Goal: Task Accomplishment & Management: Use online tool/utility

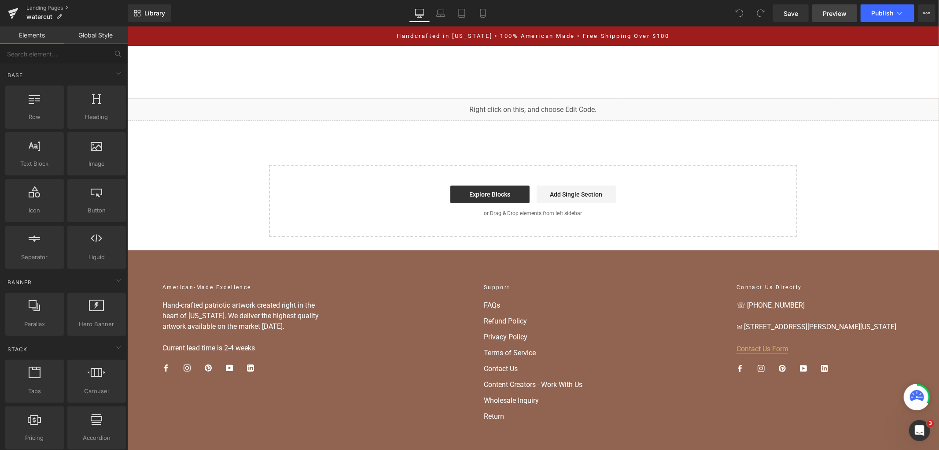
click at [821, 12] on link "Preview" at bounding box center [835, 13] width 45 height 18
click at [899, 14] on icon at bounding box center [899, 13] width 9 height 9
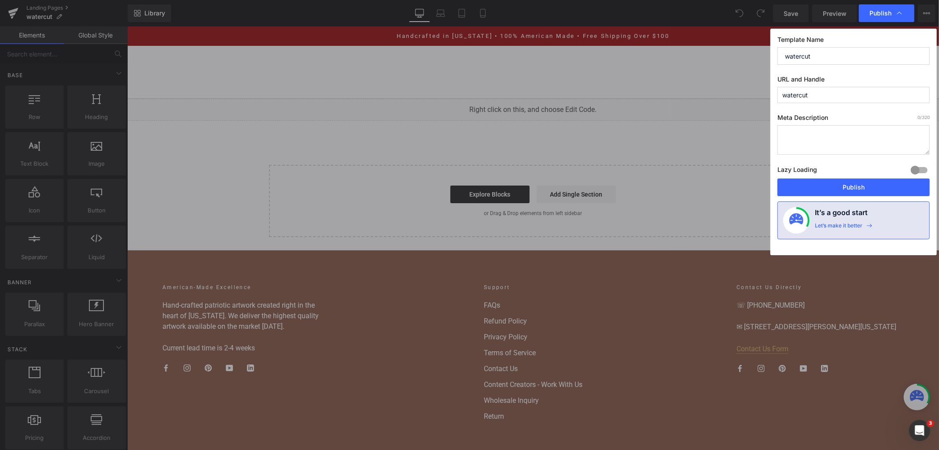
click at [899, 14] on icon at bounding box center [899, 13] width 9 height 9
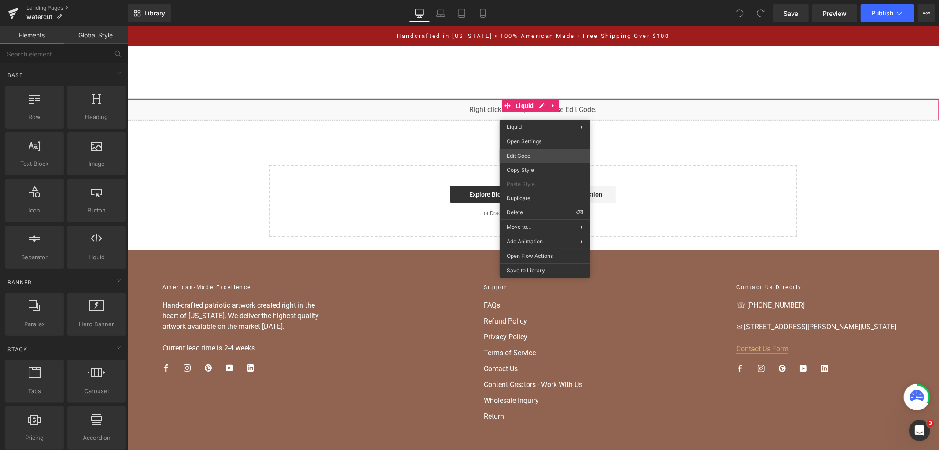
click at [535, 0] on div "You are previewing how the will restyle your page. You can not edit Elements in…" at bounding box center [469, 0] width 939 height 0
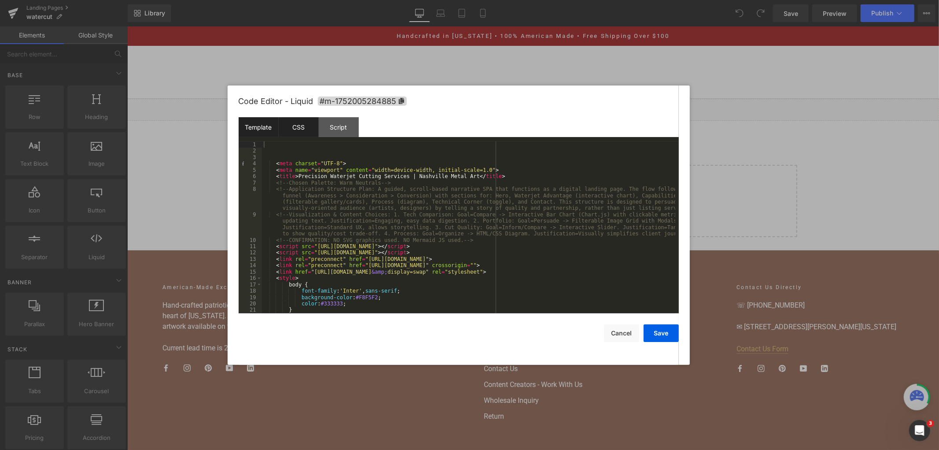
click at [305, 126] on div "CSS" at bounding box center [299, 127] width 40 height 20
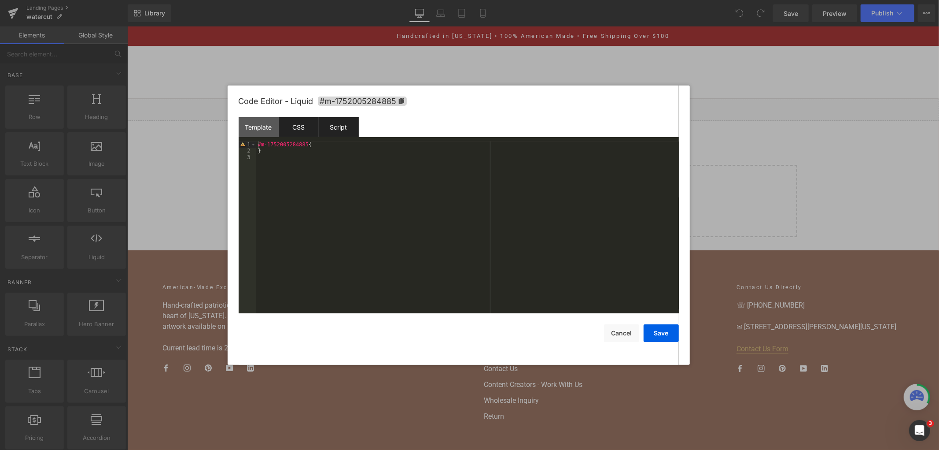
click at [331, 128] on div "Script" at bounding box center [339, 127] width 40 height 20
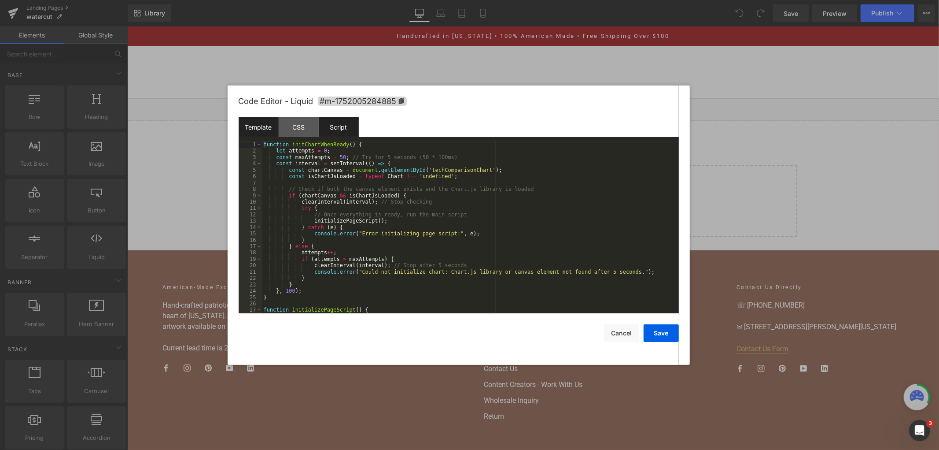
click at [260, 126] on div "Template" at bounding box center [259, 127] width 40 height 20
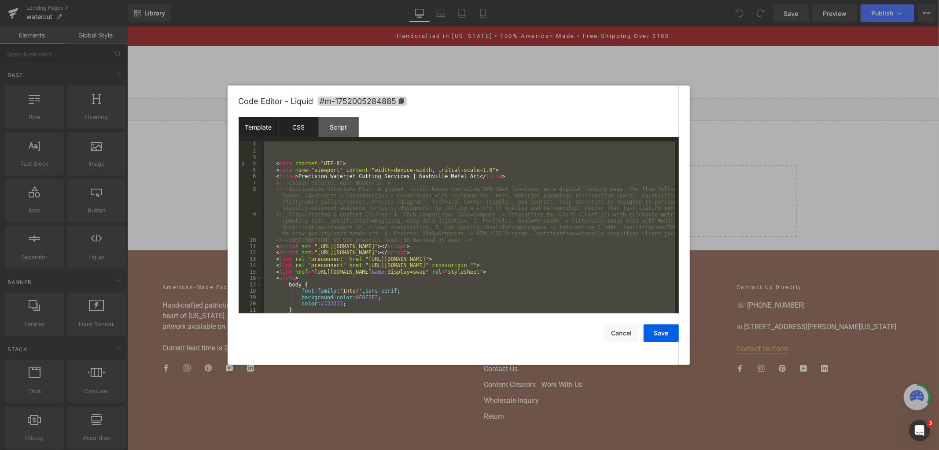
click at [295, 132] on div "CSS" at bounding box center [299, 127] width 40 height 20
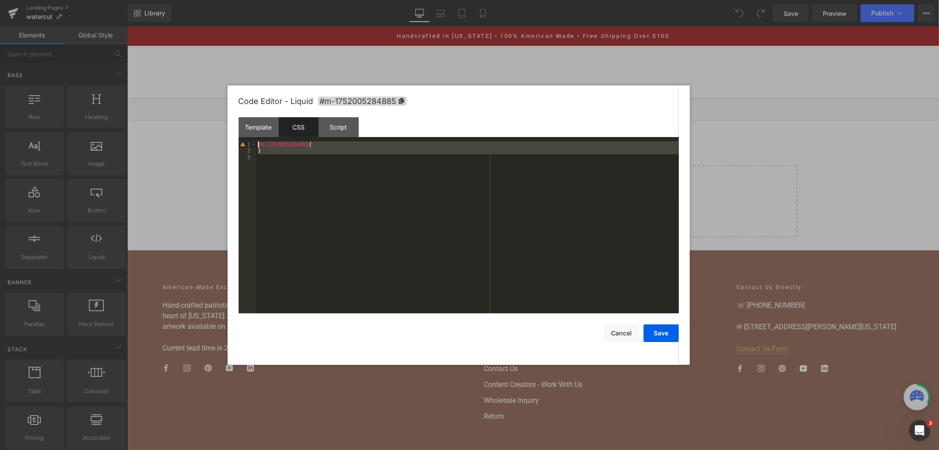
drag, startPoint x: 184, startPoint y: 134, endPoint x: 177, endPoint y: 130, distance: 7.7
click at [177, 130] on body "You are previewing how the will restyle your page. You can not edit Elements in…" at bounding box center [469, 225] width 939 height 450
click at [329, 126] on div "Script" at bounding box center [339, 127] width 40 height 20
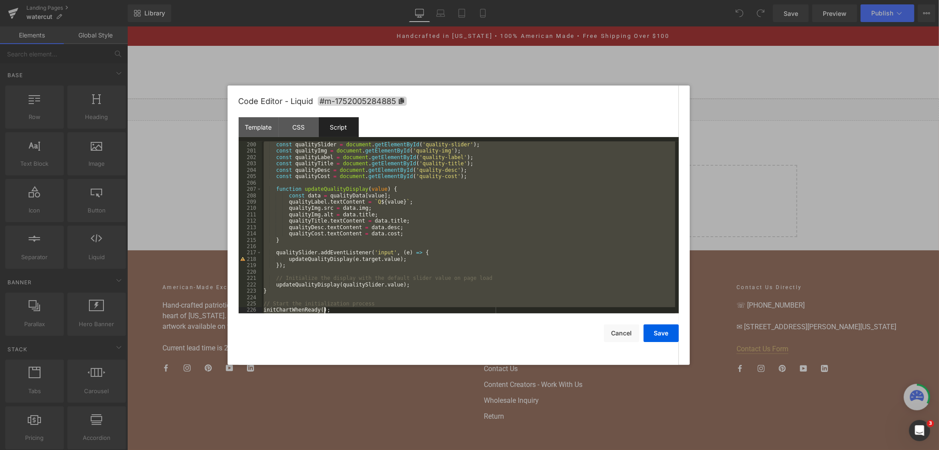
scroll to position [1469, 0]
drag, startPoint x: 263, startPoint y: 144, endPoint x: 406, endPoint y: 340, distance: 242.0
click at [406, 340] on div "Code Editor - Liquid #m-1752005284885 Template CSS Script Data 1 2 3 4 5 6 7 8 …" at bounding box center [459, 224] width 440 height 279
click at [334, 305] on div "const qualitySlider = document . getElementById ( 'quality-slider' ) ; const qu…" at bounding box center [469, 227] width 414 height 172
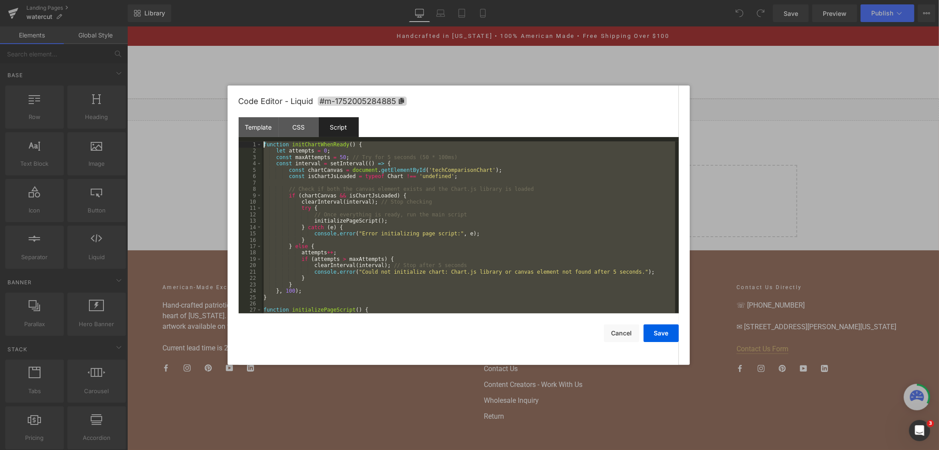
scroll to position [0, 0]
drag, startPoint x: 330, startPoint y: 312, endPoint x: 205, endPoint y: 59, distance: 282.3
click at [205, 59] on body "You are previewing how the will restyle your page. You can not edit Elements in…" at bounding box center [469, 225] width 939 height 450
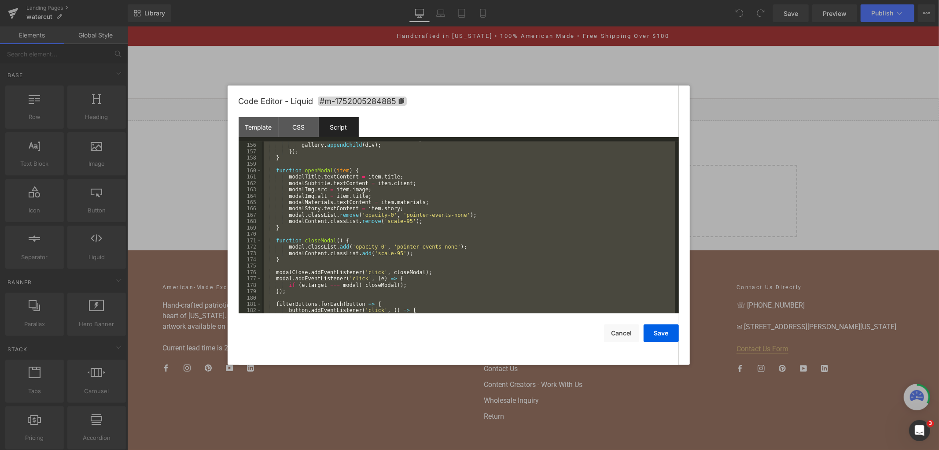
scroll to position [1469, 0]
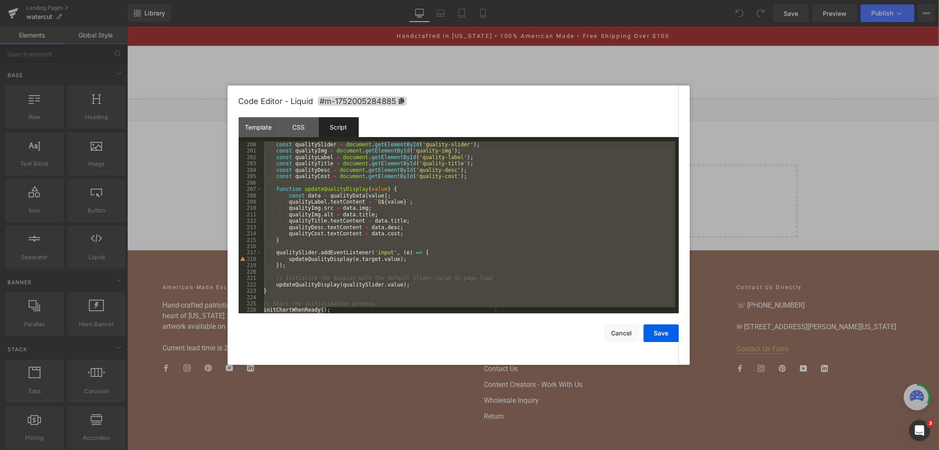
click at [350, 166] on div "const qualitySlider = document . getElementById ( 'quality-slider' ) ; const qu…" at bounding box center [469, 227] width 414 height 172
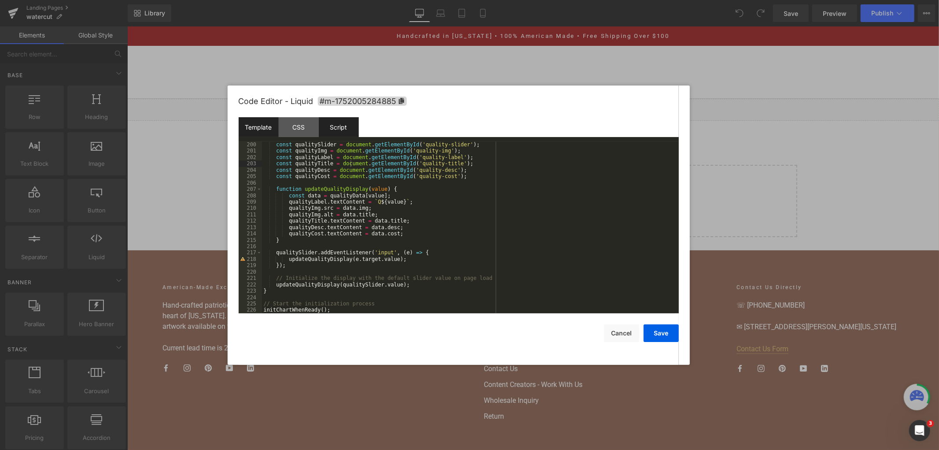
click at [259, 125] on div "Template" at bounding box center [259, 127] width 40 height 20
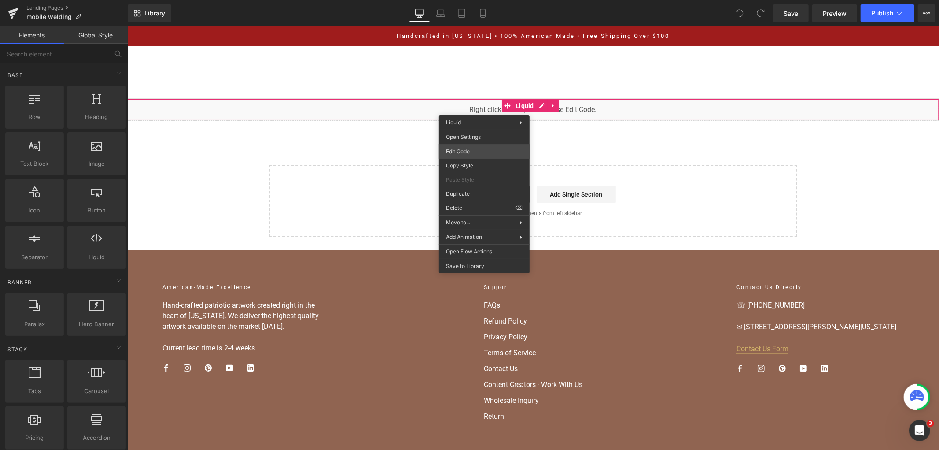
click at [472, 0] on div "You are previewing how the will restyle your page. You can not edit Elements in…" at bounding box center [469, 0] width 939 height 0
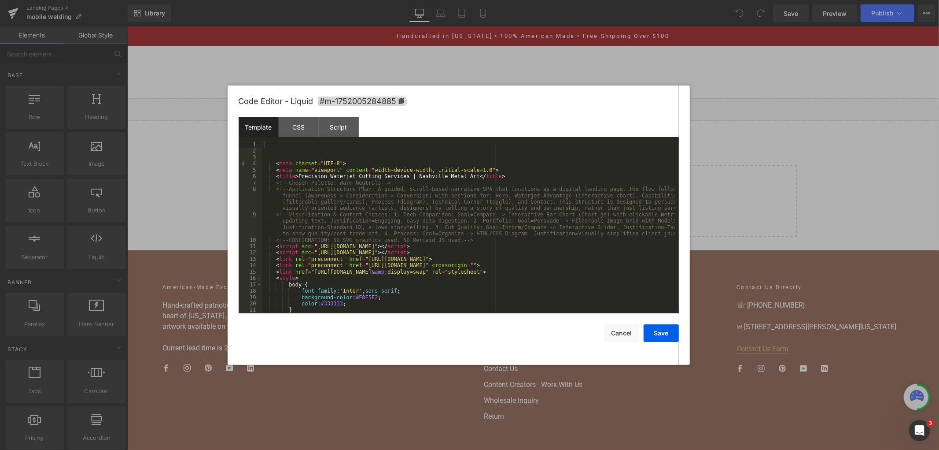
click at [411, 191] on div "< meta charset = "UTF-8" > < meta name = "viewport" content = "width=device-wid…" at bounding box center [469, 233] width 414 height 185
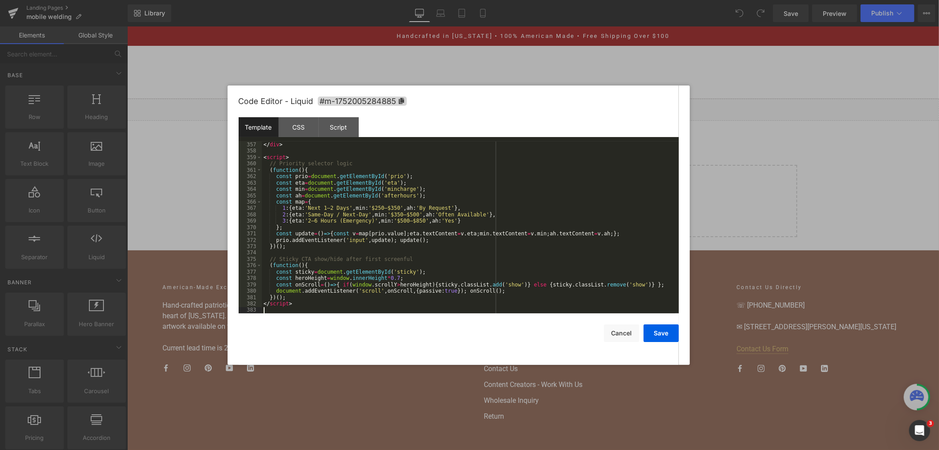
scroll to position [2348, 0]
click at [306, 121] on div "CSS" at bounding box center [299, 127] width 40 height 20
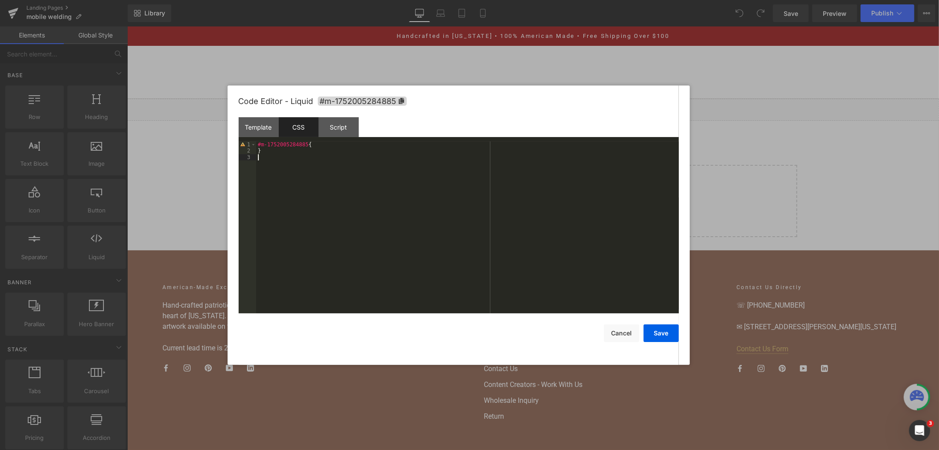
drag, startPoint x: 306, startPoint y: 162, endPoint x: 221, endPoint y: 137, distance: 88.2
click at [221, 137] on body "You are previewing how the will restyle your page. You can not edit Elements in…" at bounding box center [469, 225] width 939 height 450
click at [336, 132] on div "Script" at bounding box center [339, 127] width 40 height 20
click at [269, 128] on div "Template" at bounding box center [259, 127] width 40 height 20
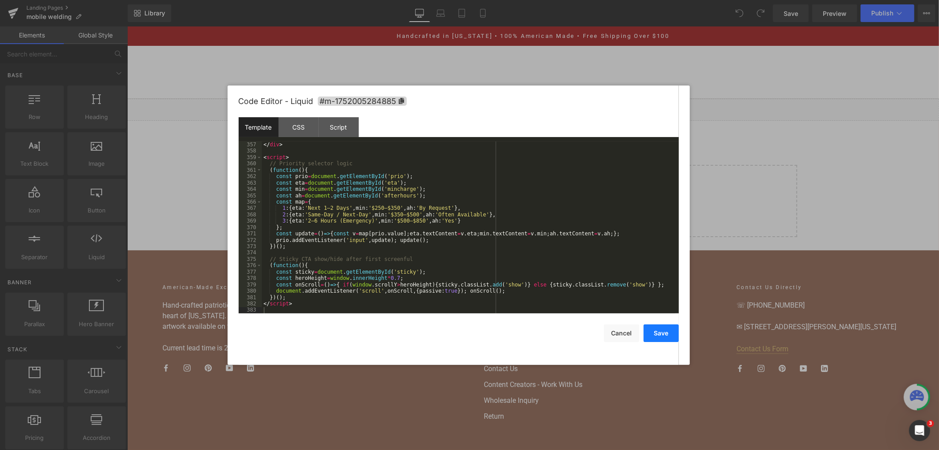
click at [652, 337] on button "Save" at bounding box center [661, 333] width 35 height 18
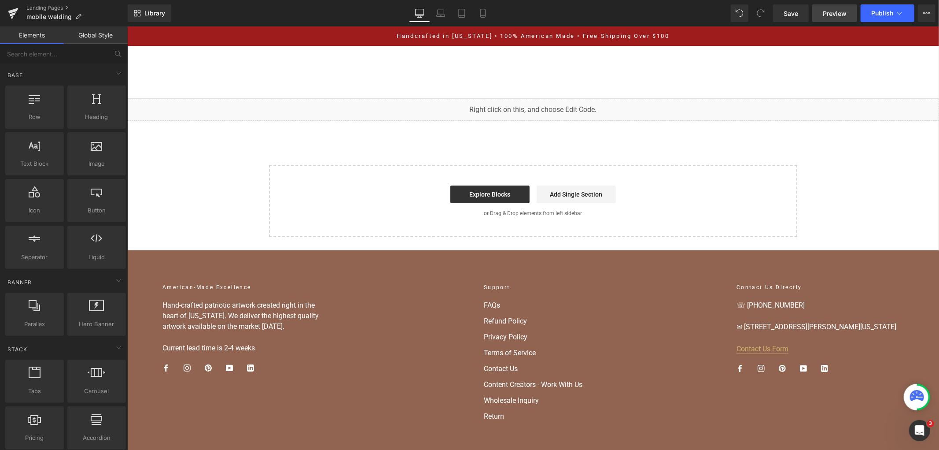
click at [830, 15] on span "Preview" at bounding box center [835, 13] width 24 height 9
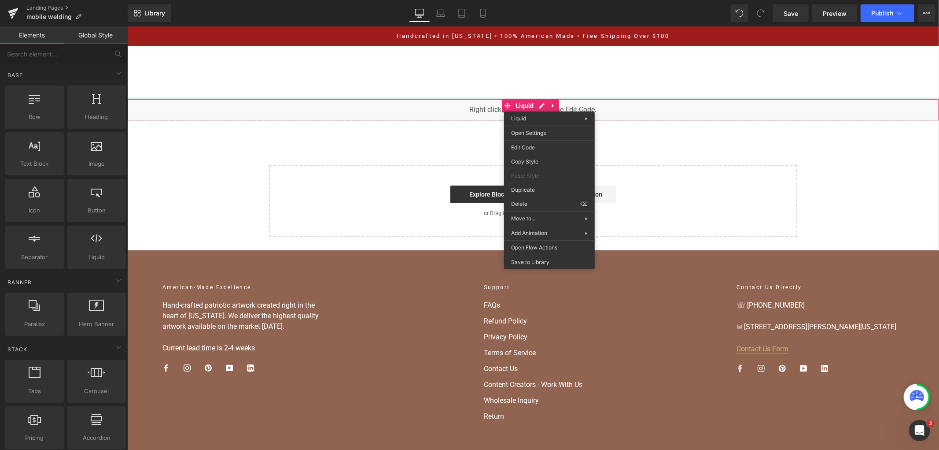
click at [836, 142] on div "Liquid Select your layout" at bounding box center [533, 167] width 812 height 138
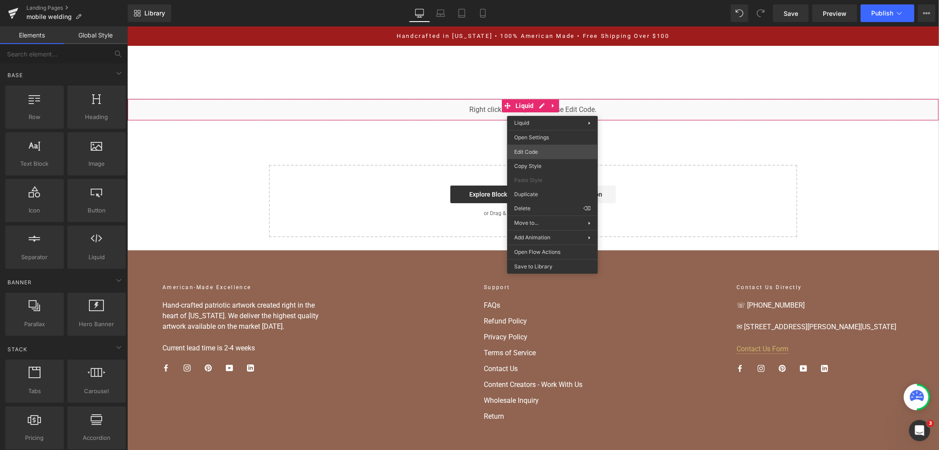
click at [534, 0] on div "You are previewing how the will restyle your page. You can not edit Elements in…" at bounding box center [469, 0] width 939 height 0
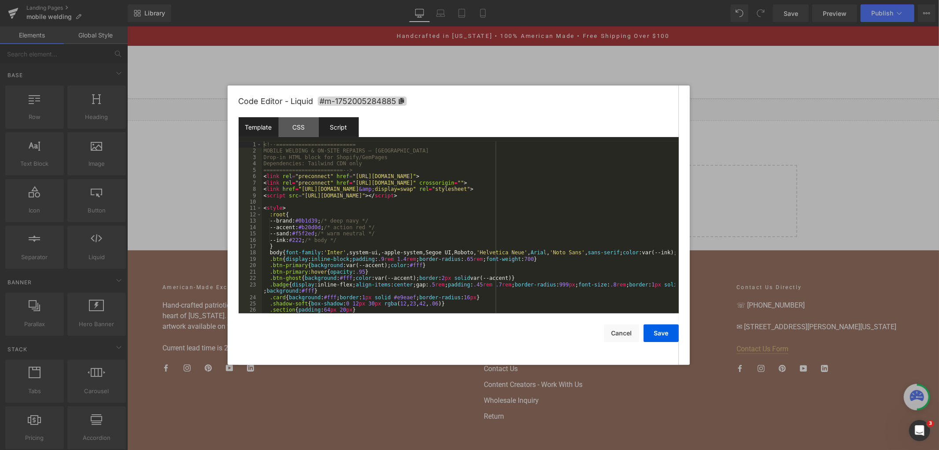
click at [345, 121] on div "Script" at bounding box center [339, 127] width 40 height 20
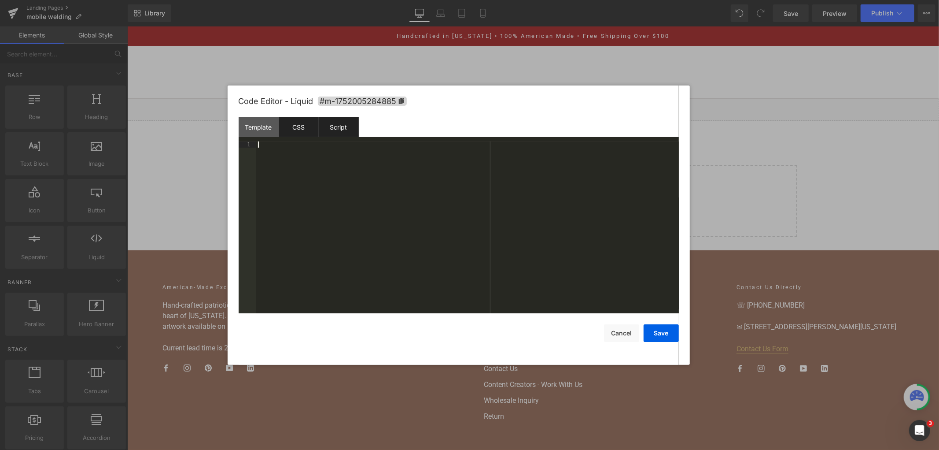
click at [301, 126] on div "CSS" at bounding box center [299, 127] width 40 height 20
drag, startPoint x: 332, startPoint y: 182, endPoint x: 169, endPoint y: 96, distance: 184.4
click at [169, 96] on body "You are previewing how the will restyle your page. You can not edit Elements in…" at bounding box center [469, 225] width 939 height 450
click at [340, 129] on div "Script" at bounding box center [339, 127] width 40 height 20
click at [280, 126] on div "CSS" at bounding box center [299, 127] width 40 height 20
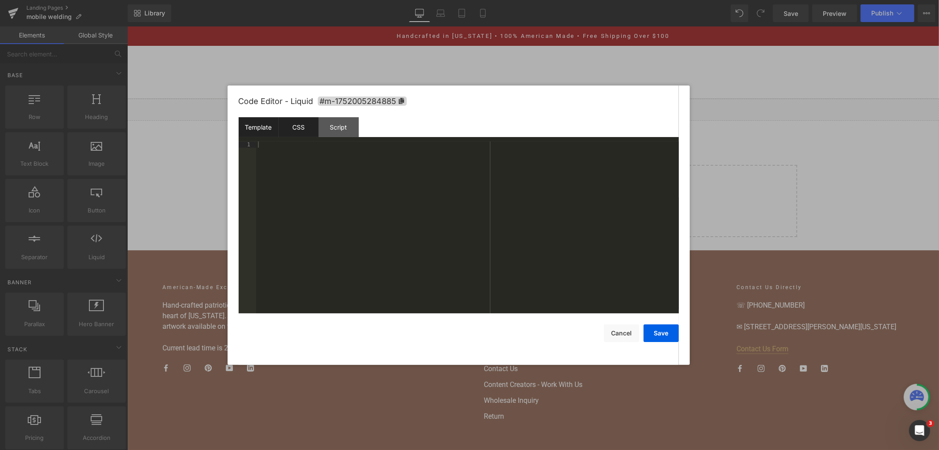
click at [266, 129] on div "Template" at bounding box center [259, 127] width 40 height 20
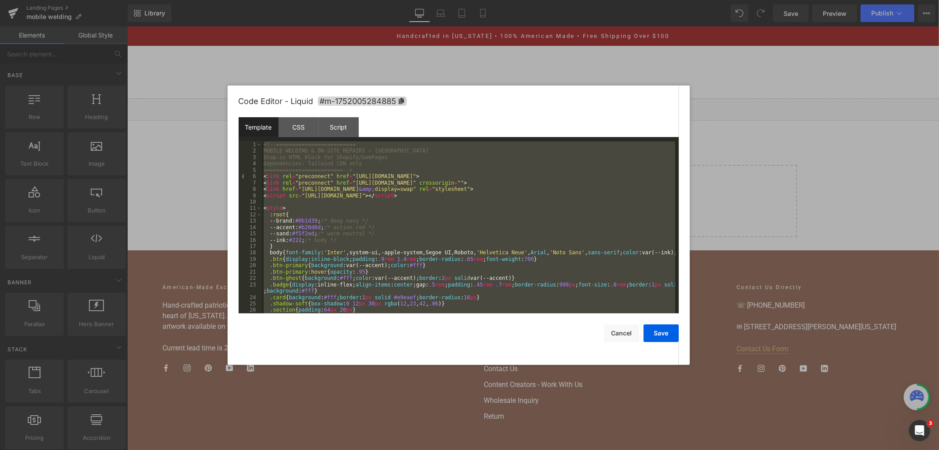
click at [415, 218] on div "<!-- ========================= MOBILE WELDING & ON-SITE REPAIRS — NASHVILLE Dro…" at bounding box center [469, 227] width 414 height 172
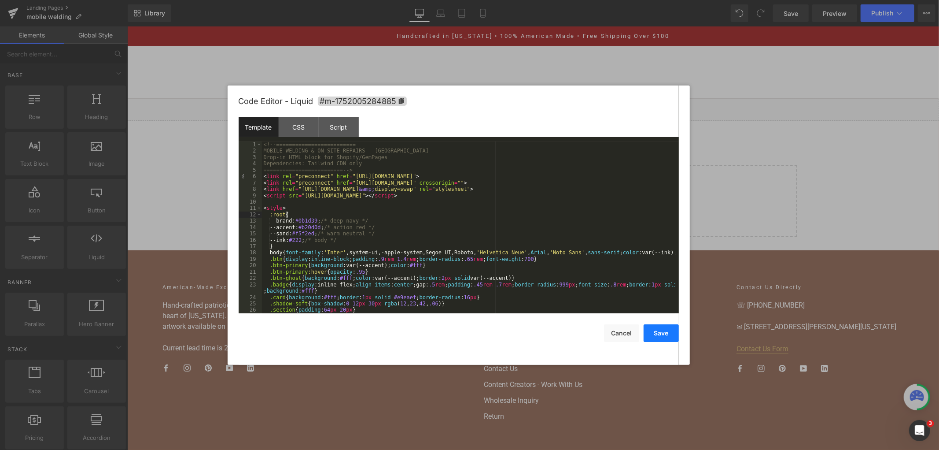
click at [662, 337] on button "Save" at bounding box center [661, 333] width 35 height 18
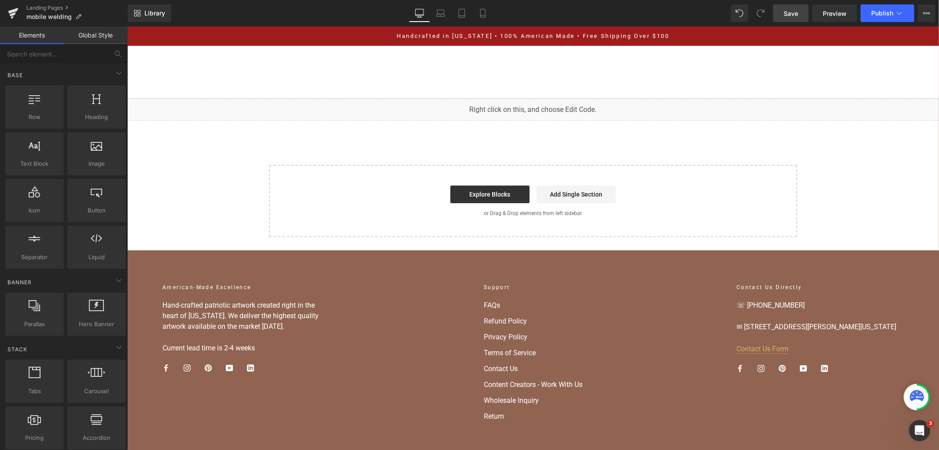
click at [799, 15] on span "Save" at bounding box center [791, 13] width 15 height 9
click at [835, 13] on span "Preview" at bounding box center [835, 13] width 24 height 9
click at [871, 14] on button "Publish" at bounding box center [888, 13] width 54 height 18
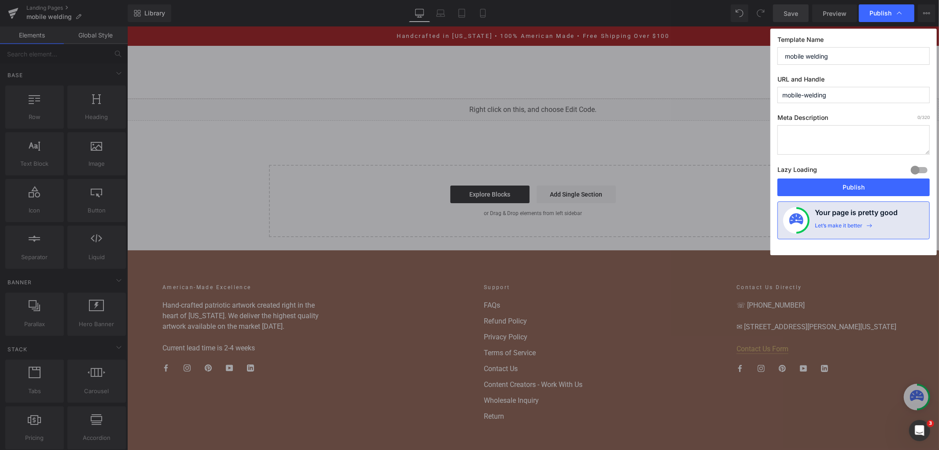
click at [805, 94] on input "mobile-welding" at bounding box center [854, 95] width 152 height 16
type input "mobile_welding"
click at [839, 58] on input "mobile welding" at bounding box center [854, 56] width 152 height 18
drag, startPoint x: 839, startPoint y: 58, endPoint x: 749, endPoint y: 55, distance: 90.3
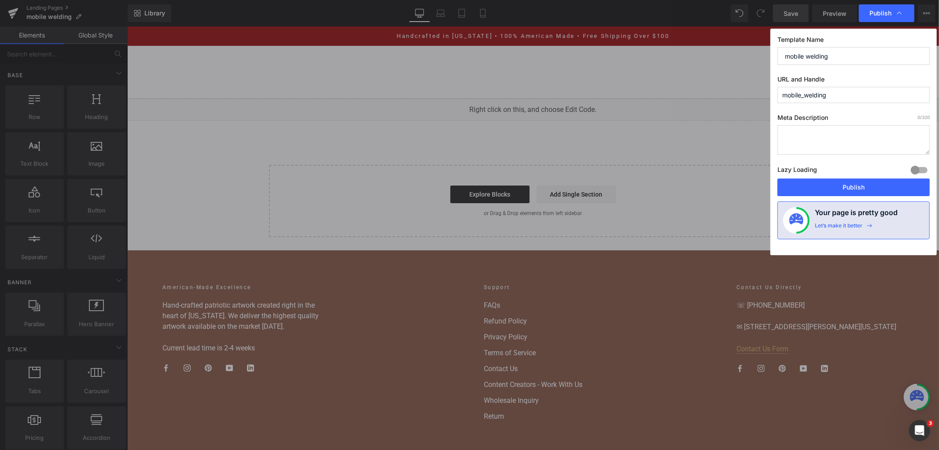
click at [749, 55] on div "Publish Template Name mobile welding URL and Handle mobile_welding Meta Descrip…" at bounding box center [469, 225] width 939 height 450
type input "Mobile Welding"
click at [842, 143] on textarea at bounding box center [854, 140] width 152 height 30
click at [787, 139] on textarea at bounding box center [854, 140] width 152 height 30
paste textarea "Need mobile welding in [GEOGRAPHIC_DATA]? We bring MIG, TIG & Stick to your sit…"
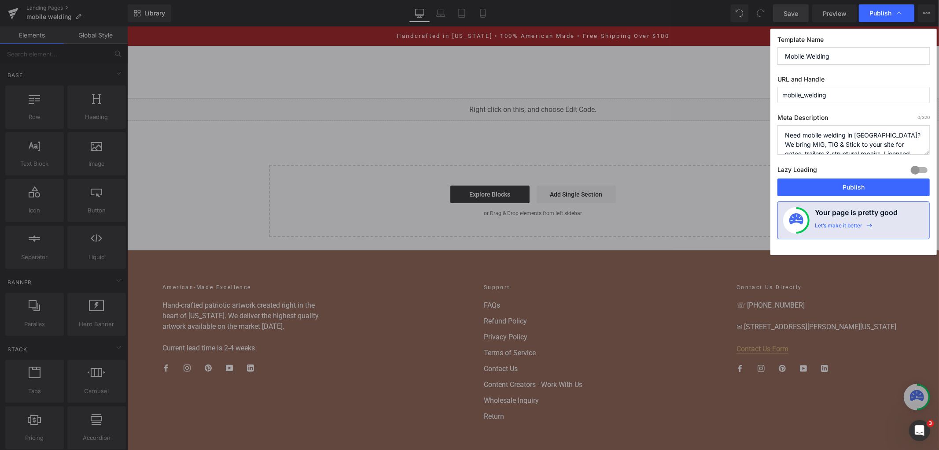
scroll to position [12, 0]
click at [833, 133] on textarea "Need mobile welding in [GEOGRAPHIC_DATA]? We bring MIG, TIG & Stick to your sit…" at bounding box center [854, 140] width 152 height 30
click at [836, 146] on textarea "Need mobile welding in [GEOGRAPHIC_DATA]? We bring MIG, TIG & Stick to your sit…" at bounding box center [854, 140] width 152 height 30
type textarea "Need mobile welding in [GEOGRAPHIC_DATA]? We bring MIG, TIG & Stick to your sit…"
click at [909, 167] on div at bounding box center [919, 170] width 21 height 14
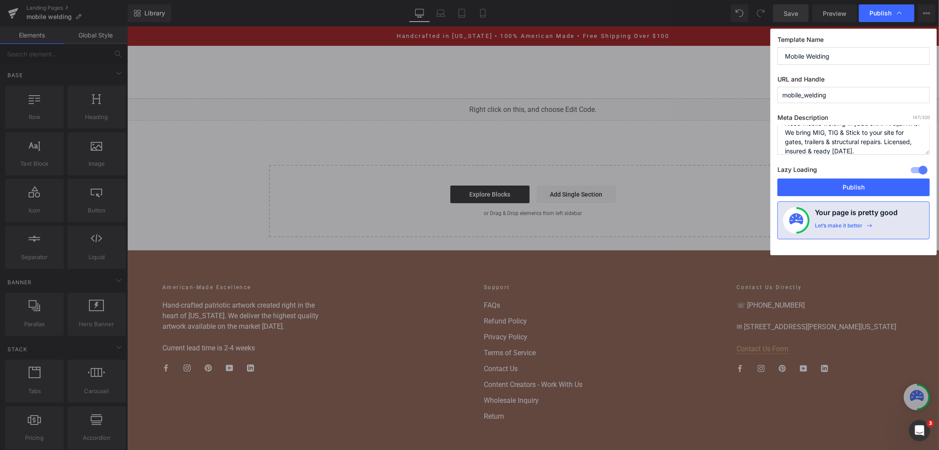
click at [919, 170] on div at bounding box center [919, 170] width 21 height 14
click at [913, 170] on div at bounding box center [919, 170] width 21 height 14
click at [899, 185] on button "Publish" at bounding box center [854, 187] width 152 height 18
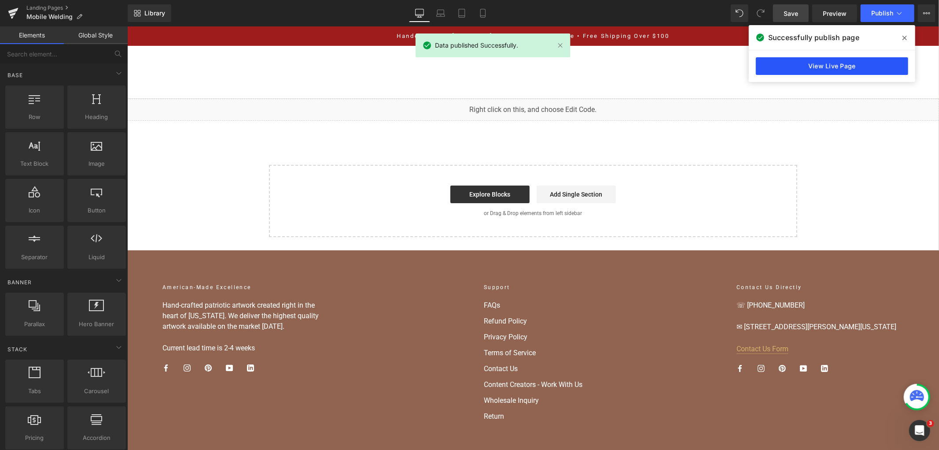
click at [823, 68] on link "View Live Page" at bounding box center [832, 66] width 152 height 18
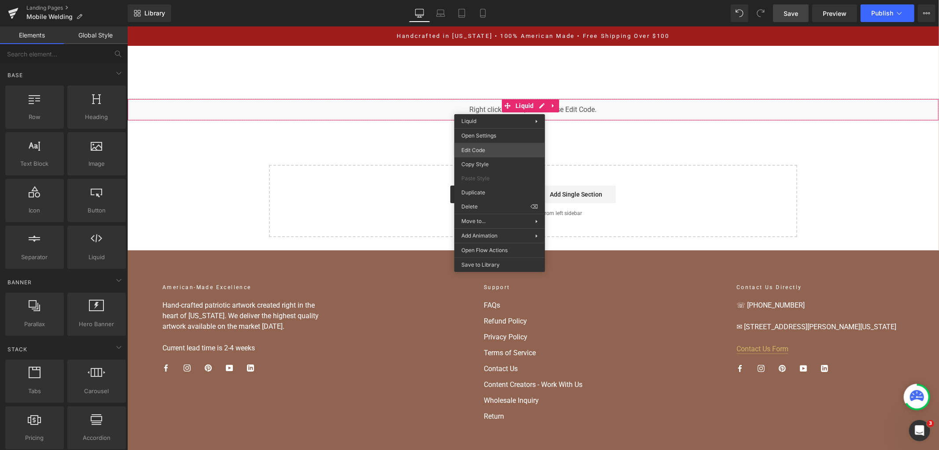
click at [498, 0] on div "You are previewing how the will restyle your page. You can not edit Elements in…" at bounding box center [469, 0] width 939 height 0
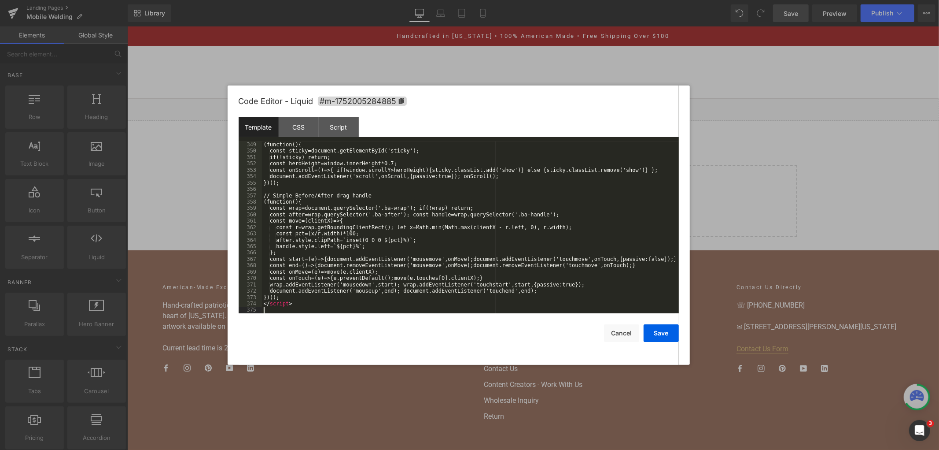
scroll to position [2417, 0]
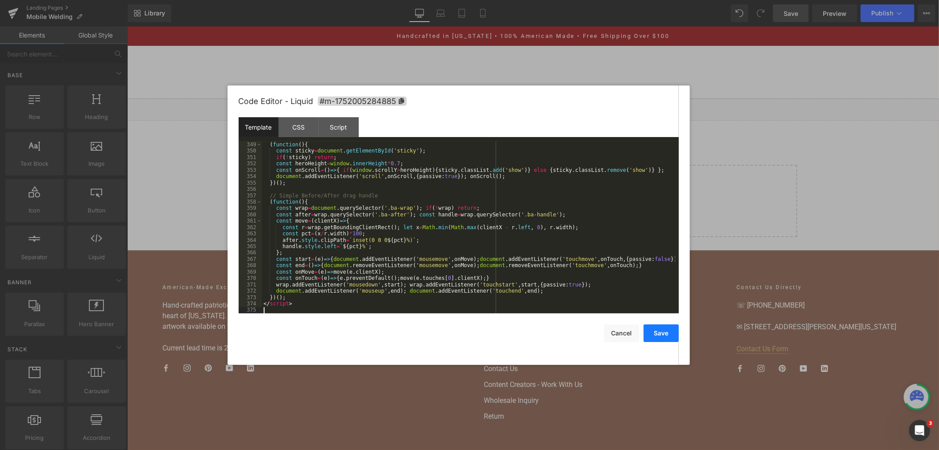
click at [659, 333] on button "Save" at bounding box center [661, 333] width 35 height 18
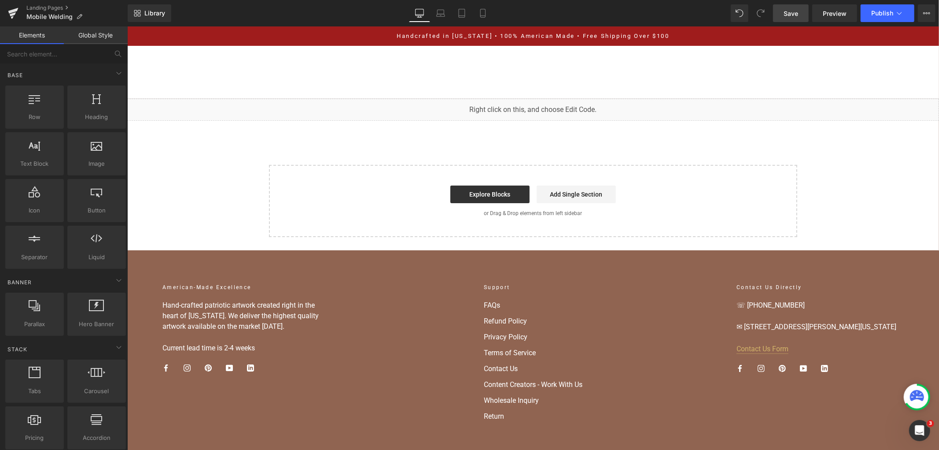
click at [799, 16] on span "Save" at bounding box center [791, 13] width 15 height 9
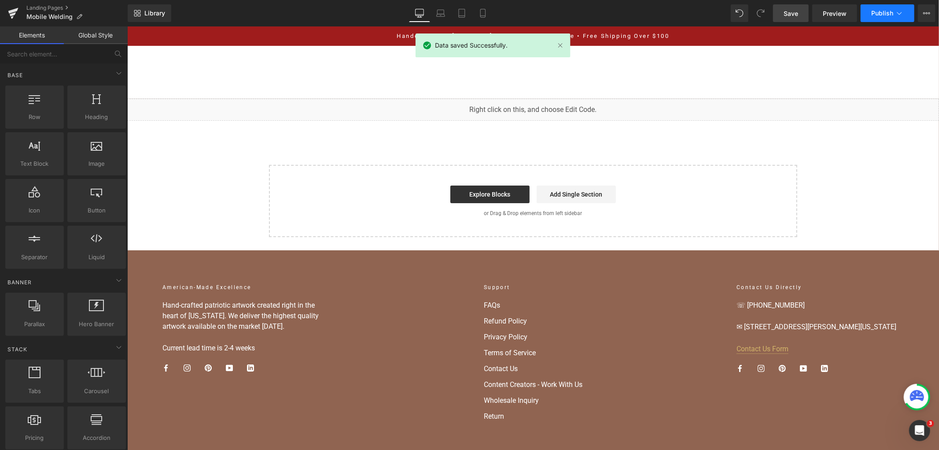
click at [874, 8] on button "Publish" at bounding box center [888, 13] width 54 height 18
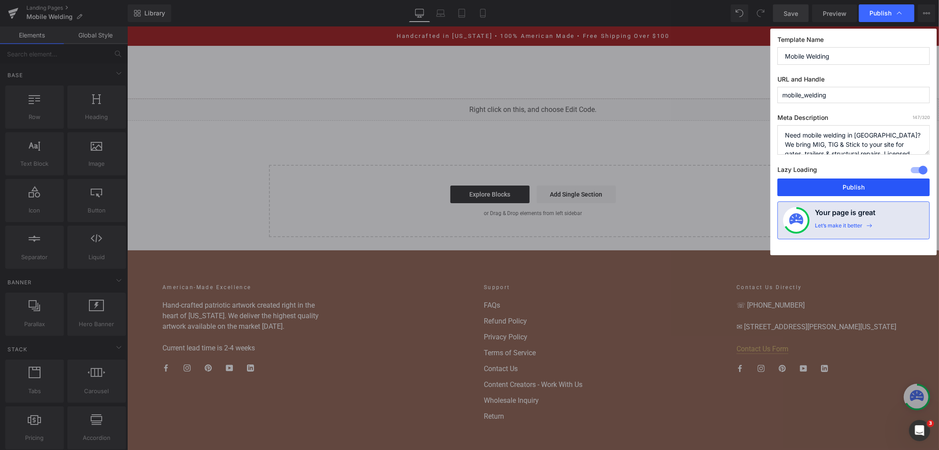
click at [799, 192] on button "Publish" at bounding box center [854, 187] width 152 height 18
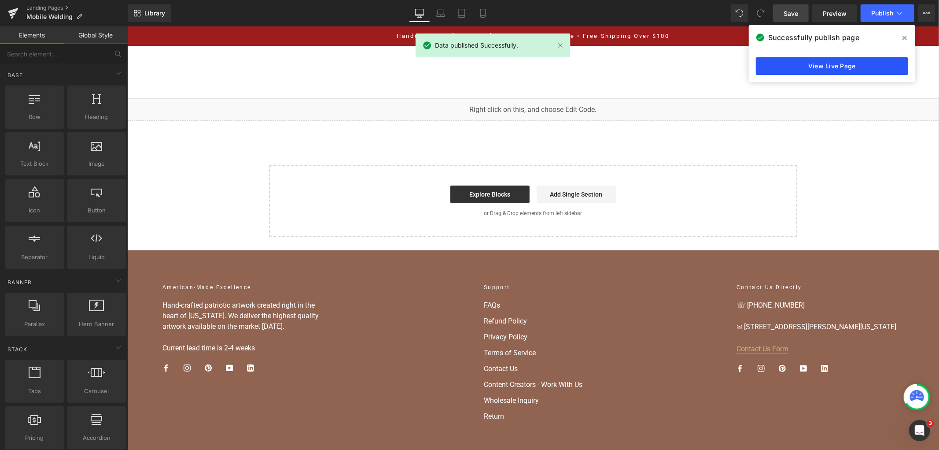
click at [813, 57] on link "View Live Page" at bounding box center [832, 66] width 152 height 18
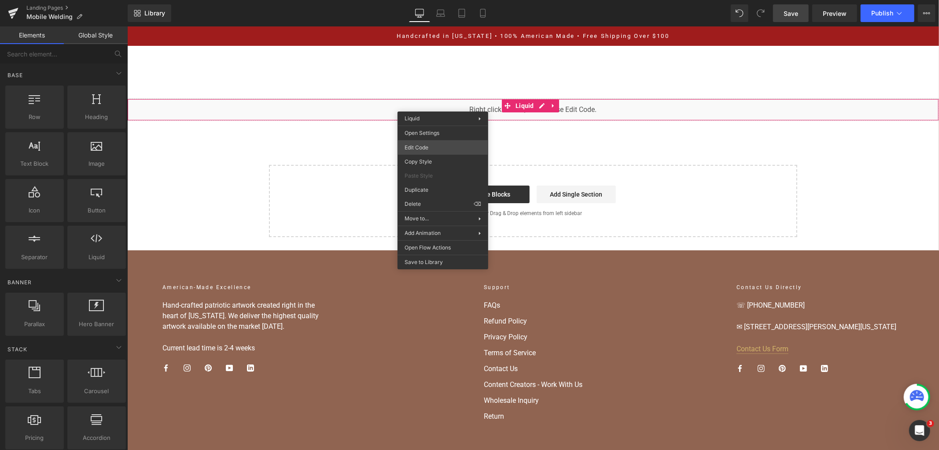
click at [440, 0] on div "You are previewing how the will restyle your page. You can not edit Elements in…" at bounding box center [469, 0] width 939 height 0
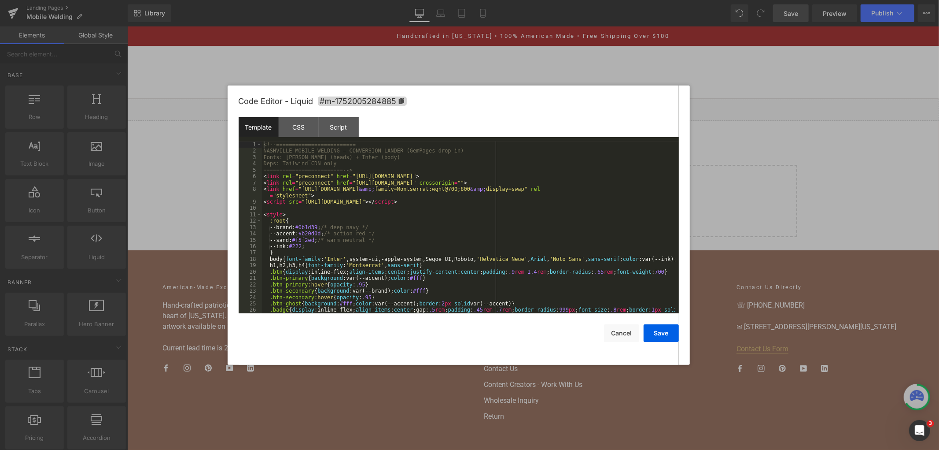
click at [440, 174] on div "<!-- ========================= NASHVILLE MOBILE WELDING — CONVERSION LANDER (Ge…" at bounding box center [469, 236] width 414 height 191
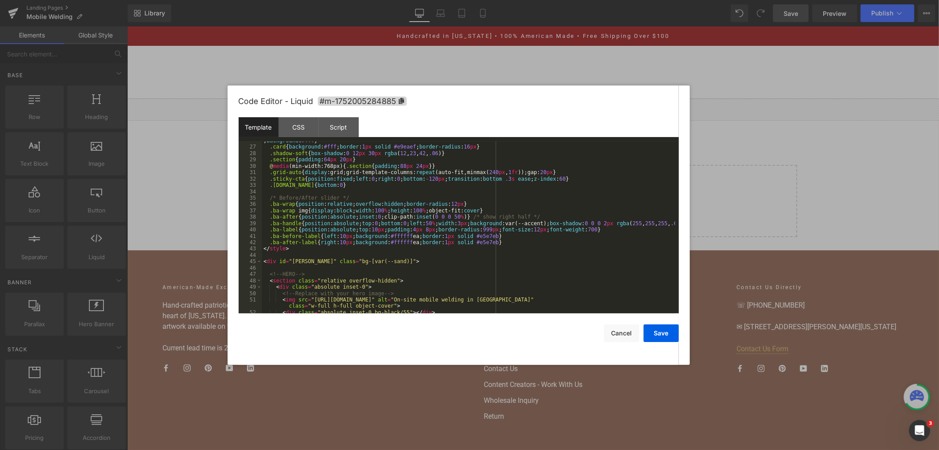
scroll to position [205, 0]
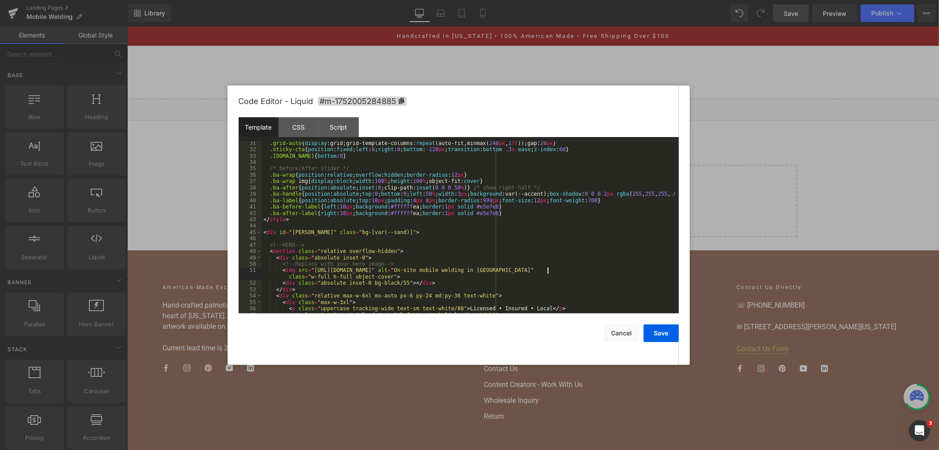
drag, startPoint x: 549, startPoint y: 270, endPoint x: 459, endPoint y: 272, distance: 90.7
click at [537, 270] on div ".grid-auto { display :grid;grid-template-columns: repeat (auto-fit,minmax( 240 …" at bounding box center [469, 232] width 414 height 185
drag, startPoint x: 459, startPoint y: 272, endPoint x: 307, endPoint y: 274, distance: 151.5
click at [307, 274] on div ".grid-auto { display :grid;grid-template-columns: repeat (auto-fit,minmax( 240 …" at bounding box center [469, 232] width 414 height 185
click at [353, 267] on div ".grid-auto { display :grid;grid-template-columns: repeat (auto-fit,minmax( 240 …" at bounding box center [469, 232] width 414 height 185
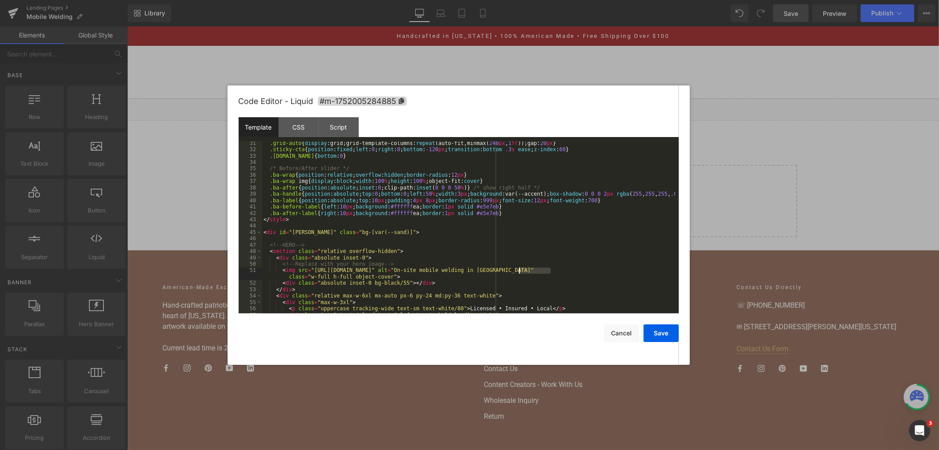
drag, startPoint x: 551, startPoint y: 270, endPoint x: 520, endPoint y: 271, distance: 30.8
click at [520, 271] on div ".grid-auto { display :grid;grid-template-columns: repeat (auto-fit,minmax( 240 …" at bounding box center [469, 232] width 414 height 185
click at [549, 280] on div ".grid-auto { display :grid;grid-template-columns: repeat (auto-fit,minmax( 240 …" at bounding box center [469, 232] width 414 height 185
drag, startPoint x: 547, startPoint y: 270, endPoint x: 310, endPoint y: 270, distance: 237.4
click at [310, 270] on div ".grid-auto { display :grid;grid-template-columns: repeat (auto-fit,minmax( 240 …" at bounding box center [469, 232] width 414 height 185
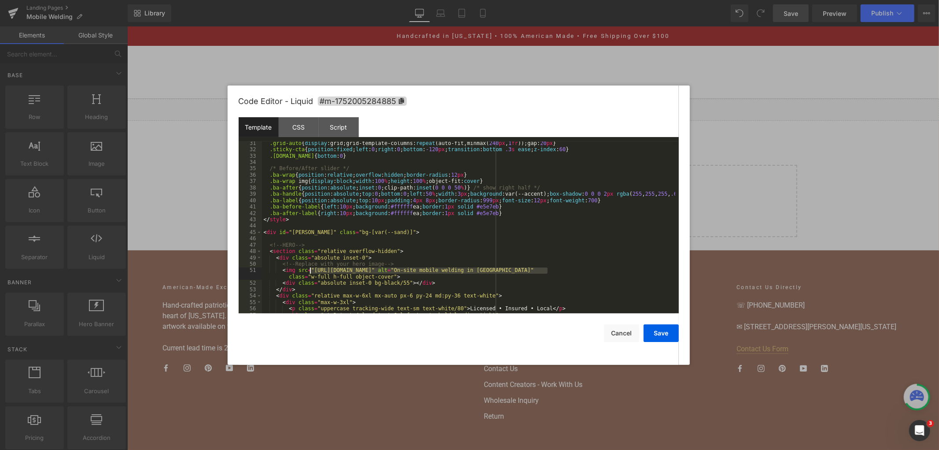
click at [514, 274] on div ".grid-auto { display :grid;grid-template-columns: repeat (auto-fit,minmax( 240 …" at bounding box center [469, 227] width 414 height 172
drag, startPoint x: 545, startPoint y: 271, endPoint x: 318, endPoint y: 270, distance: 226.8
click at [318, 270] on div ".grid-auto { display :grid;grid-template-columns: repeat (auto-fit,minmax( 240 …" at bounding box center [469, 232] width 414 height 185
paste textarea
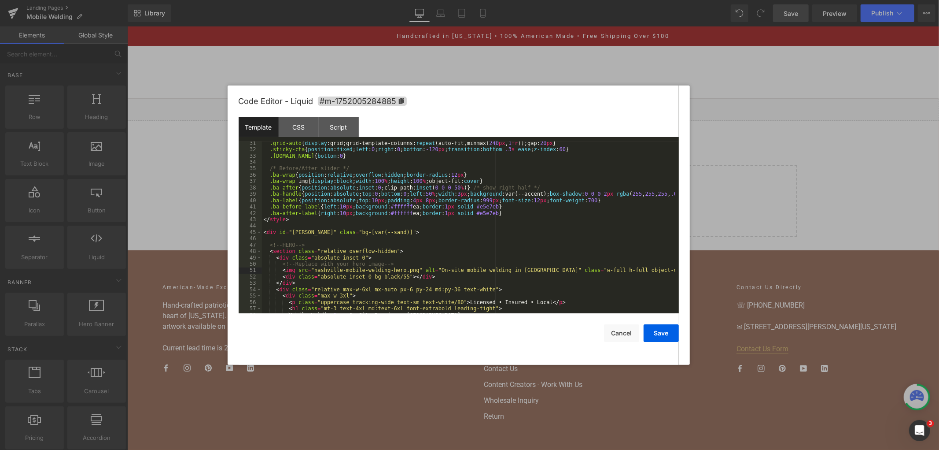
click at [466, 221] on div ".grid-auto { display :grid;grid-template-columns: repeat (auto-fit,minmax( 240 …" at bounding box center [469, 232] width 414 height 185
click at [666, 335] on button "Save" at bounding box center [661, 333] width 35 height 18
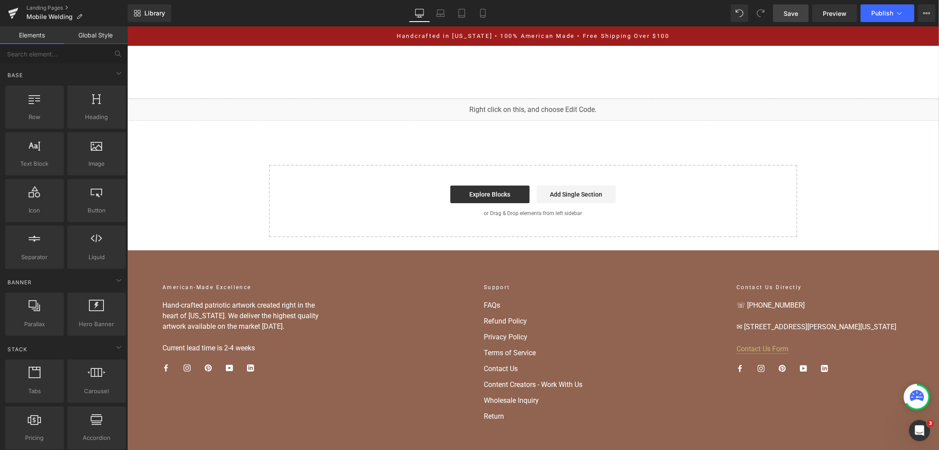
click at [799, 11] on link "Save" at bounding box center [791, 13] width 36 height 18
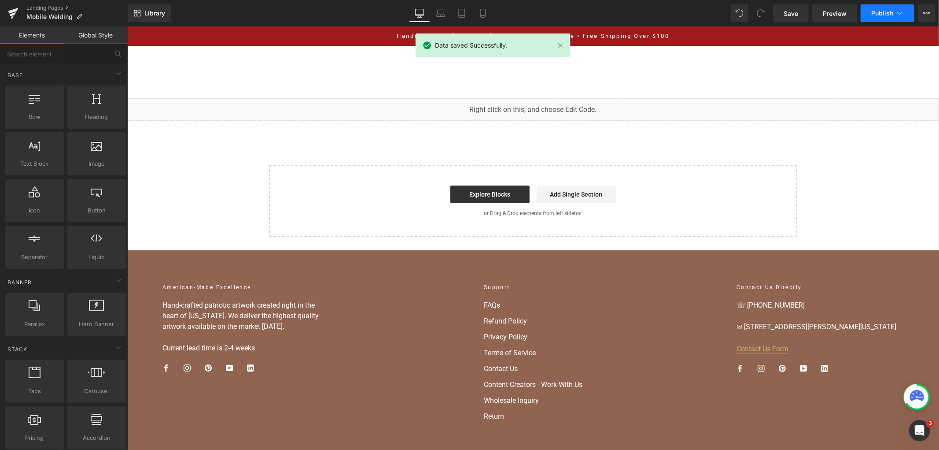
click at [899, 12] on icon at bounding box center [899, 13] width 9 height 9
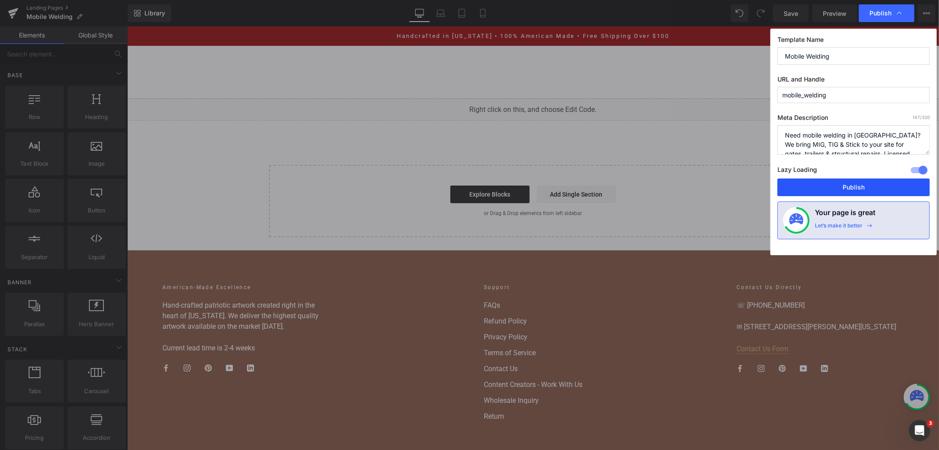
click at [853, 188] on button "Publish" at bounding box center [854, 187] width 152 height 18
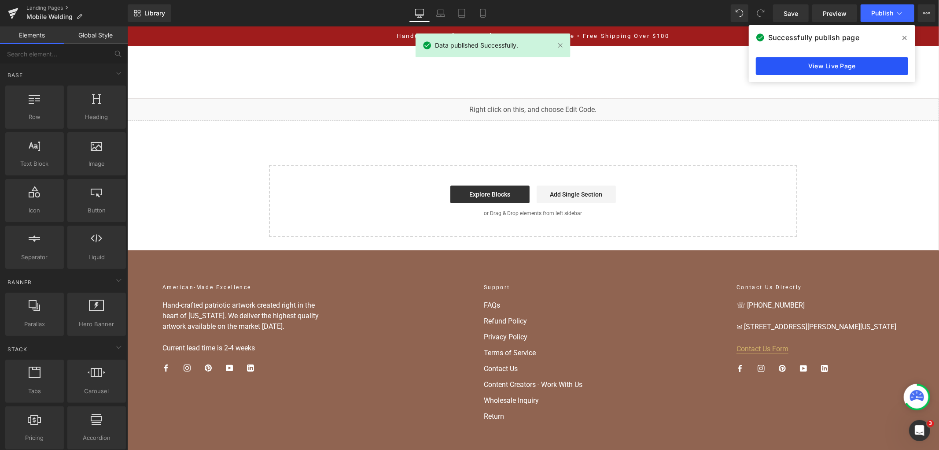
click at [821, 67] on link "View Live Page" at bounding box center [832, 66] width 152 height 18
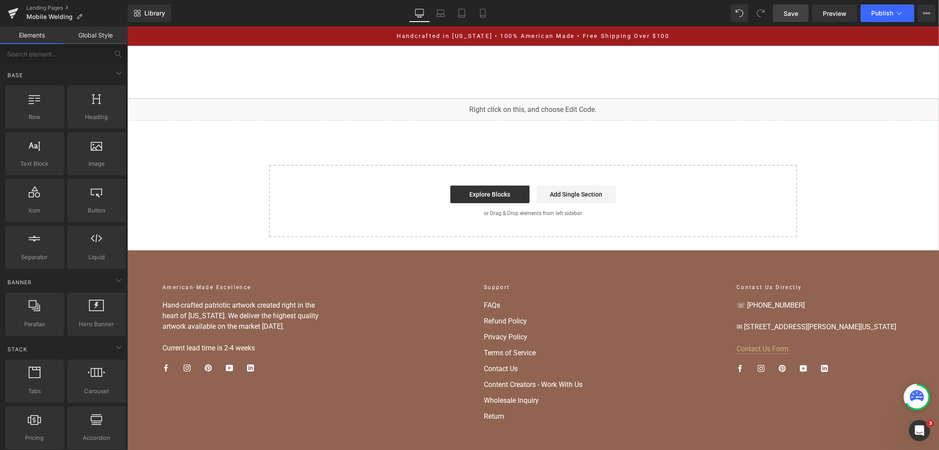
click at [789, 12] on span "Save" at bounding box center [791, 13] width 15 height 9
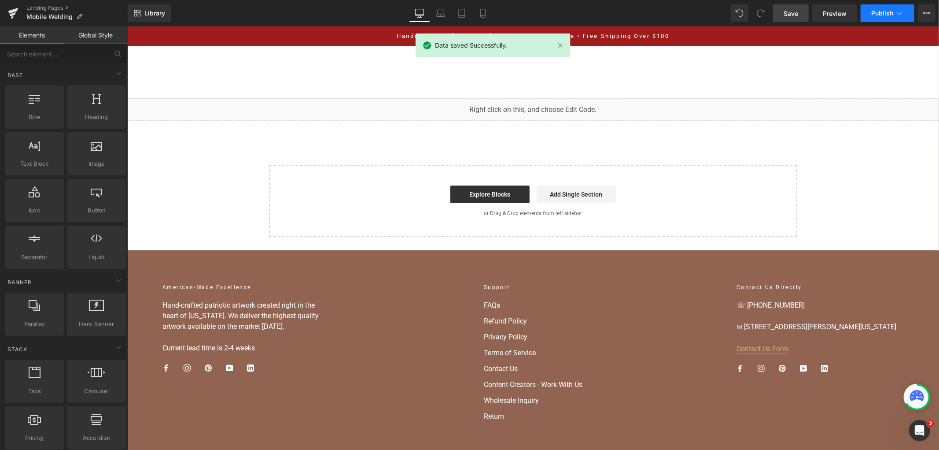
click at [878, 10] on span "Publish" at bounding box center [883, 13] width 22 height 7
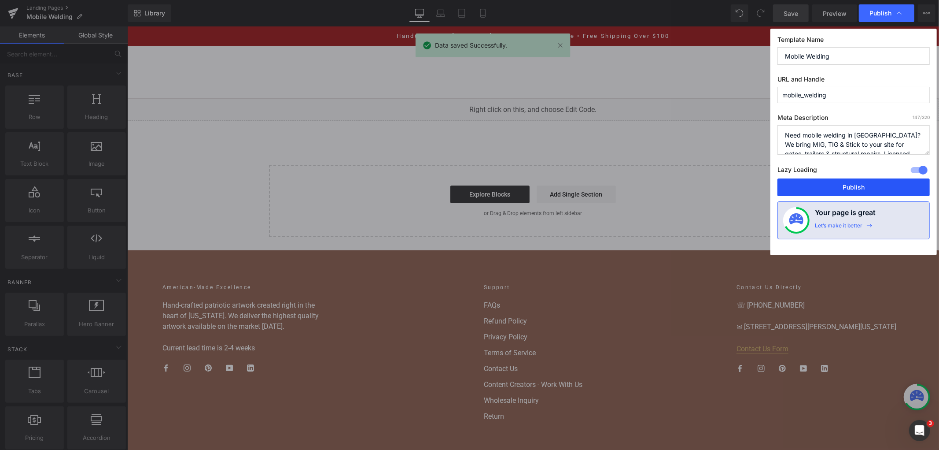
click at [823, 194] on button "Publish" at bounding box center [854, 187] width 152 height 18
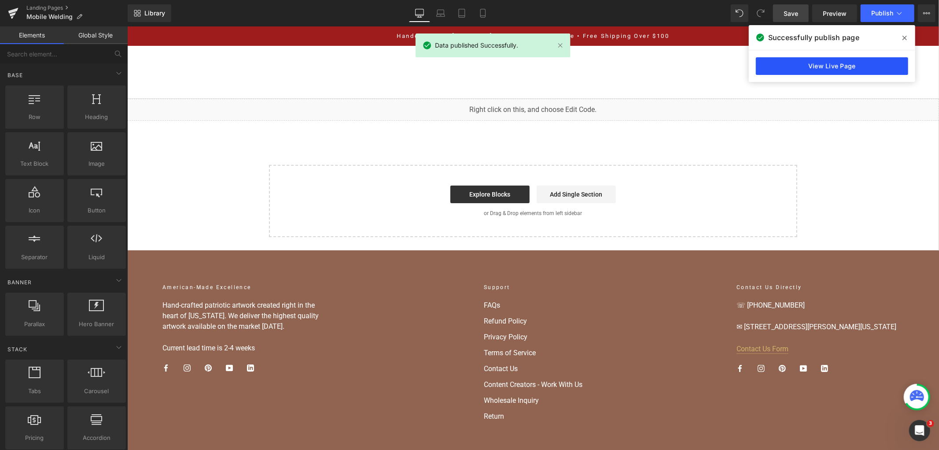
click at [802, 59] on link "View Live Page" at bounding box center [832, 66] width 152 height 18
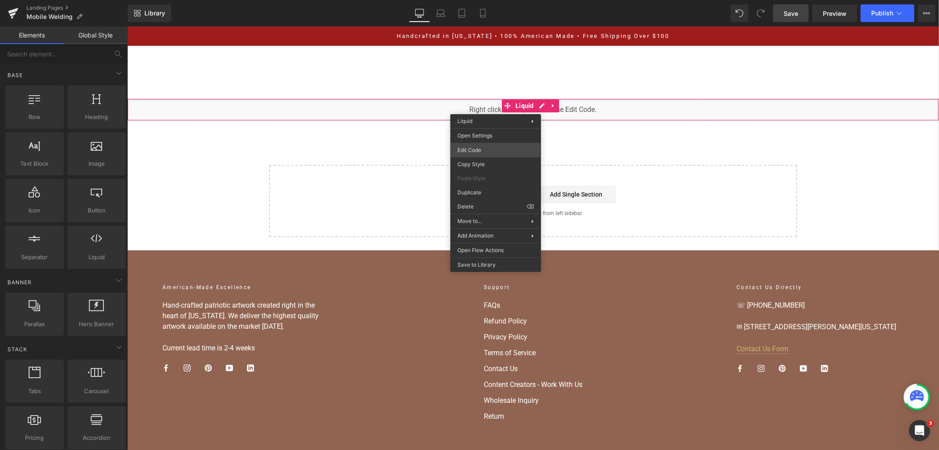
click at [487, 0] on div "You are previewing how the will restyle your page. You can not edit Elements in…" at bounding box center [469, 0] width 939 height 0
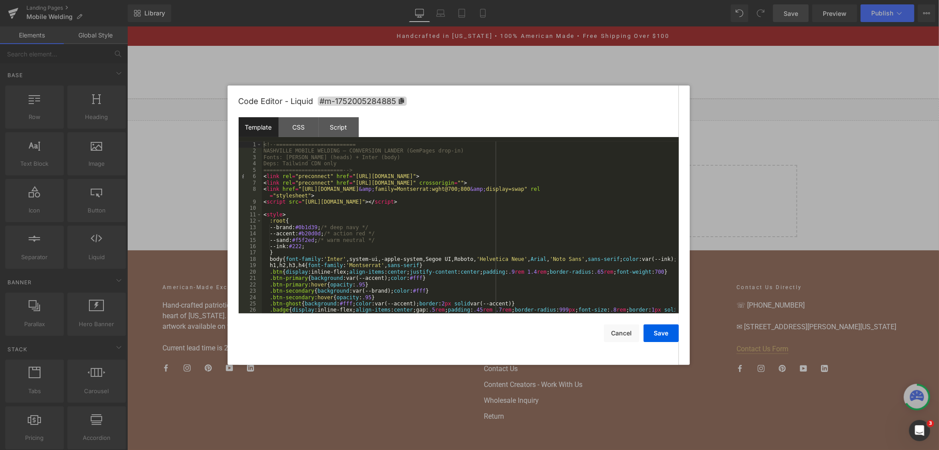
click at [430, 189] on div "<!-- ========================= NASHVILLE MOBILE WELDING — CONVERSION LANDER (Ge…" at bounding box center [469, 236] width 414 height 191
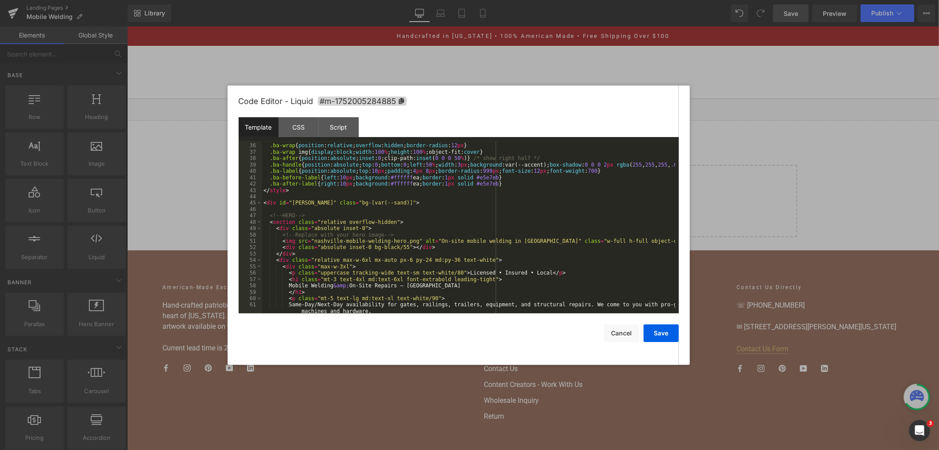
scroll to position [263, 0]
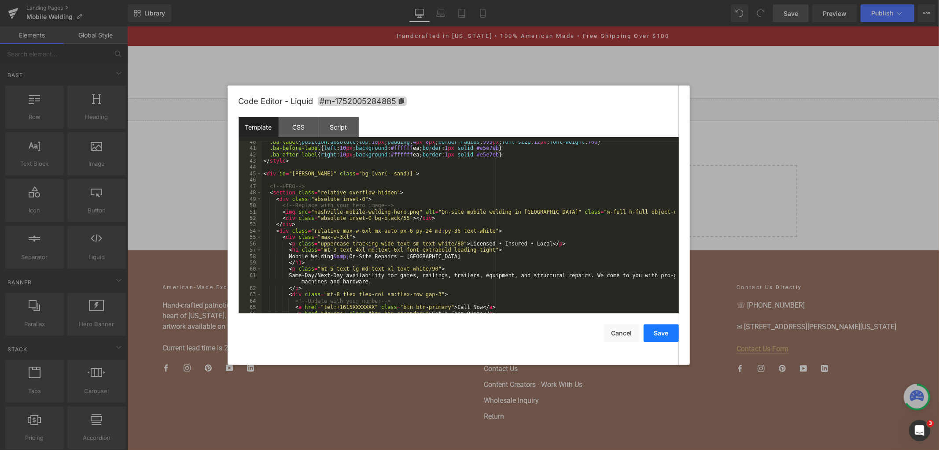
click at [649, 335] on button "Save" at bounding box center [661, 333] width 35 height 18
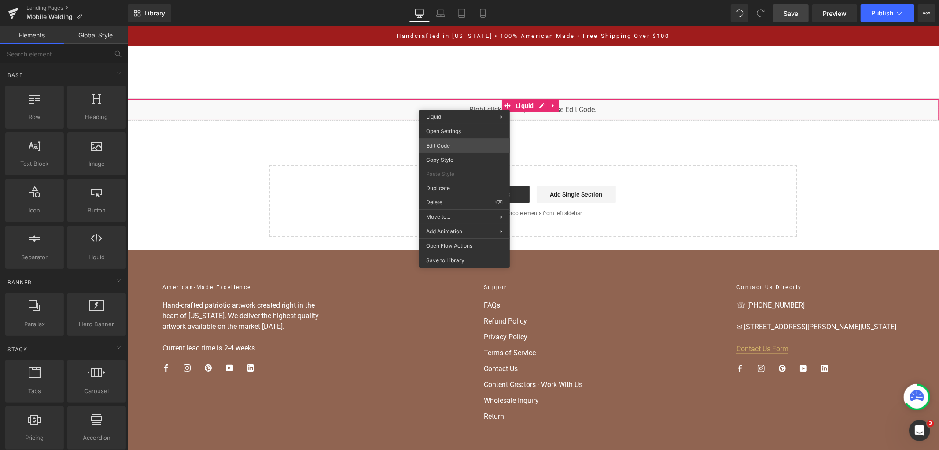
click at [451, 0] on div "You are previewing how the will restyle your page. You can not edit Elements in…" at bounding box center [469, 0] width 939 height 0
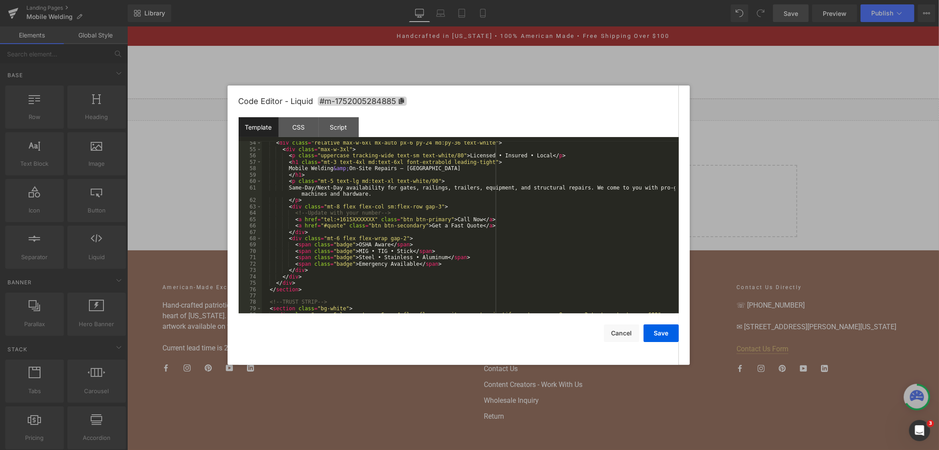
scroll to position [293, 0]
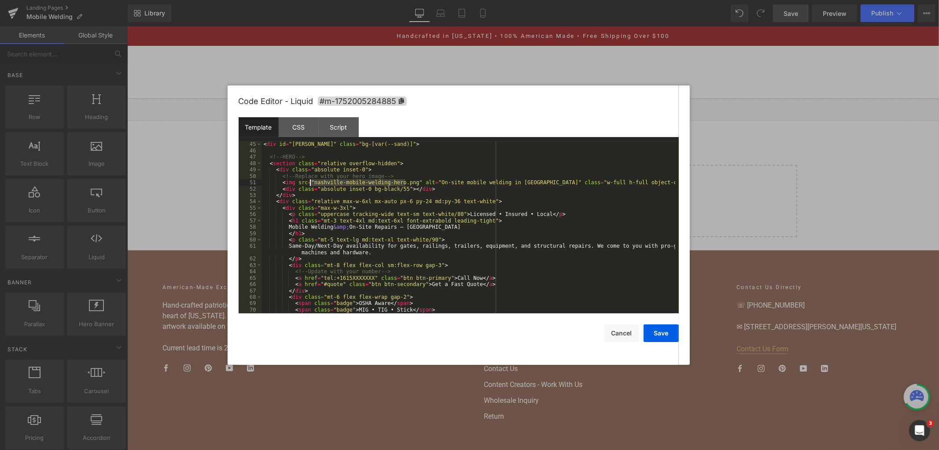
drag, startPoint x: 406, startPoint y: 183, endPoint x: 310, endPoint y: 182, distance: 96.0
click at [310, 182] on div "< div id = "[PERSON_NAME]" class = "bg-[var(--sand)]" > <!-- HERO --> < section…" at bounding box center [469, 233] width 414 height 185
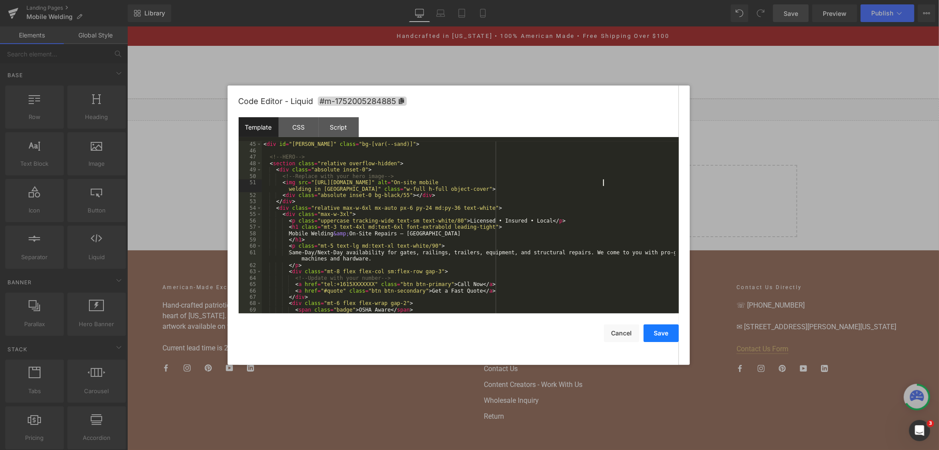
click at [652, 338] on button "Save" at bounding box center [661, 333] width 35 height 18
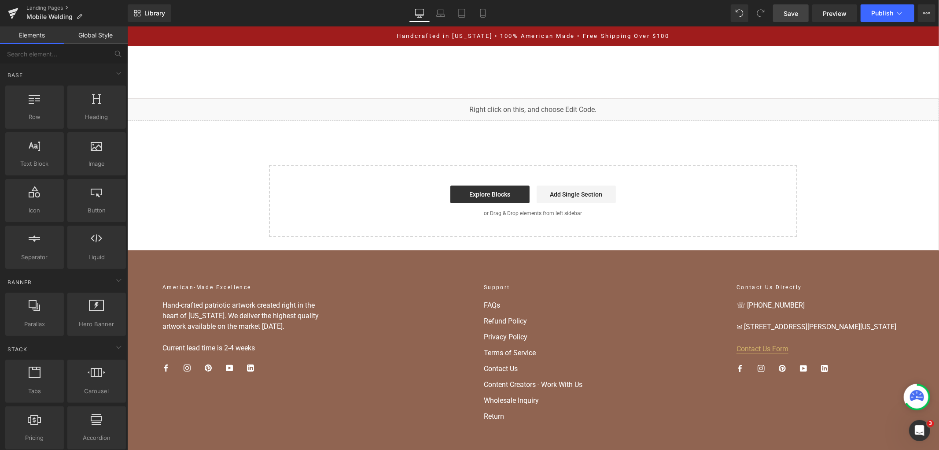
click at [790, 9] on span "Save" at bounding box center [791, 13] width 15 height 9
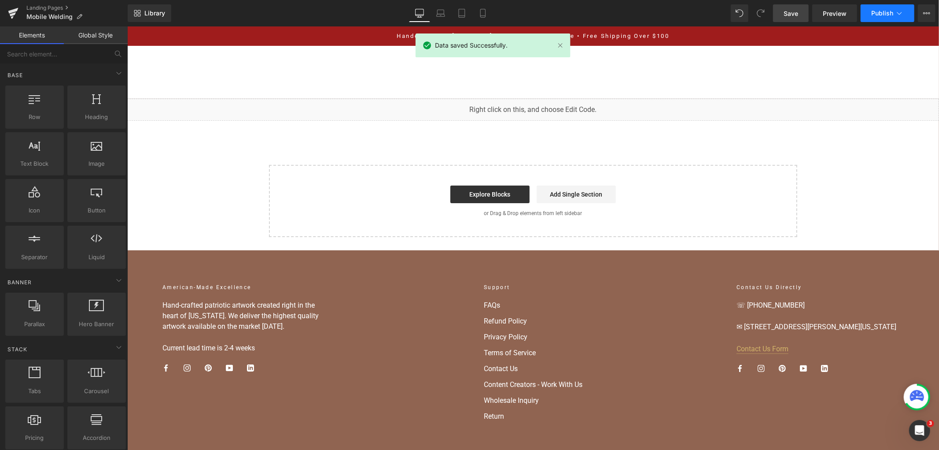
click at [881, 7] on button "Publish" at bounding box center [888, 13] width 54 height 18
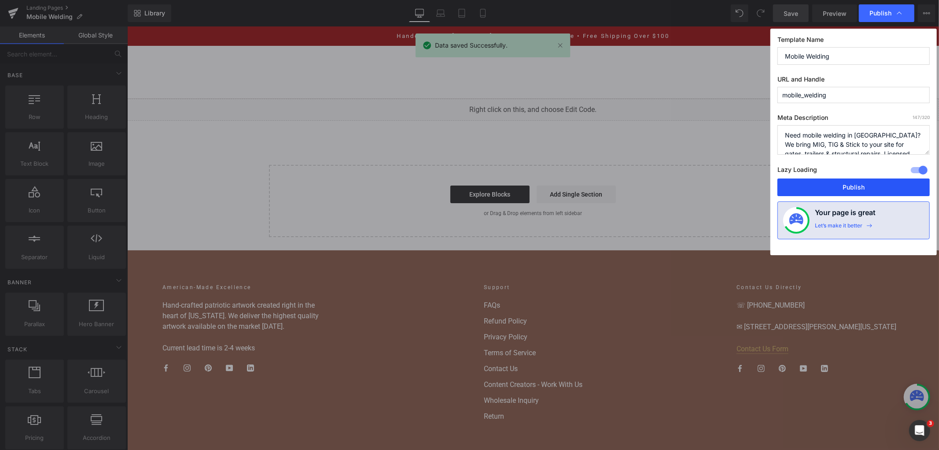
click at [866, 185] on button "Publish" at bounding box center [854, 187] width 152 height 18
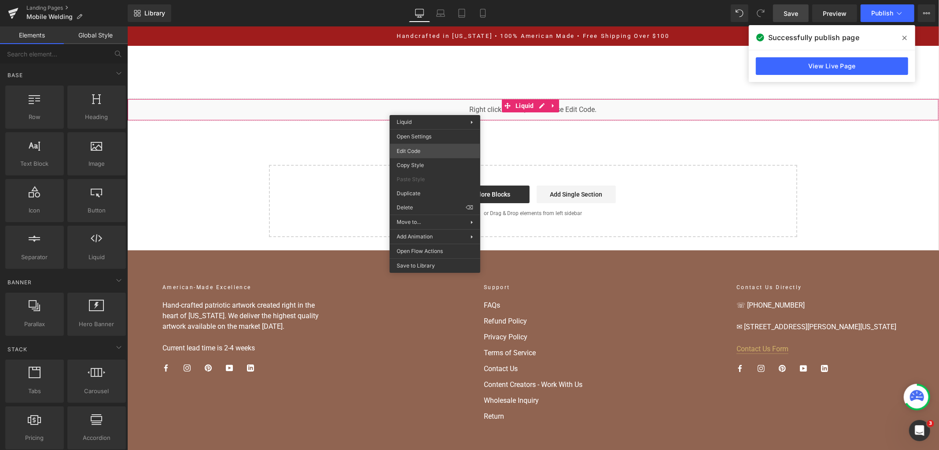
click at [415, 0] on div "You are previewing how the will restyle your page. You can not edit Elements in…" at bounding box center [469, 0] width 939 height 0
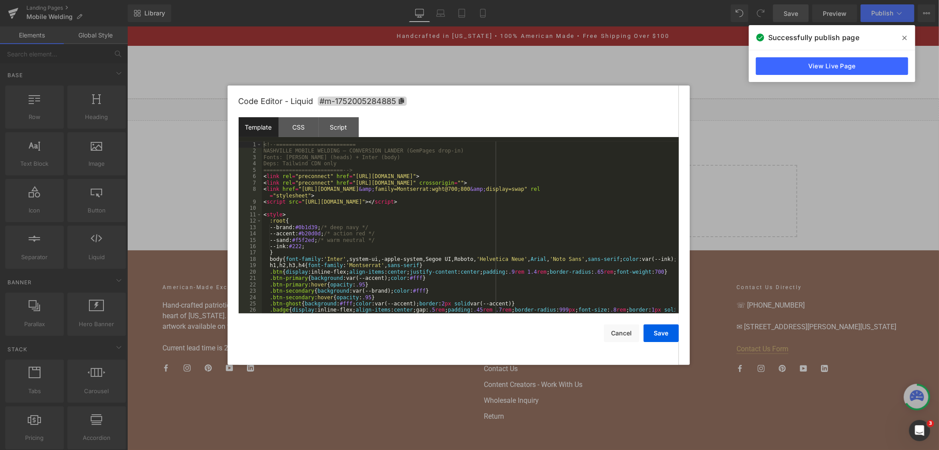
click at [425, 190] on div "<!-- ========================= NASHVILLE MOBILE WELDING — CONVERSION LANDER (Ge…" at bounding box center [469, 236] width 414 height 191
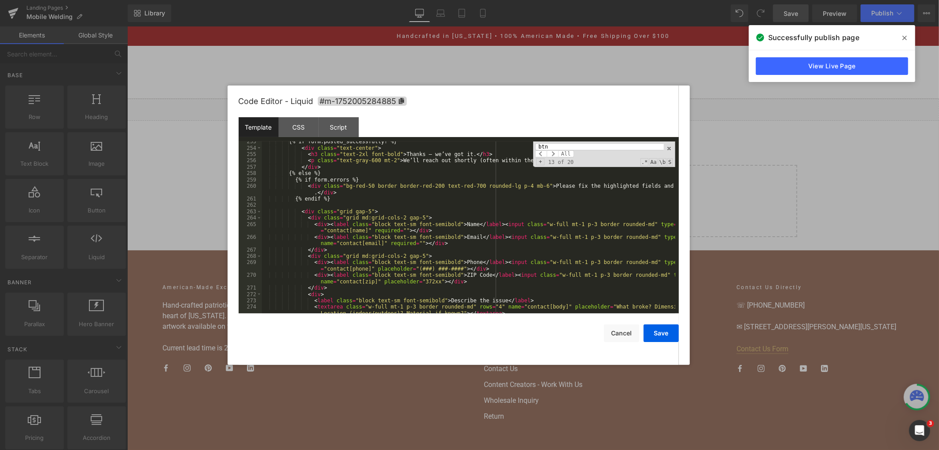
scroll to position [1746, 0]
drag, startPoint x: 679, startPoint y: 269, endPoint x: 677, endPoint y: 250, distance: 19.1
click at [677, 250] on div at bounding box center [676, 227] width 6 height 172
click at [677, 262] on div at bounding box center [676, 227] width 6 height 172
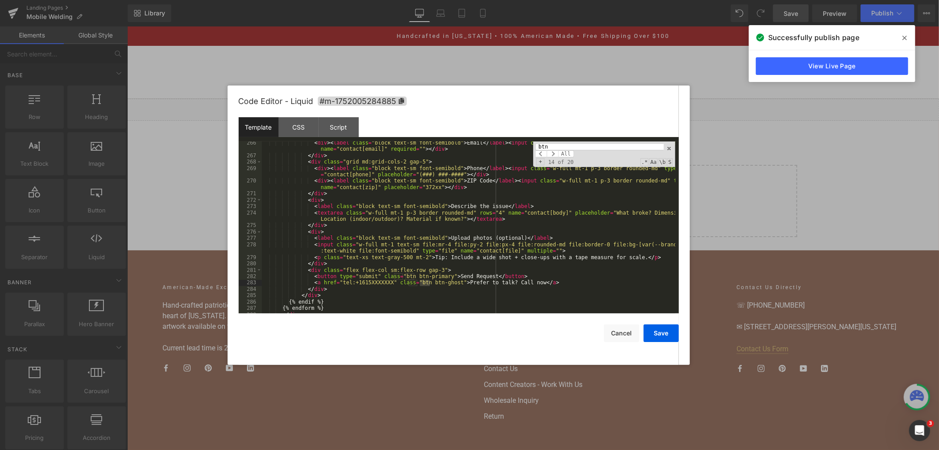
scroll to position [1782, 0]
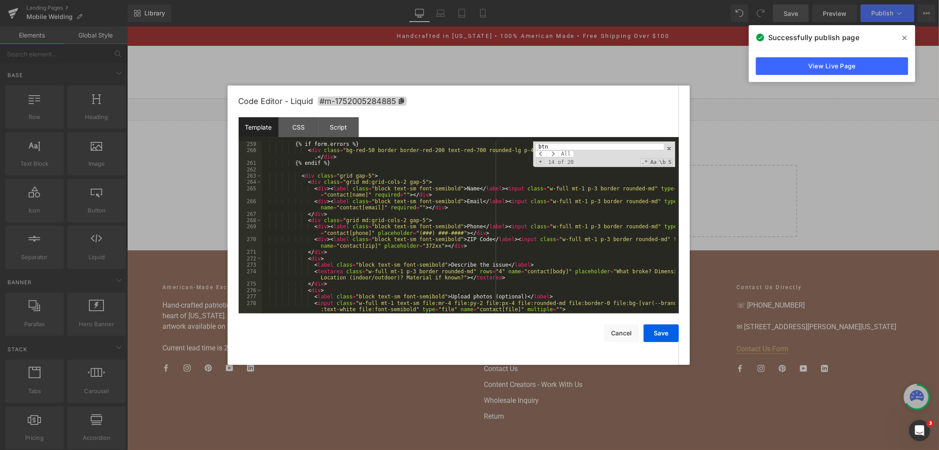
drag, startPoint x: 679, startPoint y: 266, endPoint x: 676, endPoint y: 153, distance: 112.3
click at [684, 163] on div "Code Editor - Liquid #m-1752005284885 Template CSS Script Data 259 260 261 262 …" at bounding box center [459, 224] width 462 height 279
type input "btn"
click at [452, 234] on div "{% if form.errors %} < div class = "bg-red-50 border border-red-200 text-red-70…" at bounding box center [469, 233] width 414 height 185
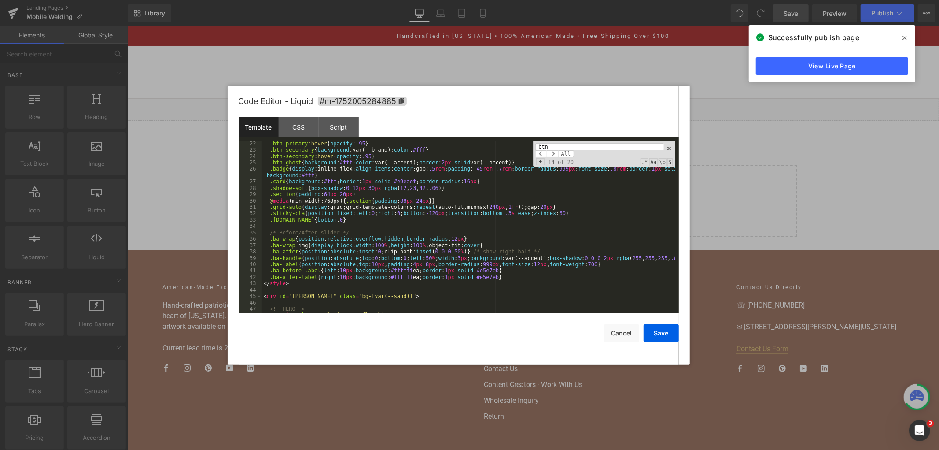
scroll to position [0, 0]
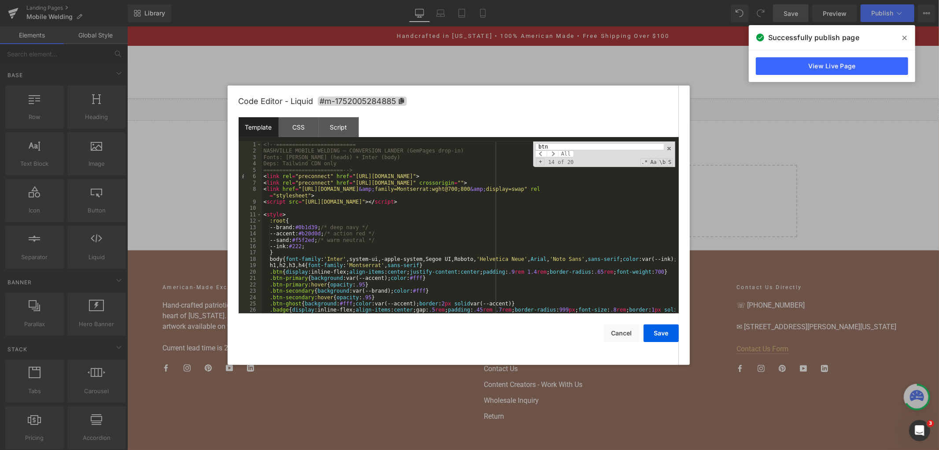
click at [455, 231] on div "<!-- ========================= NASHVILLE MOBILE WELDING — CONVERSION LANDER (Ge…" at bounding box center [469, 236] width 414 height 191
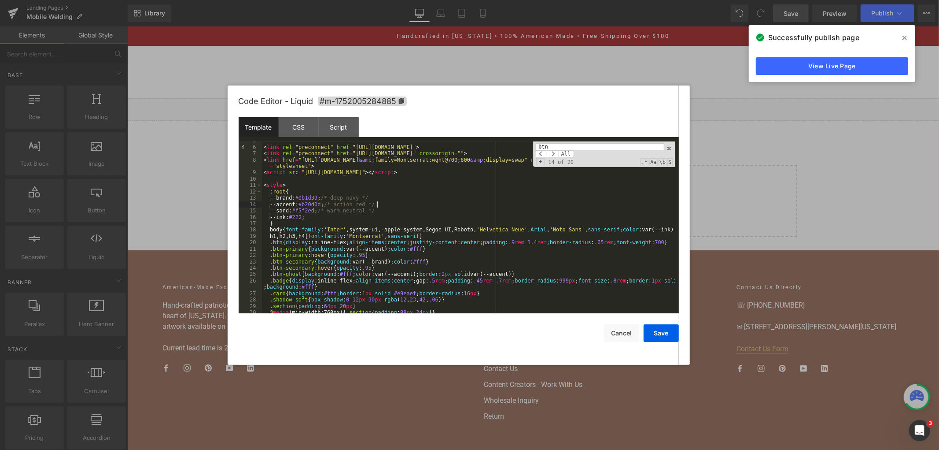
scroll to position [29, 0]
click at [398, 267] on div "========================= --> < link rel = "preconnect" href = "[URL][DOMAIN_NA…" at bounding box center [469, 229] width 414 height 185
drag, startPoint x: 375, startPoint y: 268, endPoint x: 271, endPoint y: 263, distance: 104.1
click at [271, 263] on div "========================= --> < link rel = "preconnect" href = "[URL][DOMAIN_NA…" at bounding box center [469, 229] width 414 height 185
click at [453, 192] on div "========================= --> < link rel = "preconnect" href = "[URL][DOMAIN_NA…" at bounding box center [469, 229] width 414 height 185
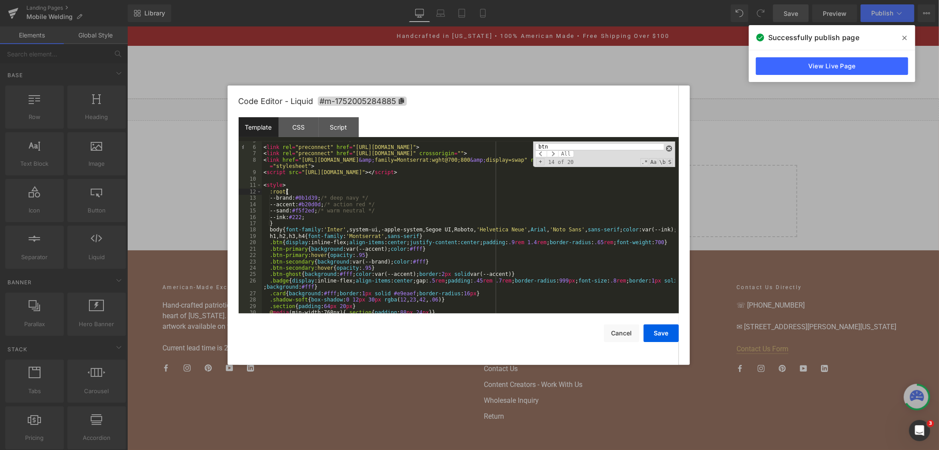
click at [671, 149] on span at bounding box center [669, 148] width 6 height 6
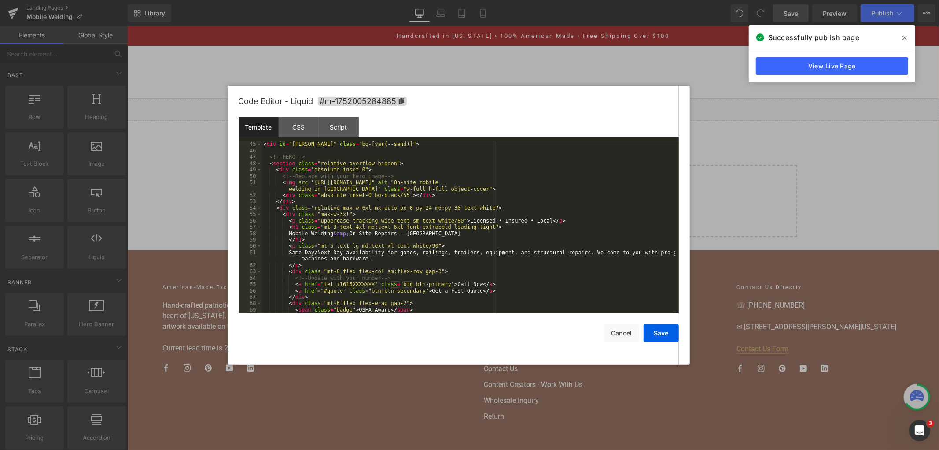
scroll to position [293, 0]
click at [345, 182] on div "< div id = "[PERSON_NAME]" class = "bg-[var(--sand)]" > <!-- HERO --> < section…" at bounding box center [469, 233] width 414 height 185
click at [353, 209] on div "< div id = "[PERSON_NAME]" class = "bg-[var(--sand)]" > <!-- HERO --> < section…" at bounding box center [469, 233] width 414 height 185
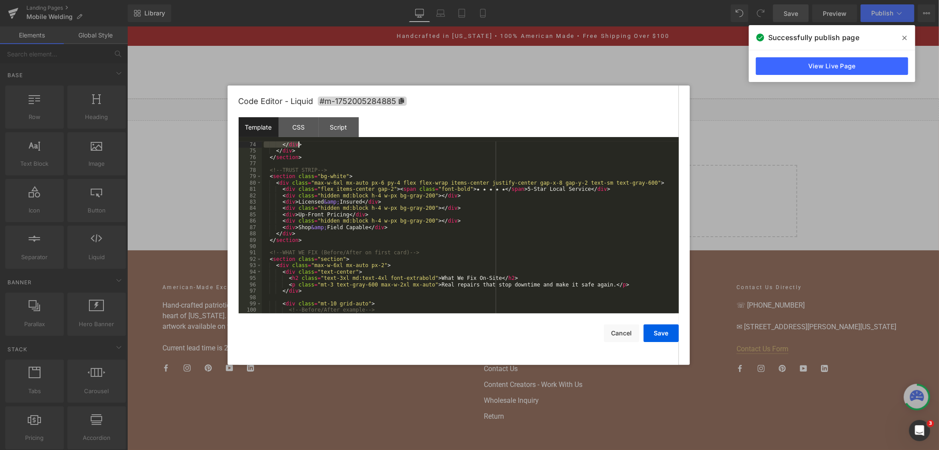
scroll to position [477, 0]
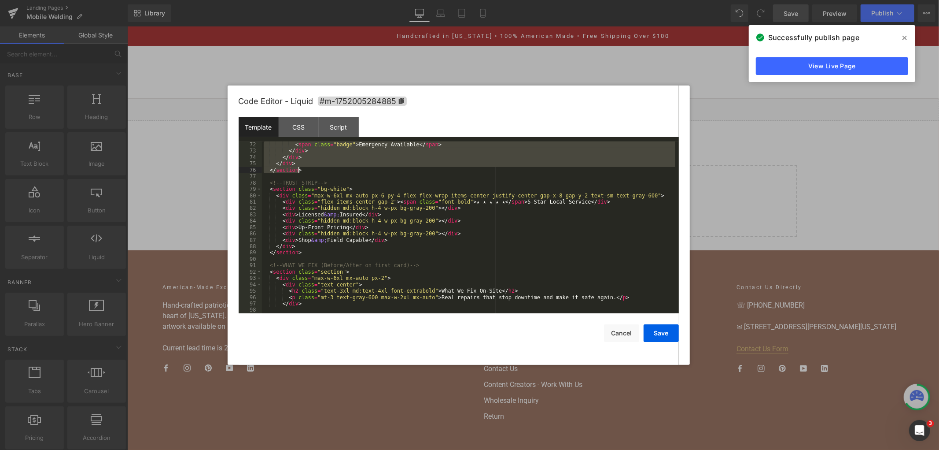
drag, startPoint x: 270, startPoint y: 185, endPoint x: 386, endPoint y: 168, distance: 117.6
click at [386, 168] on div "< span class = "badge" > Emergency Available </ span > </ div > </ div > </ div…" at bounding box center [469, 233] width 414 height 185
click at [442, 174] on div "< span class = "badge" > Emergency Available </ span > </ div > </ div > </ div…" at bounding box center [469, 233] width 414 height 185
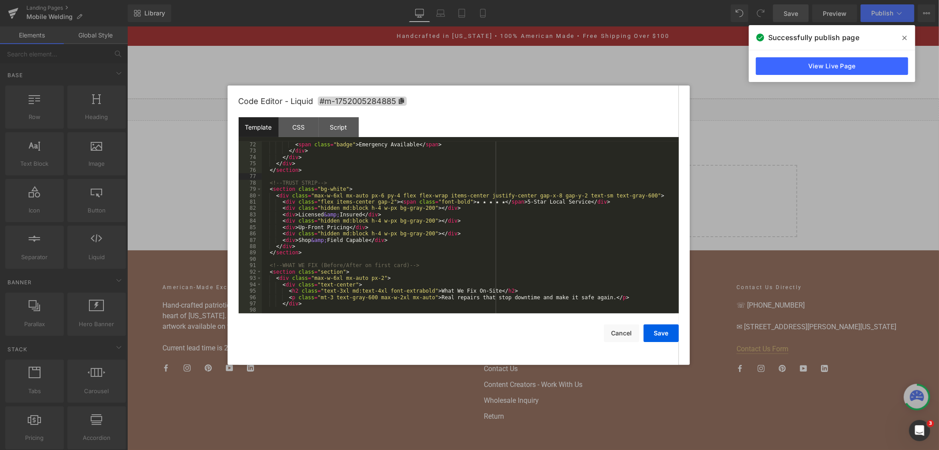
click at [434, 203] on div "< span class = "badge" > Emergency Available </ span > </ div > </ div > </ div…" at bounding box center [469, 233] width 414 height 185
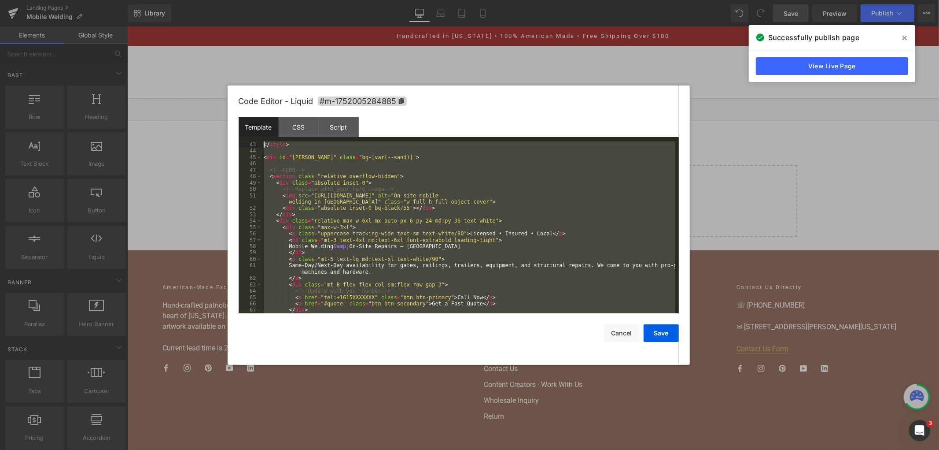
scroll to position [241, 0]
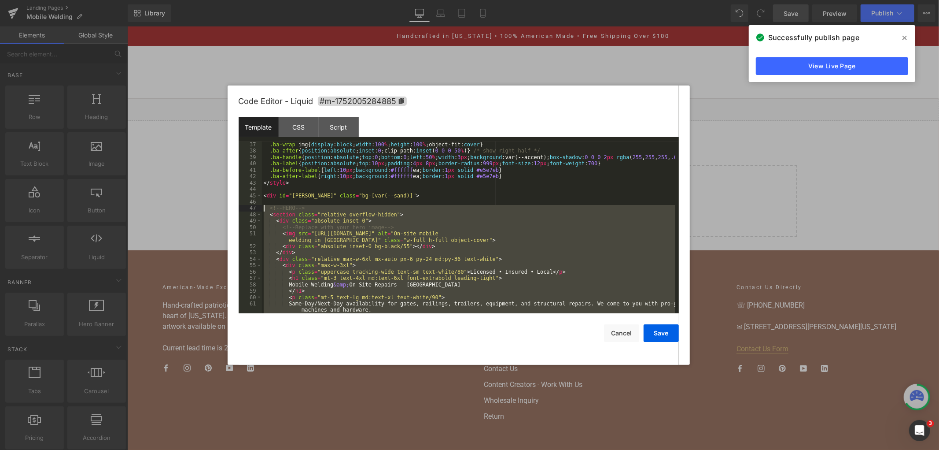
drag, startPoint x: 304, startPoint y: 228, endPoint x: 255, endPoint y: 209, distance: 52.4
click at [255, 209] on pre "37 38 39 40 41 42 43 44 45 46 47 48 49 50 51 52 53 54 55 56 57 58 59 60 61 62 .…" at bounding box center [459, 227] width 440 height 172
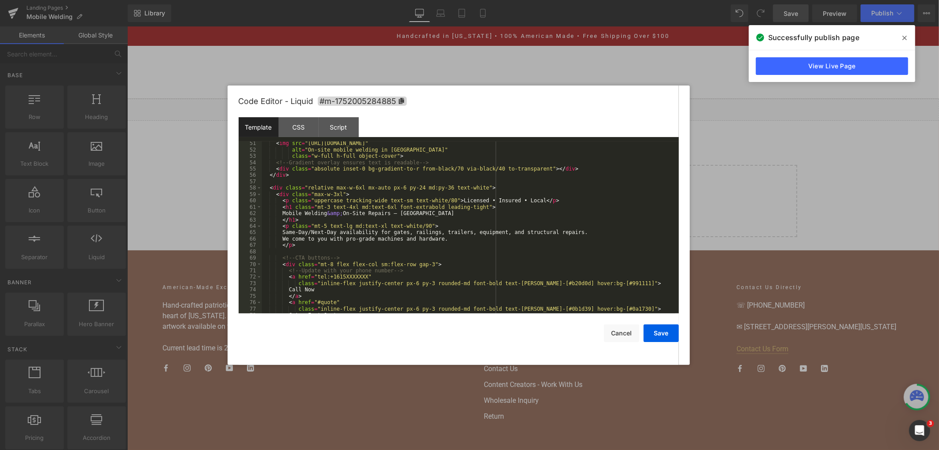
scroll to position [303, 0]
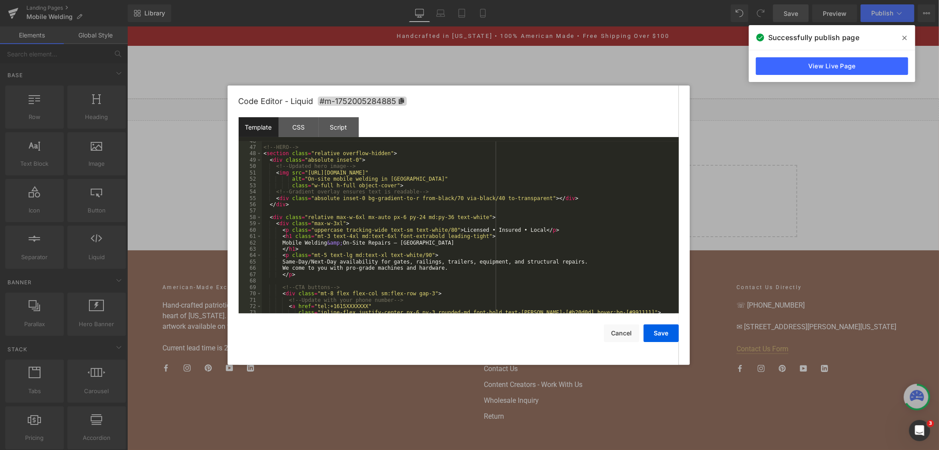
click at [563, 171] on div "<!-- HERO --> < section class = "relative overflow-hidden" > < div class = "abs…" at bounding box center [469, 230] width 414 height 185
click at [666, 329] on button "Save" at bounding box center [661, 333] width 35 height 18
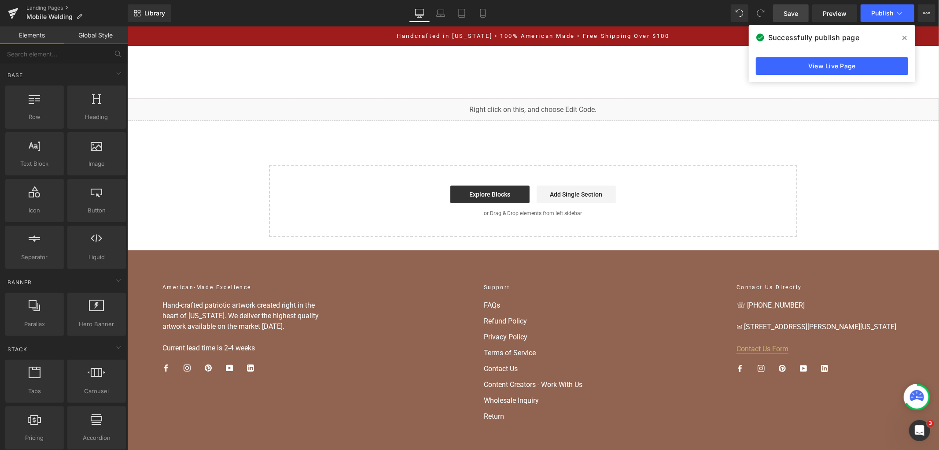
click at [799, 10] on span "Save" at bounding box center [791, 13] width 15 height 9
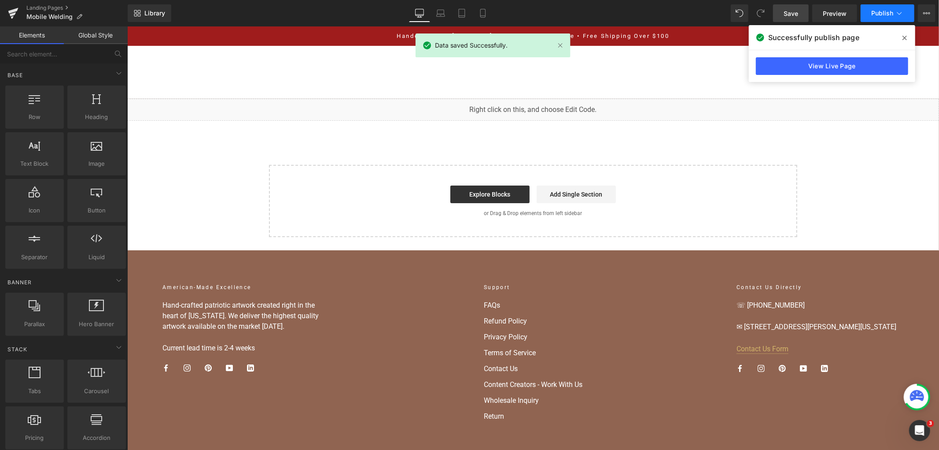
click at [883, 12] on span "Publish" at bounding box center [883, 13] width 22 height 7
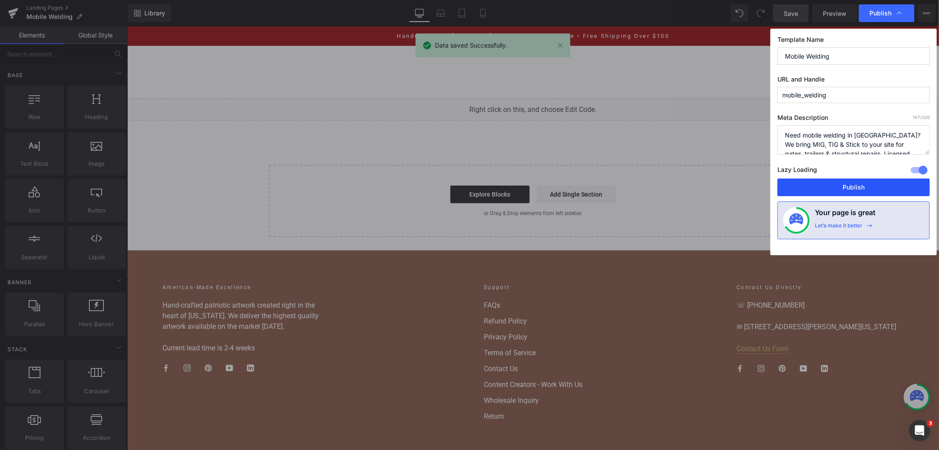
click at [817, 191] on button "Publish" at bounding box center [854, 187] width 152 height 18
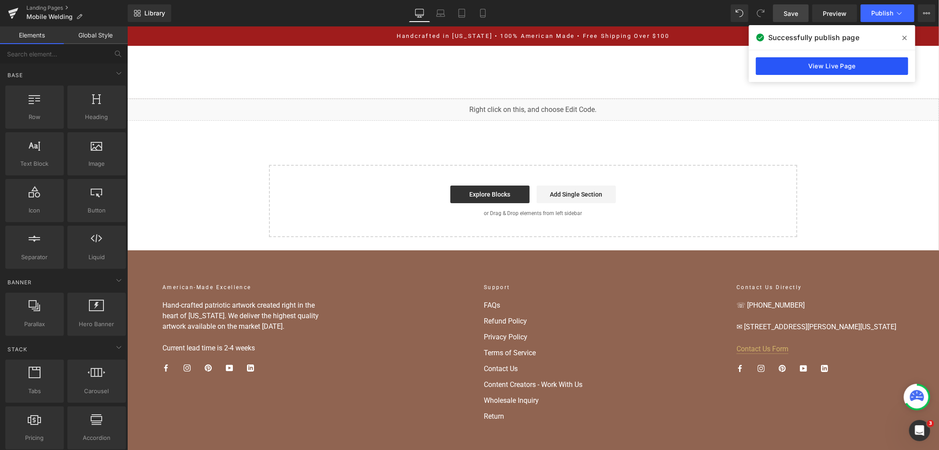
click at [856, 66] on link "View Live Page" at bounding box center [832, 66] width 152 height 18
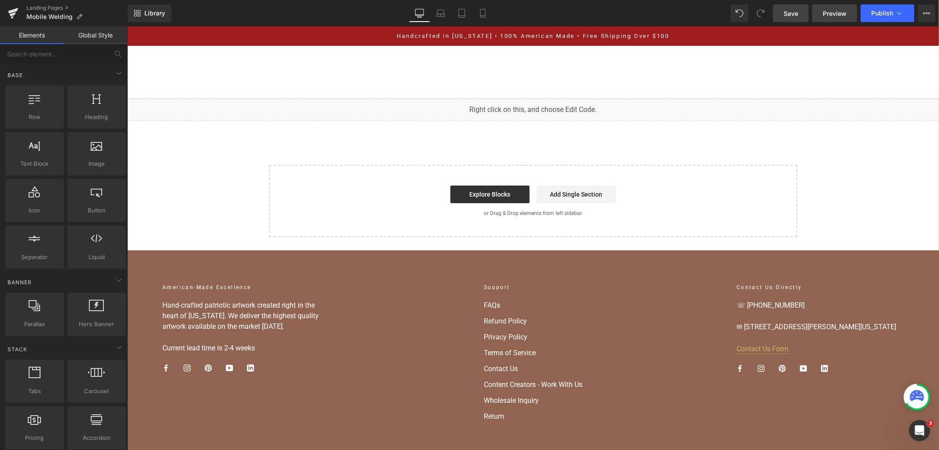
click at [830, 14] on span "Preview" at bounding box center [835, 13] width 24 height 9
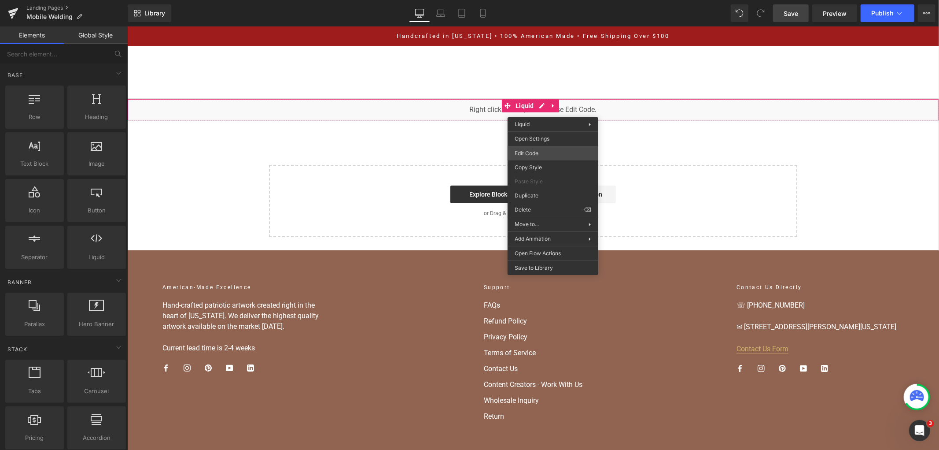
click at [537, 0] on div "You are previewing how the will restyle your page. You can not edit Elements in…" at bounding box center [469, 0] width 939 height 0
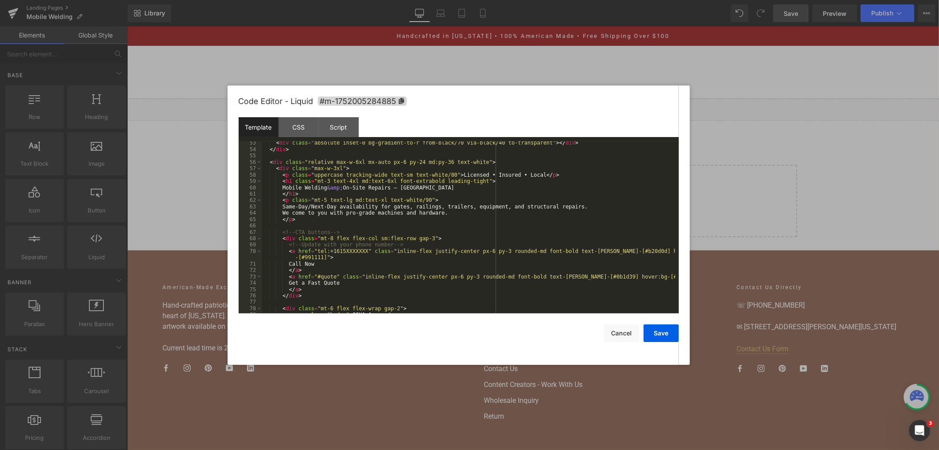
scroll to position [322, 0]
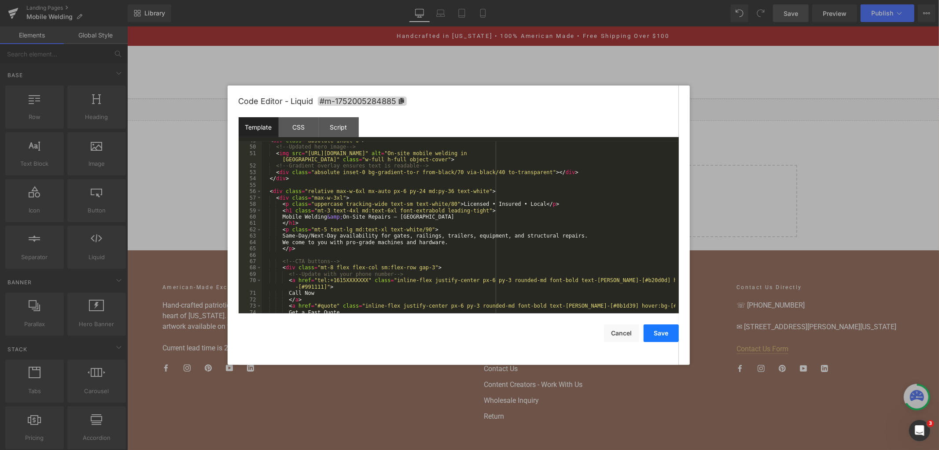
click at [658, 333] on button "Save" at bounding box center [661, 333] width 35 height 18
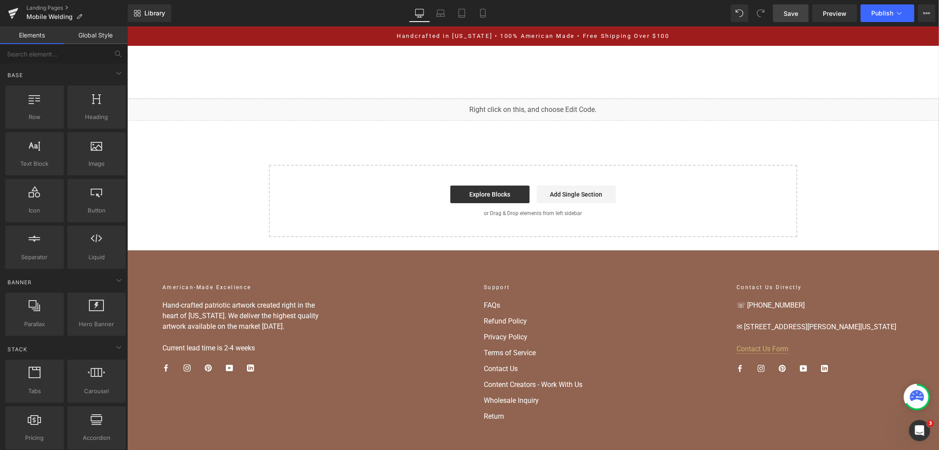
click at [782, 16] on link "Save" at bounding box center [791, 13] width 36 height 18
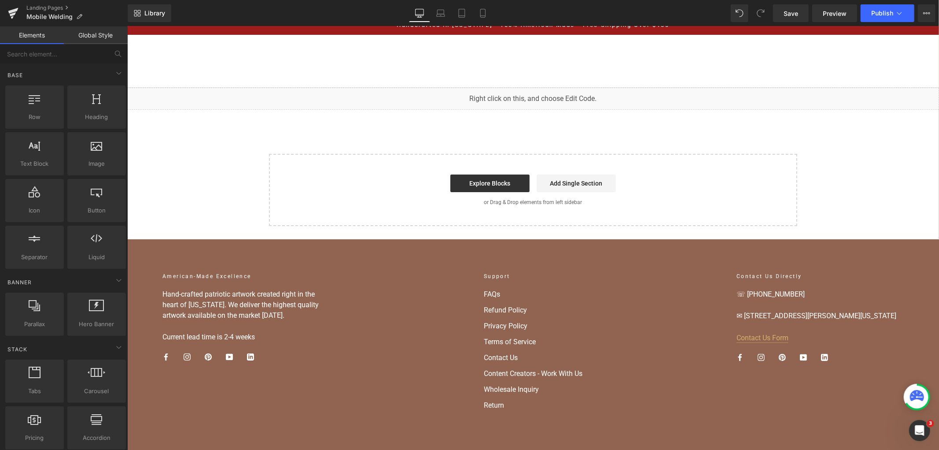
scroll to position [0, 0]
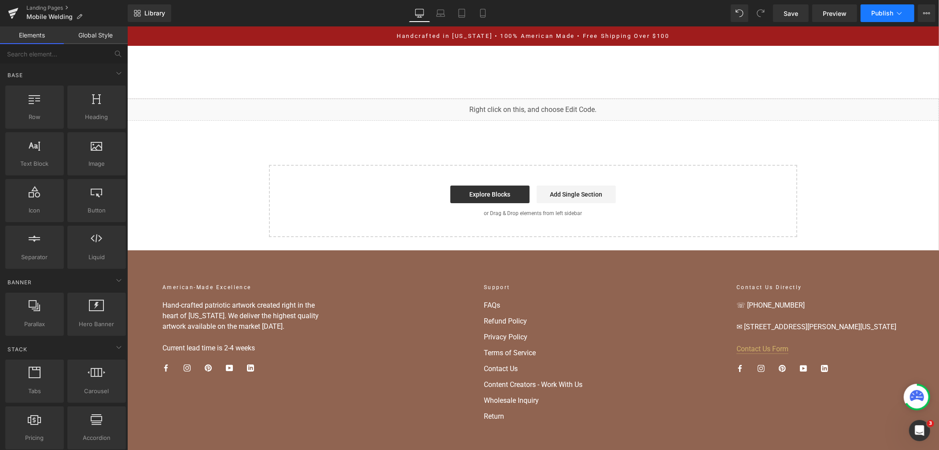
click at [877, 14] on span "Publish" at bounding box center [883, 13] width 22 height 7
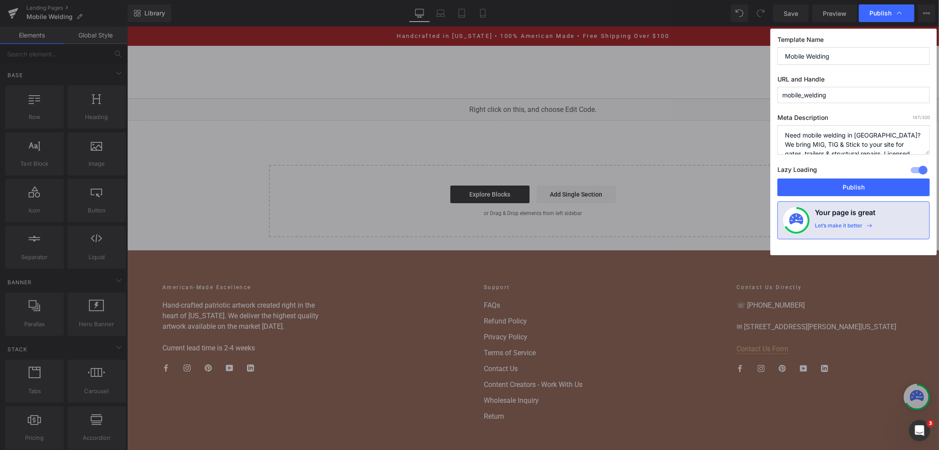
click at [849, 178] on div "Lazy Loading Build Upgrade plan to unlock" at bounding box center [854, 171] width 152 height 15
click at [845, 184] on button "Publish" at bounding box center [854, 187] width 152 height 18
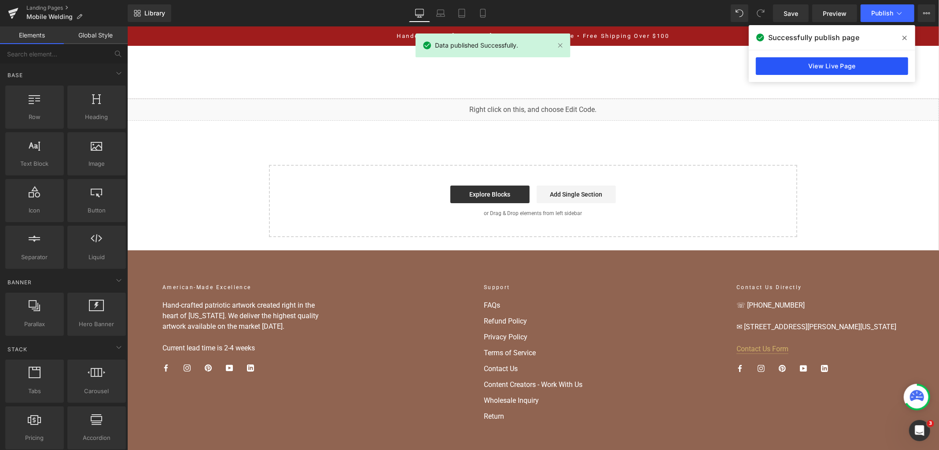
click at [808, 63] on link "View Live Page" at bounding box center [832, 66] width 152 height 18
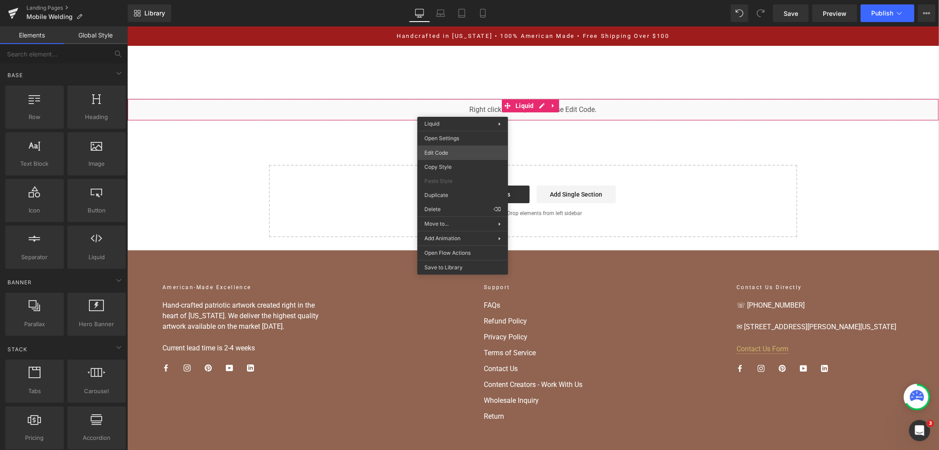
click at [459, 0] on div "You are previewing how the will restyle your page. You can not edit Elements in…" at bounding box center [469, 0] width 939 height 0
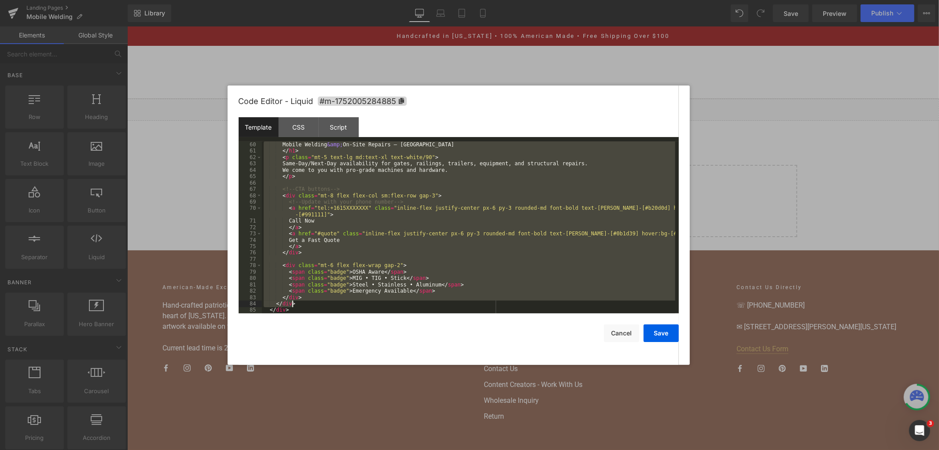
scroll to position [433, 0]
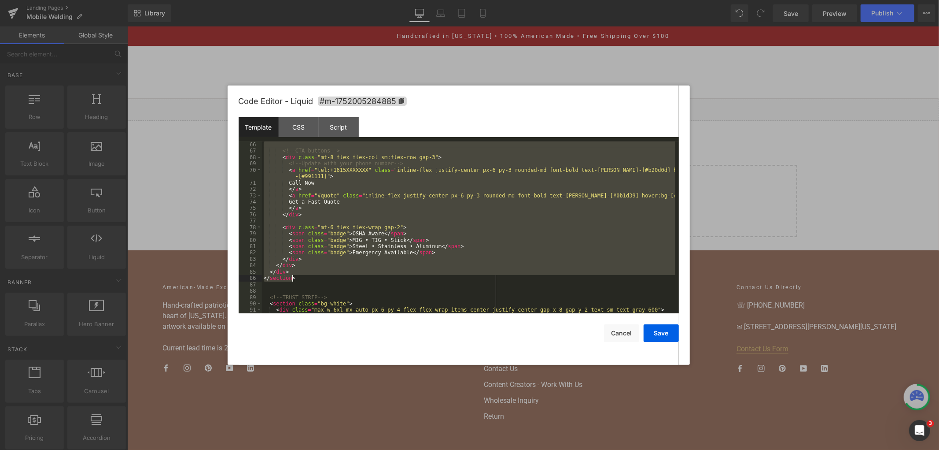
drag, startPoint x: 263, startPoint y: 157, endPoint x: 328, endPoint y: 276, distance: 136.0
click at [328, 276] on div "<!-- CTA buttons --> < div class = "mt-8 flex flex-col sm:flex-row gap-3" > <!-…" at bounding box center [469, 233] width 414 height 185
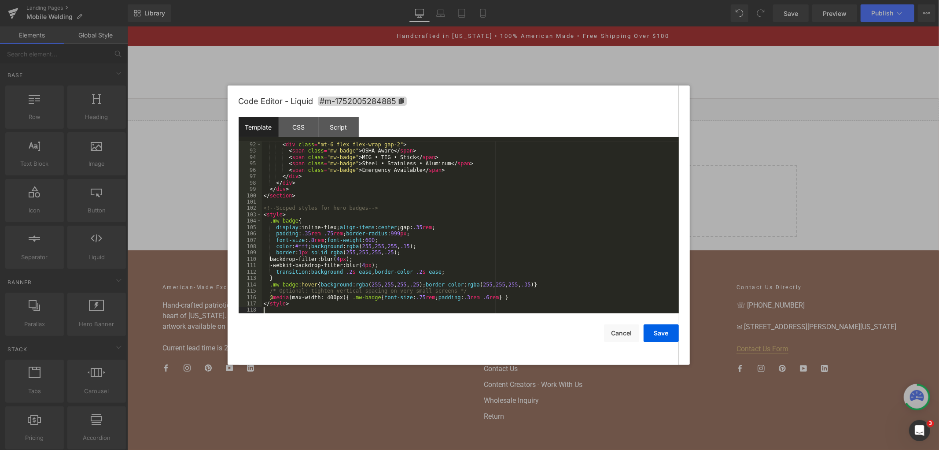
scroll to position [592, 0]
click at [659, 336] on button "Save" at bounding box center [661, 333] width 35 height 18
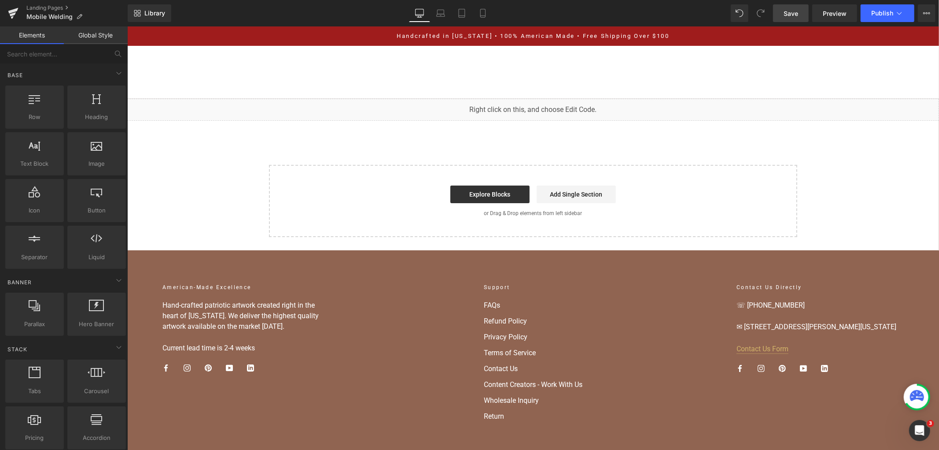
click at [797, 18] on link "Save" at bounding box center [791, 13] width 36 height 18
click at [889, 16] on span "Publish" at bounding box center [883, 13] width 22 height 7
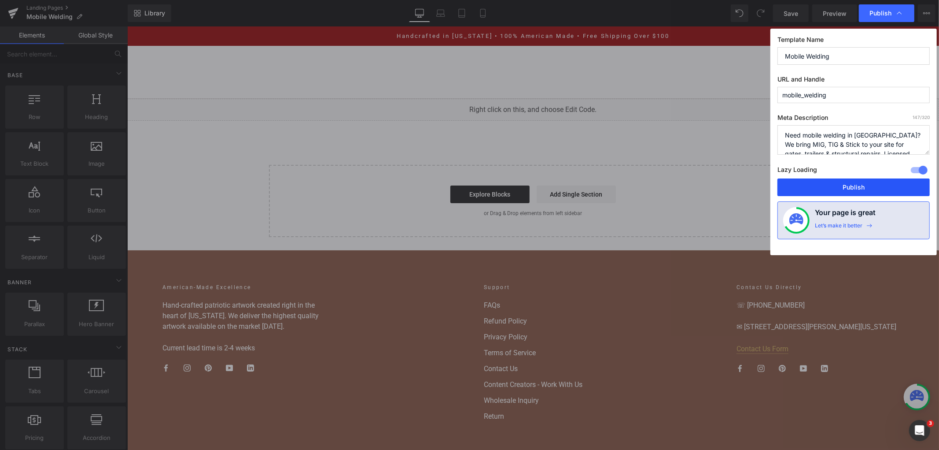
click at [811, 185] on button "Publish" at bounding box center [854, 187] width 152 height 18
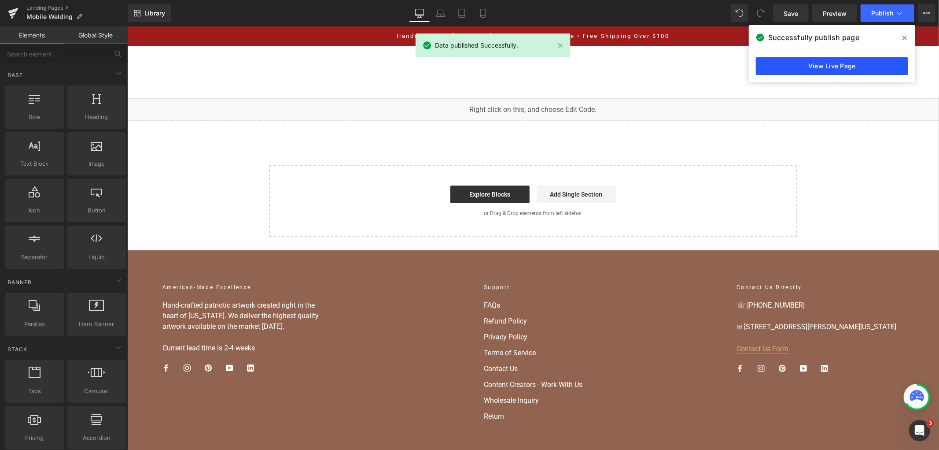
click at [809, 67] on link "View Live Page" at bounding box center [832, 66] width 152 height 18
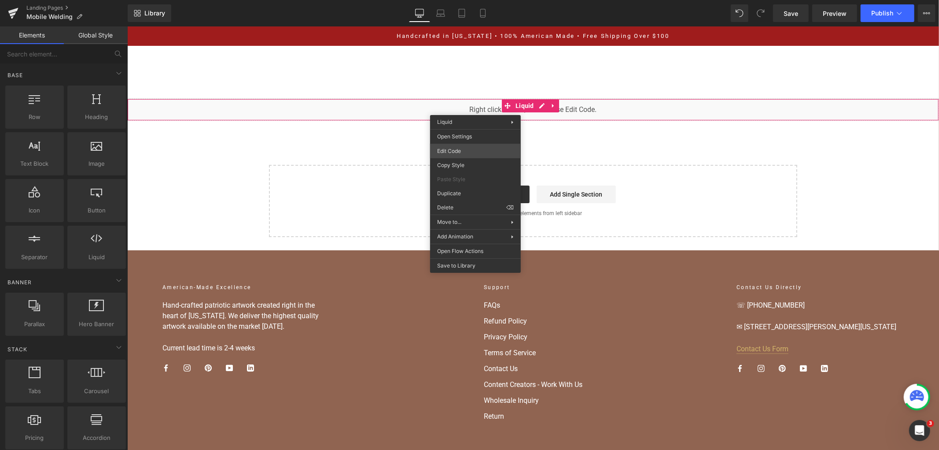
click at [492, 0] on div "You are previewing how the will restyle your page. You can not edit Elements in…" at bounding box center [469, 0] width 939 height 0
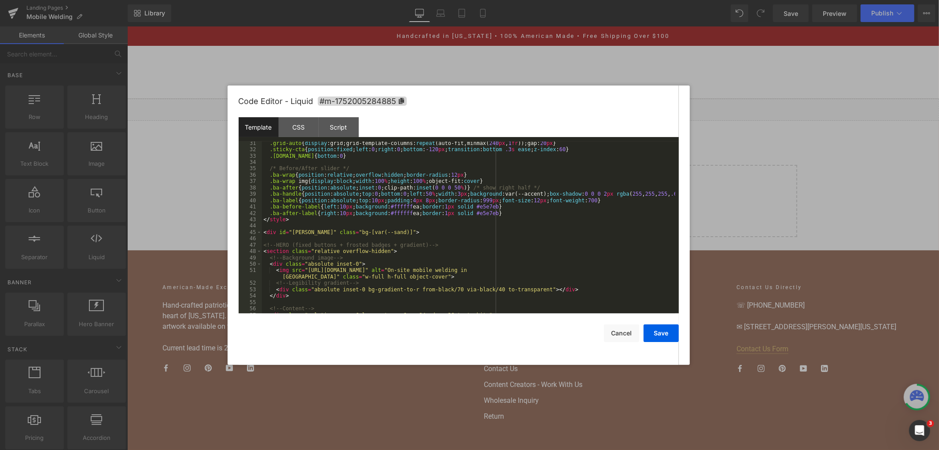
scroll to position [205, 0]
click at [560, 270] on div ".grid-auto { display :grid;grid-template-columns: repeat (auto-fit,minmax( 240 …" at bounding box center [469, 232] width 414 height 185
click at [655, 338] on button "Save" at bounding box center [661, 333] width 35 height 18
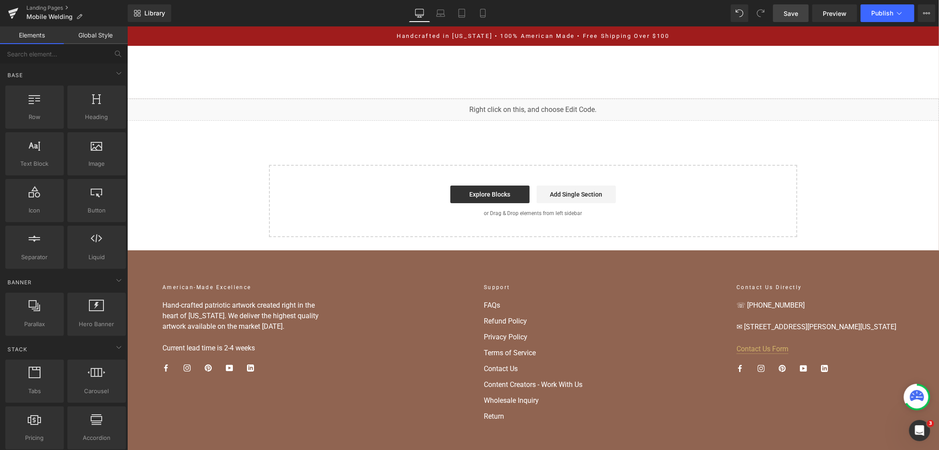
click at [784, 13] on link "Save" at bounding box center [791, 13] width 36 height 18
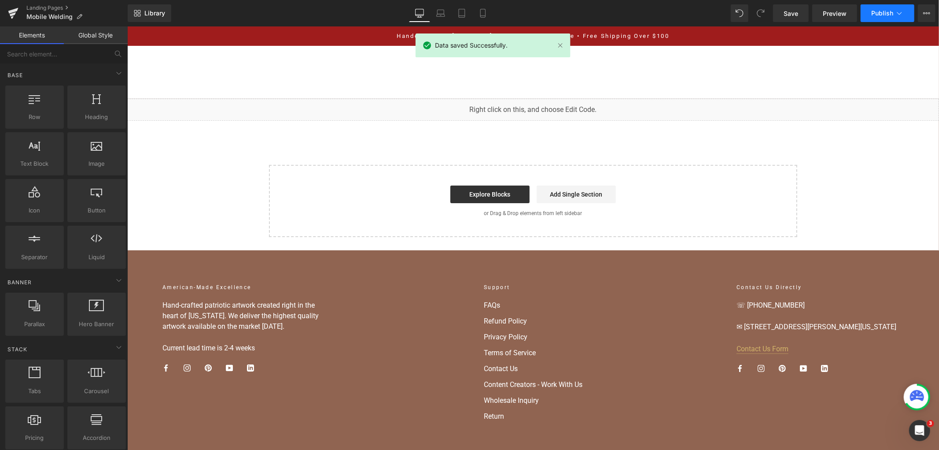
click at [875, 10] on span "Publish" at bounding box center [883, 13] width 22 height 7
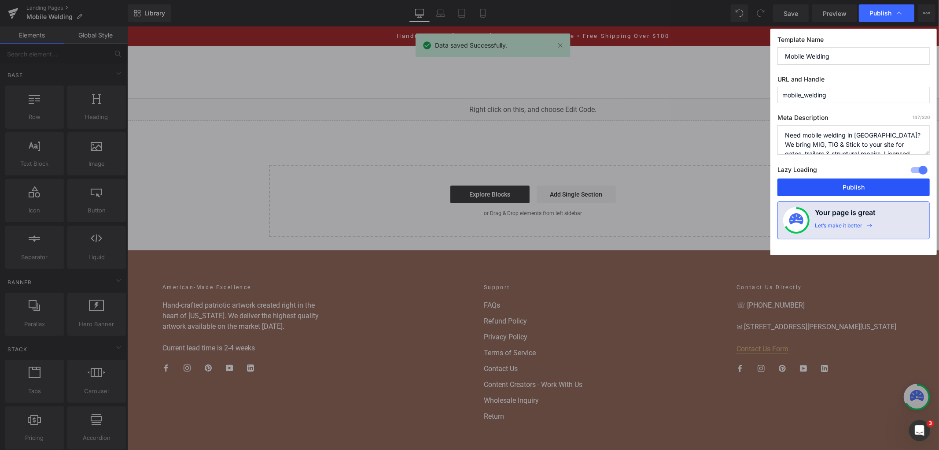
click at [825, 187] on button "Publish" at bounding box center [854, 187] width 152 height 18
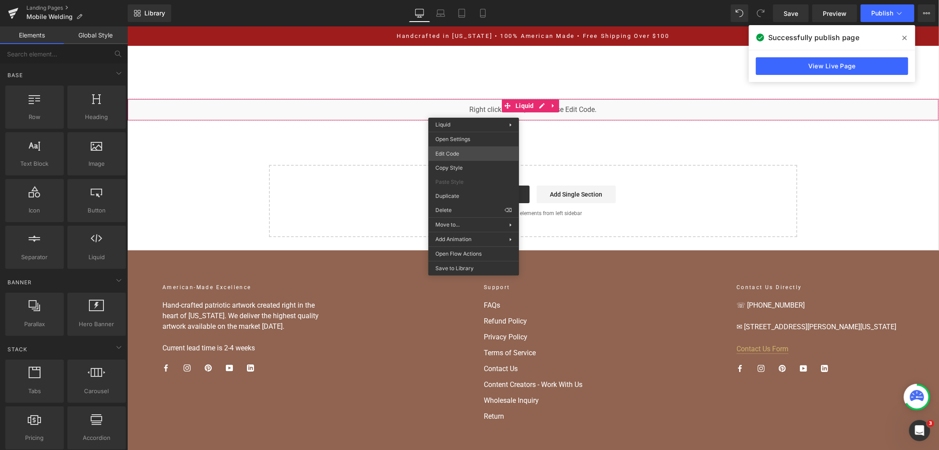
click at [483, 0] on div "You are previewing how the will restyle your page. You can not edit Elements in…" at bounding box center [469, 0] width 939 height 0
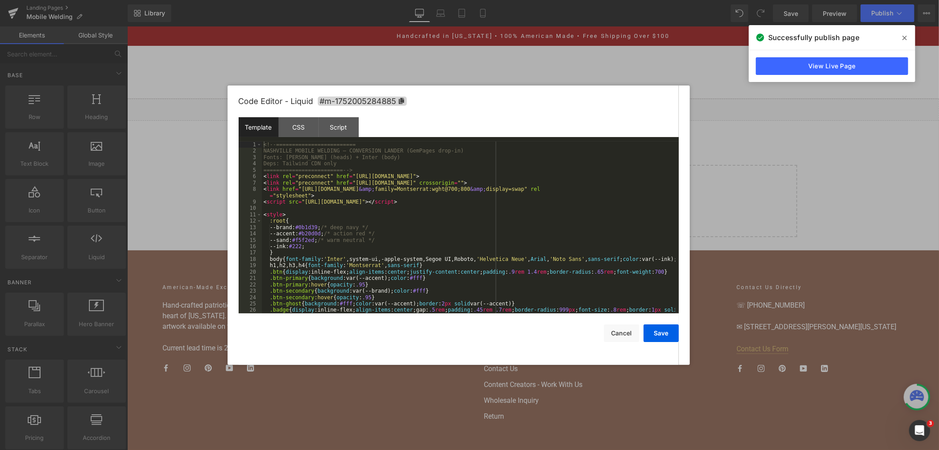
click at [439, 218] on div "<!-- ========================= NASHVILLE MOBILE WELDING — CONVERSION LANDER (Ge…" at bounding box center [469, 236] width 414 height 191
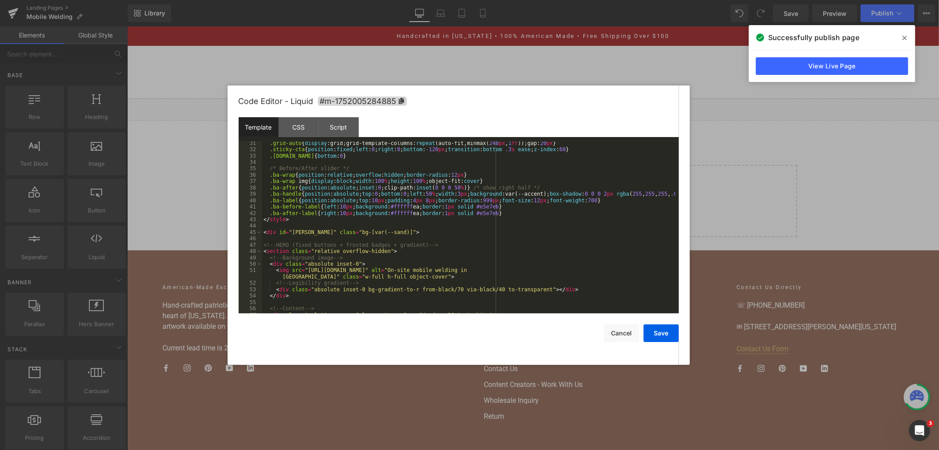
scroll to position [234, 0]
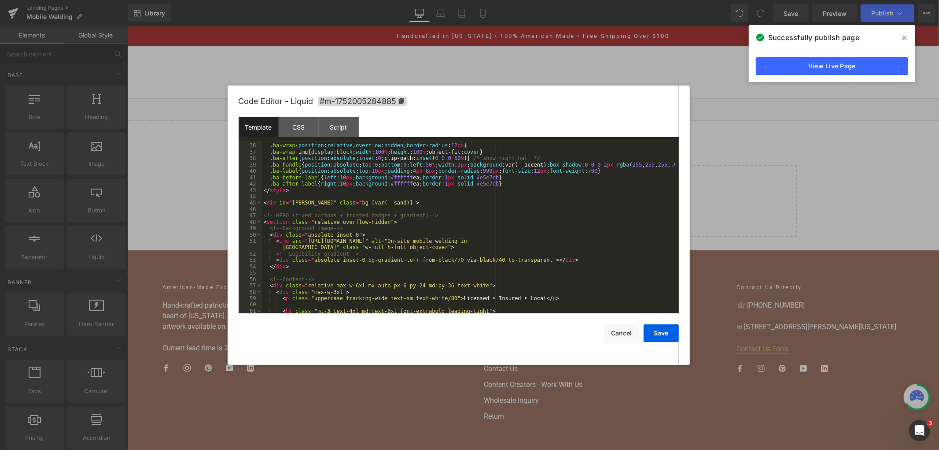
drag, startPoint x: 571, startPoint y: 241, endPoint x: 551, endPoint y: 239, distance: 20.9
click at [569, 241] on div "/* Before/After slider */ .ba-wrap { position : relative ; overflow : hidden ; …" at bounding box center [469, 228] width 414 height 185
drag, startPoint x: 551, startPoint y: 239, endPoint x: 538, endPoint y: 238, distance: 12.3
click at [544, 239] on div "/* Before/After slider */ .ba-wrap { position : relative ; overflow : hidden ; …" at bounding box center [469, 228] width 414 height 185
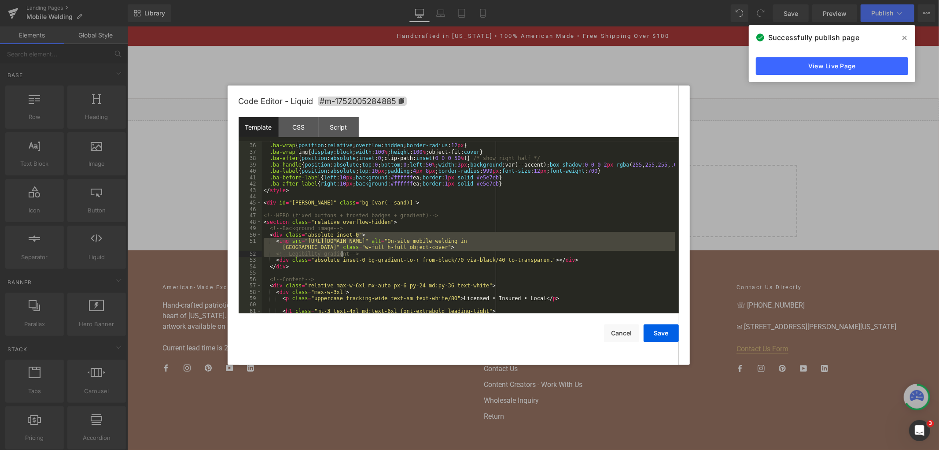
drag, startPoint x: 476, startPoint y: 237, endPoint x: 341, endPoint y: 253, distance: 135.7
click at [341, 253] on div "/* Before/After slider */ .ba-wrap { position : relative ; overflow : hidden ; …" at bounding box center [469, 228] width 414 height 185
click at [582, 240] on div "/* Before/After slider */ .ba-wrap { position : relative ; overflow : hidden ; …" at bounding box center [469, 227] width 414 height 172
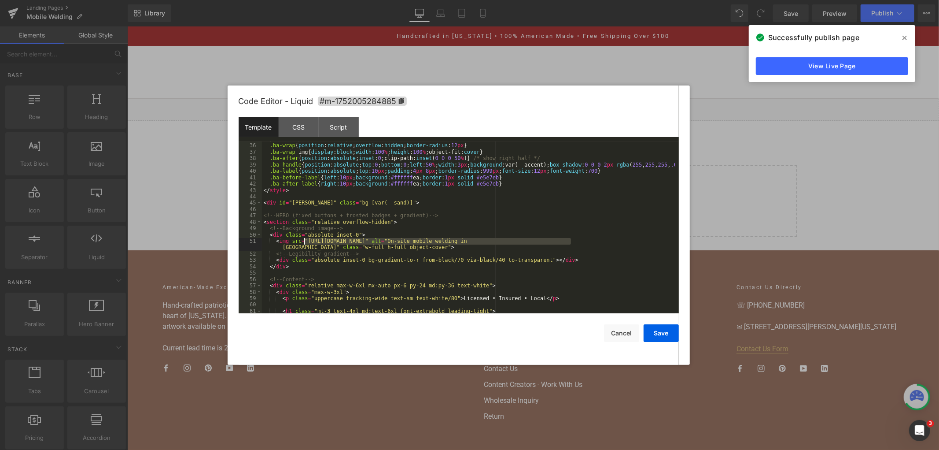
drag, startPoint x: 573, startPoint y: 241, endPoint x: 304, endPoint y: 241, distance: 268.2
click at [304, 241] on div "/* Before/After slider */ .ba-wrap { position : relative ; overflow : hidden ; …" at bounding box center [469, 228] width 414 height 185
click at [649, 338] on button "Save" at bounding box center [661, 333] width 35 height 18
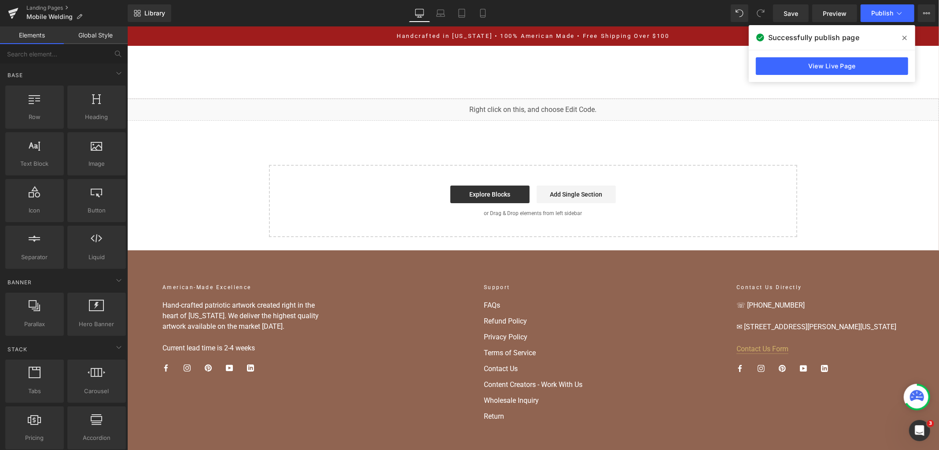
drag, startPoint x: 902, startPoint y: 35, endPoint x: 754, endPoint y: 9, distance: 149.9
click at [902, 35] on span at bounding box center [905, 38] width 14 height 14
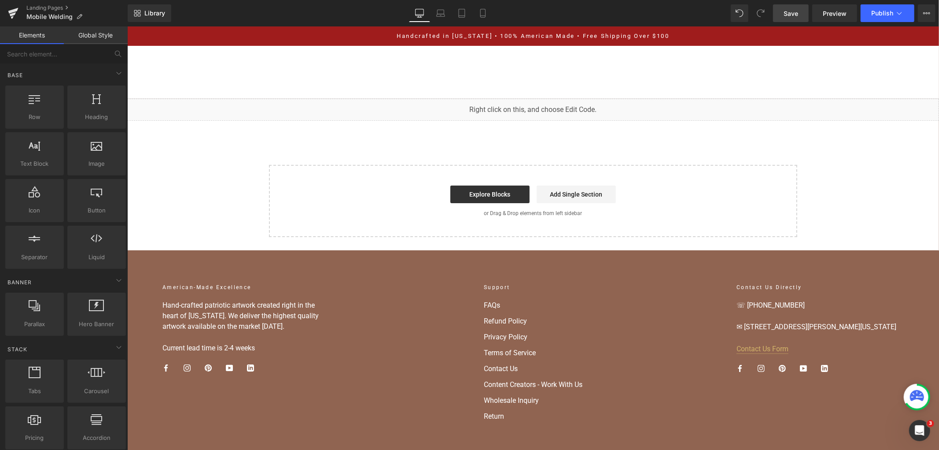
click at [793, 17] on span "Save" at bounding box center [791, 13] width 15 height 9
click at [787, 10] on span "Save" at bounding box center [791, 13] width 15 height 9
click at [875, 17] on button "Publish" at bounding box center [888, 13] width 54 height 18
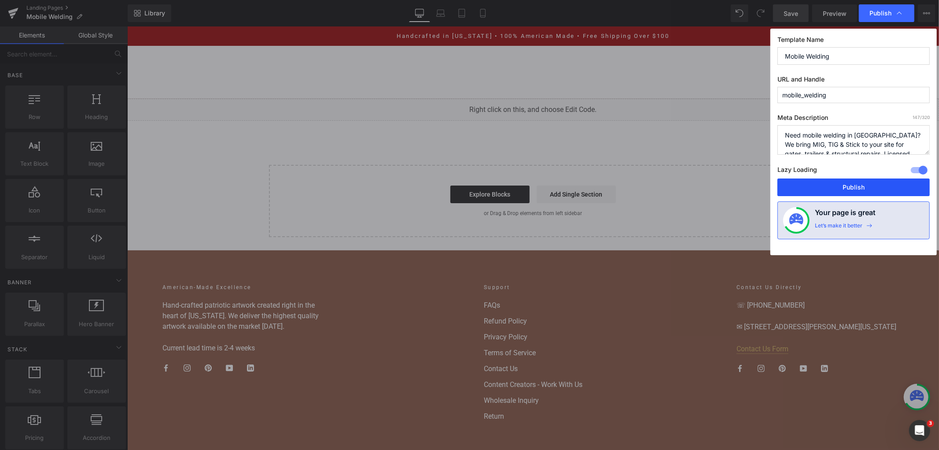
click at [827, 184] on button "Publish" at bounding box center [854, 187] width 152 height 18
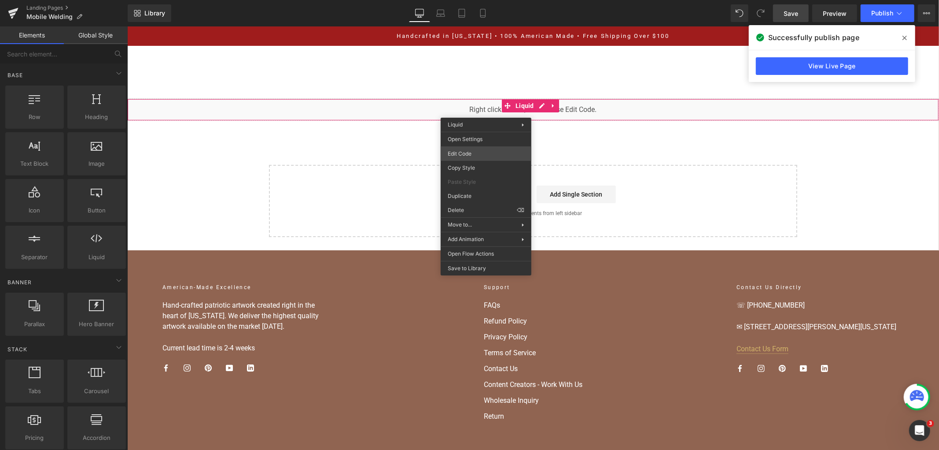
click at [483, 0] on div "You are previewing how the will restyle your page. You can not edit Elements in…" at bounding box center [469, 0] width 939 height 0
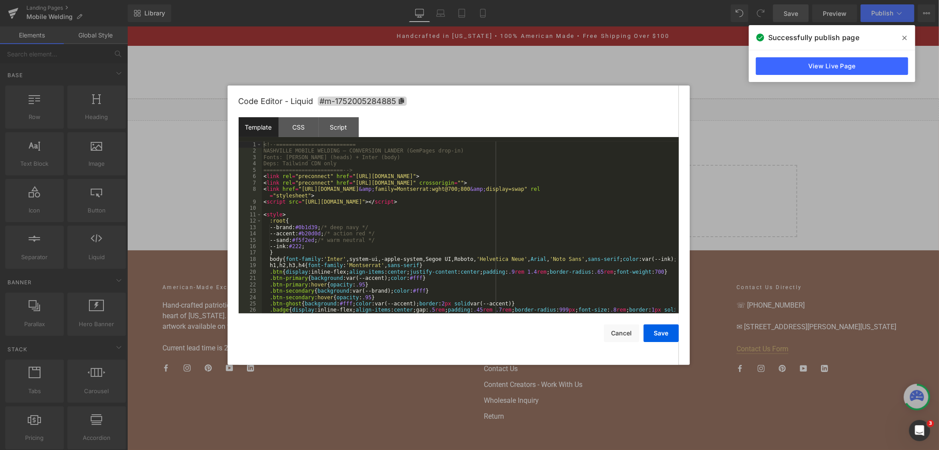
click at [479, 185] on div "<!-- ========================= NASHVILLE MOBILE WELDING — CONVERSION LANDER (Ge…" at bounding box center [469, 236] width 414 height 191
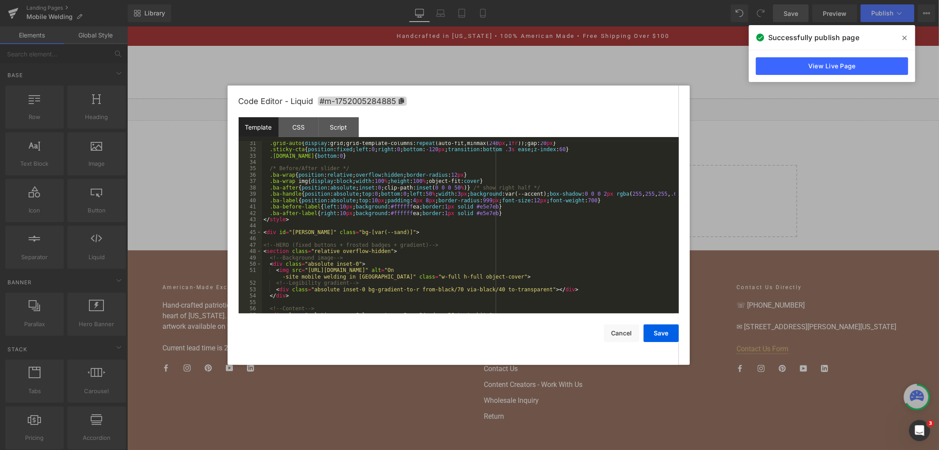
scroll to position [205, 0]
click at [520, 275] on div ".grid-auto { display :grid;grid-template-columns: repeat (auto-fit,minmax( 240 …" at bounding box center [469, 232] width 414 height 185
click at [536, 229] on div ".grid-auto { display :grid;grid-template-columns: repeat (auto-fit,minmax( 240 …" at bounding box center [469, 232] width 414 height 185
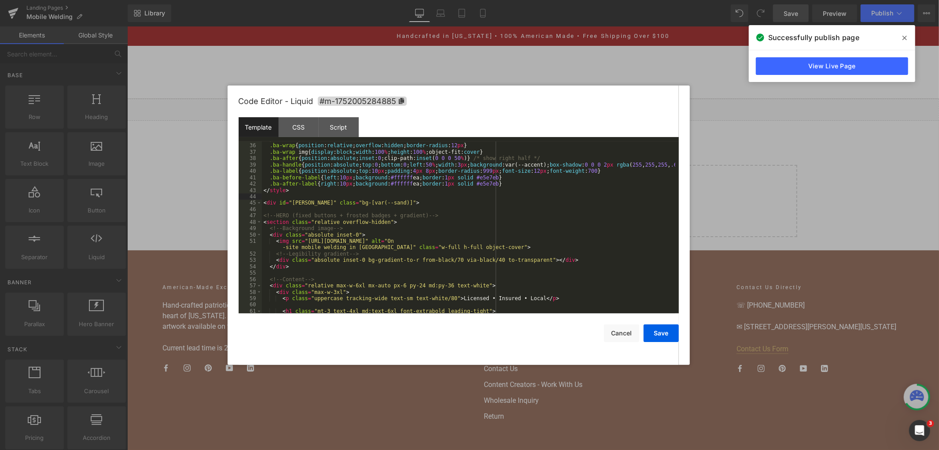
click at [635, 241] on div "/* Before/After slider */ .ba-wrap { position : relative ; overflow : hidden ; …" at bounding box center [469, 228] width 414 height 185
drag, startPoint x: 527, startPoint y: 244, endPoint x: 305, endPoint y: 242, distance: 222.0
click at [305, 242] on div "/* Before/After slider */ .ba-wrap { position : relative ; overflow : hidden ; …" at bounding box center [469, 228] width 414 height 185
click at [657, 248] on div "/* Before/After slider */ .ba-wrap { position : relative ; overflow : hidden ; …" at bounding box center [469, 228] width 414 height 185
drag, startPoint x: 637, startPoint y: 241, endPoint x: 615, endPoint y: 240, distance: 22.5
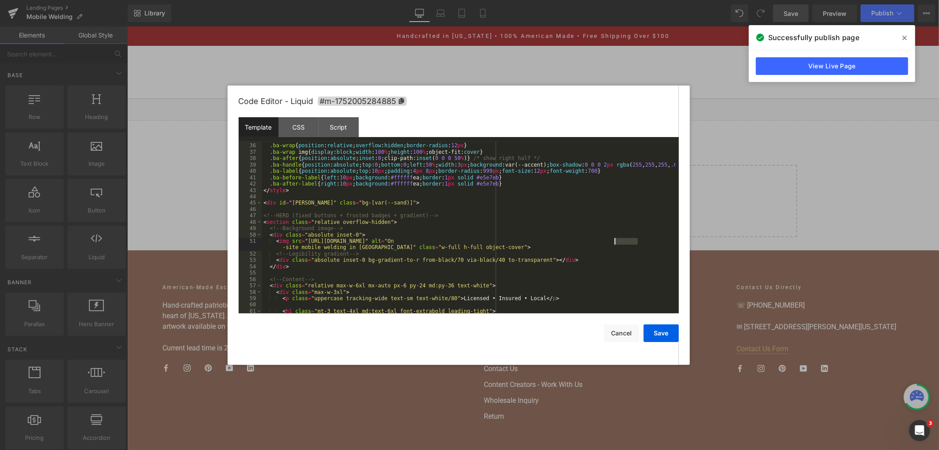
click at [615, 240] on div "/* Before/After slider */ .ba-wrap { position : relative ; overflow : hidden ; …" at bounding box center [469, 228] width 414 height 185
click at [634, 258] on div "/* Before/After slider */ .ba-wrap { position : relative ; overflow : hidden ; …" at bounding box center [469, 228] width 414 height 185
drag, startPoint x: 635, startPoint y: 241, endPoint x: 304, endPoint y: 244, distance: 330.3
click at [304, 244] on div "/* Before/After slider */ .ba-wrap { position : relative ; overflow : hidden ; …" at bounding box center [469, 228] width 414 height 185
click at [663, 333] on button "Save" at bounding box center [661, 333] width 35 height 18
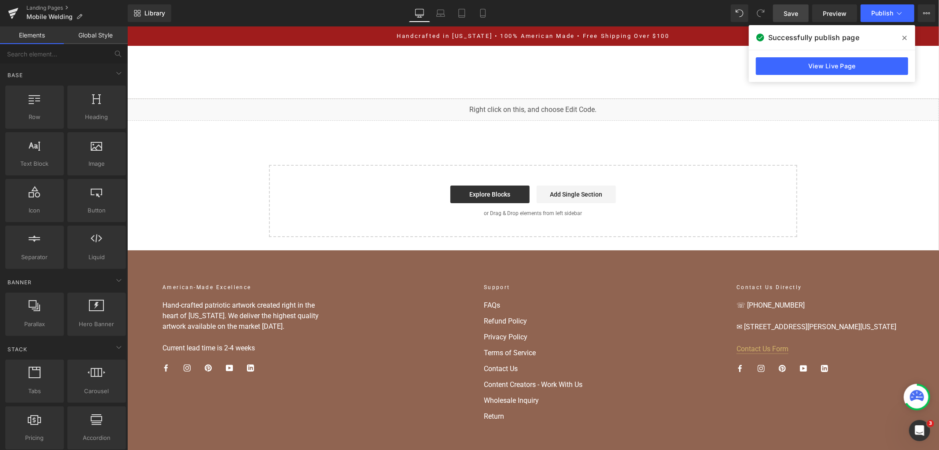
click at [794, 18] on link "Save" at bounding box center [791, 13] width 36 height 18
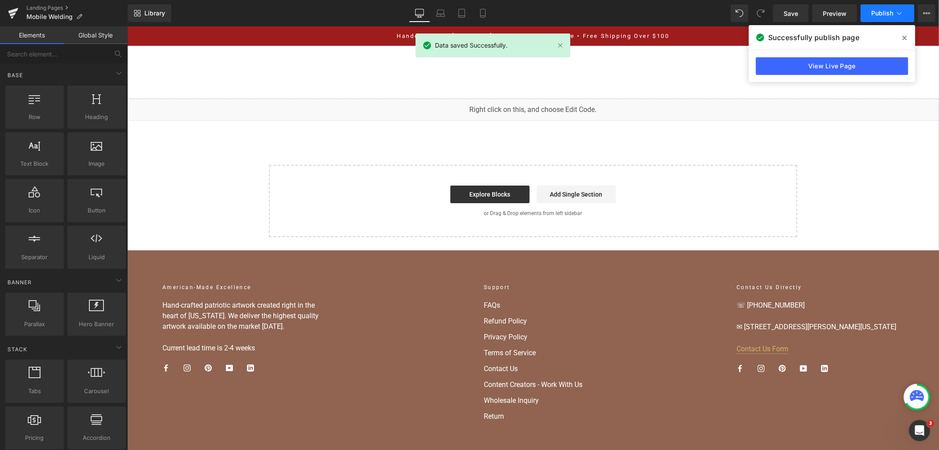
click at [889, 12] on span "Publish" at bounding box center [883, 13] width 22 height 7
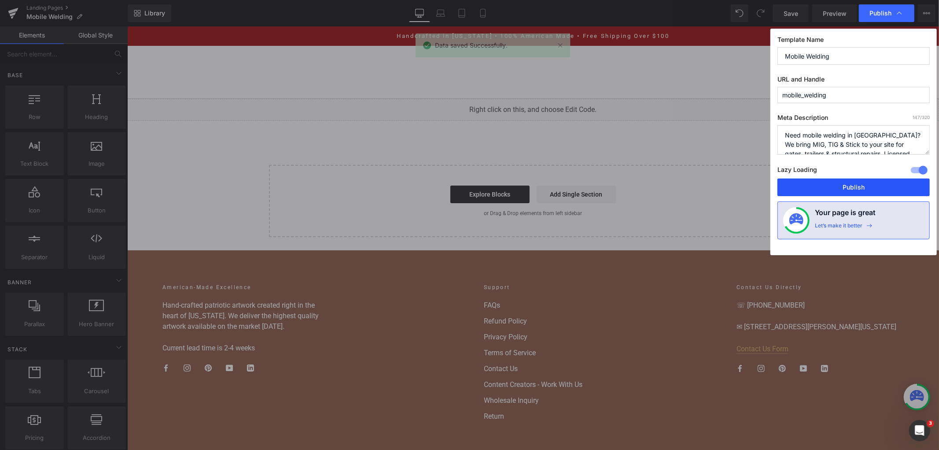
click at [837, 185] on button "Publish" at bounding box center [854, 187] width 152 height 18
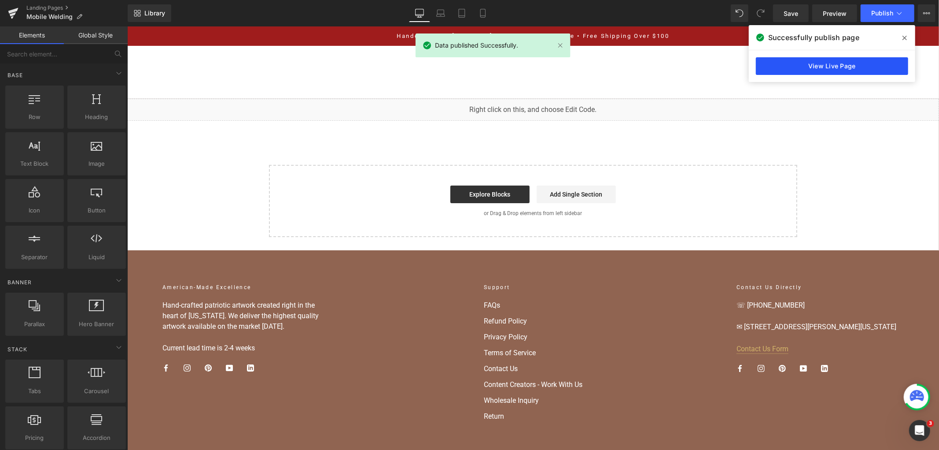
click at [816, 66] on link "View Live Page" at bounding box center [832, 66] width 152 height 18
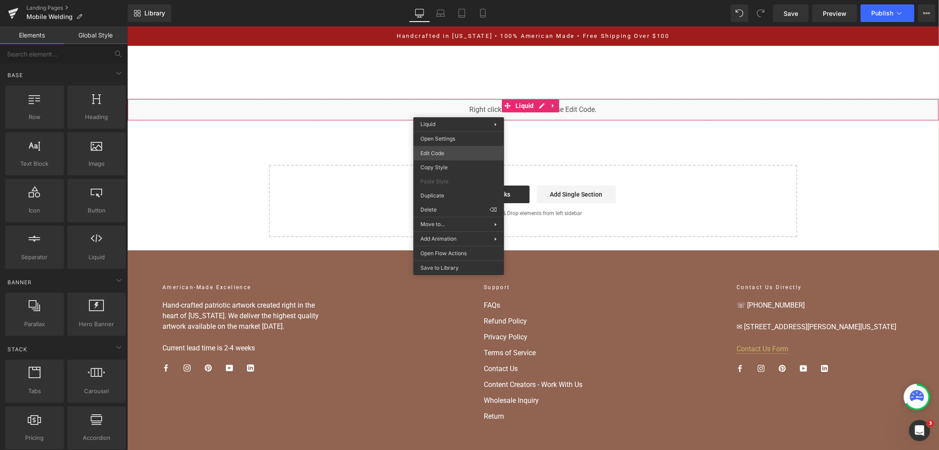
click at [463, 0] on div "You are previewing how the will restyle your page. You can not edit Elements in…" at bounding box center [469, 0] width 939 height 0
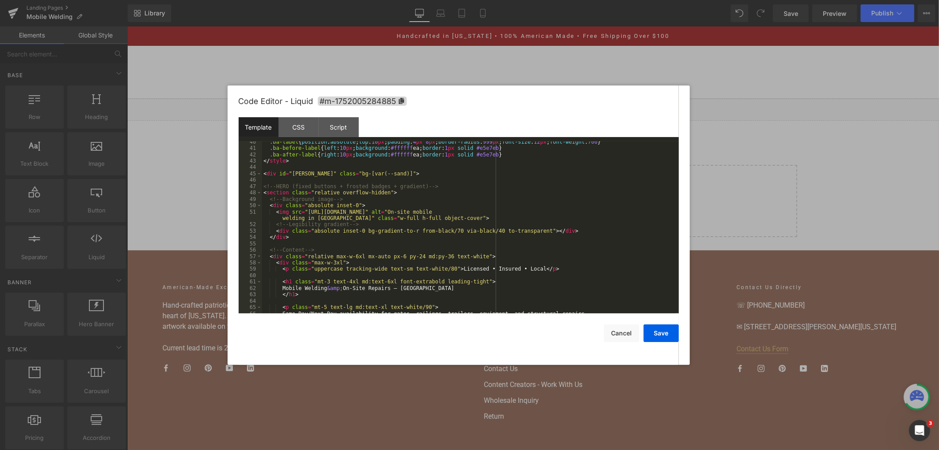
scroll to position [263, 0]
click at [421, 231] on div ".ba-label { position : absolute ; top : 10 px ; padding : 4 px 8 px ; border-ra…" at bounding box center [469, 231] width 414 height 185
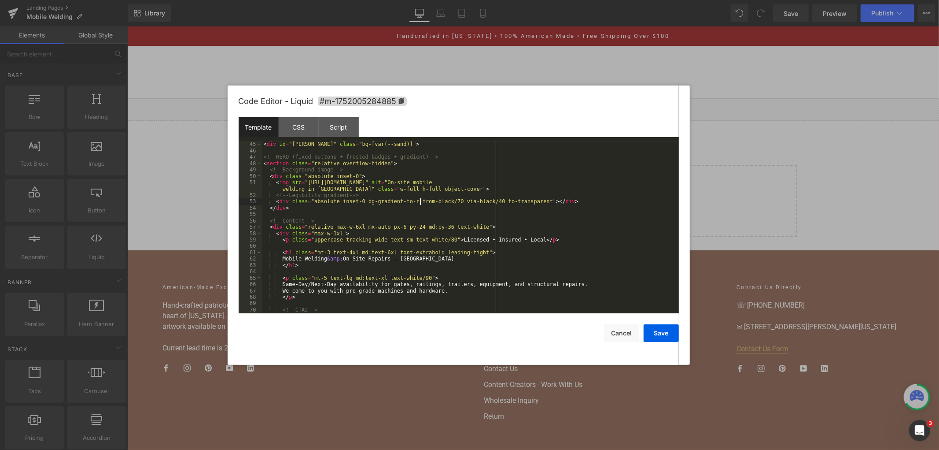
scroll to position [293, 0]
click at [410, 235] on div "< div id = "[PERSON_NAME]" class = "bg-[var(--sand)]" > <!-- HERO (fixed button…" at bounding box center [469, 233] width 414 height 185
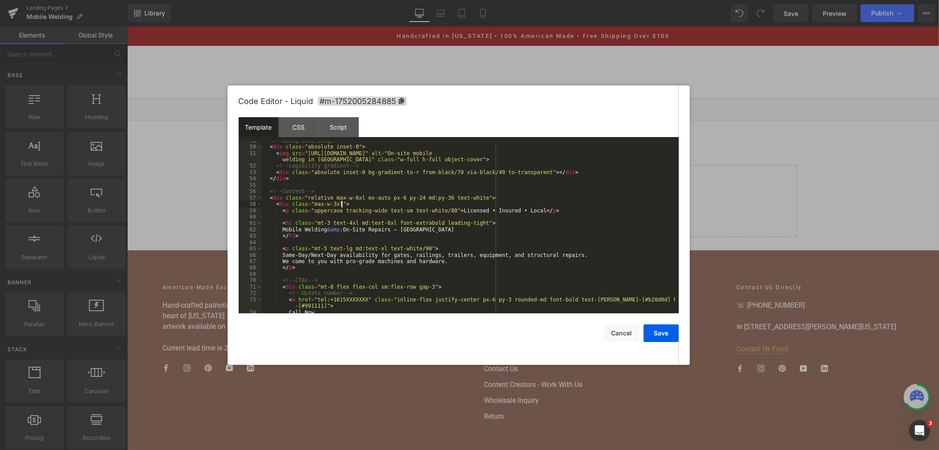
scroll to position [351, 0]
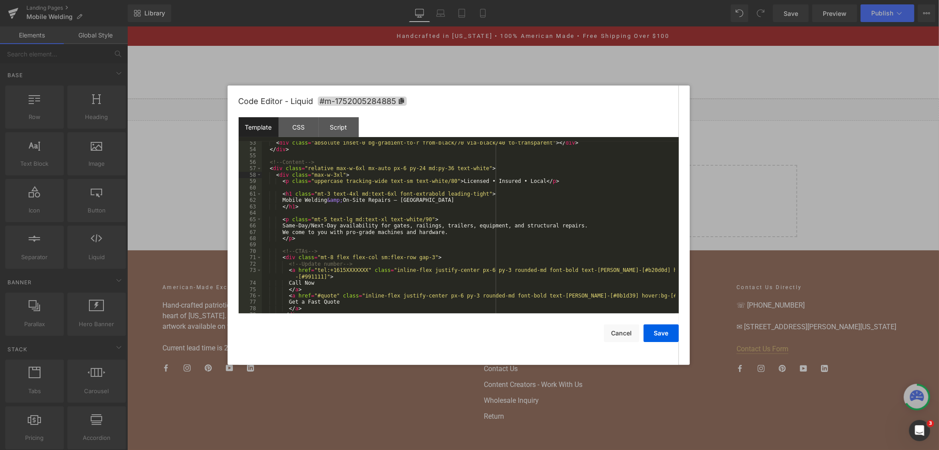
click at [413, 248] on div "< div class = "absolute inset-0 bg-gradient-to-r from-black/70 via-black/40 to-…" at bounding box center [469, 232] width 414 height 185
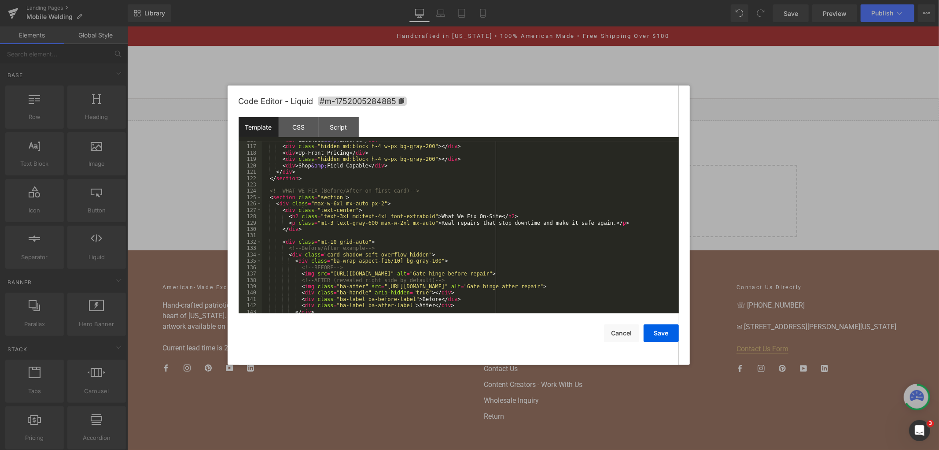
scroll to position [761, 0]
drag, startPoint x: 529, startPoint y: 274, endPoint x: 336, endPoint y: 277, distance: 192.9
click at [336, 277] on div "< div > Licensed &amp; Insured </ div > < div class = "hidden md:block h-4 w-px…" at bounding box center [469, 229] width 414 height 185
click at [336, 277] on div "< div > Licensed &amp; Insured </ div > < div class = "hidden md:block h-4 w-px…" at bounding box center [469, 227] width 414 height 172
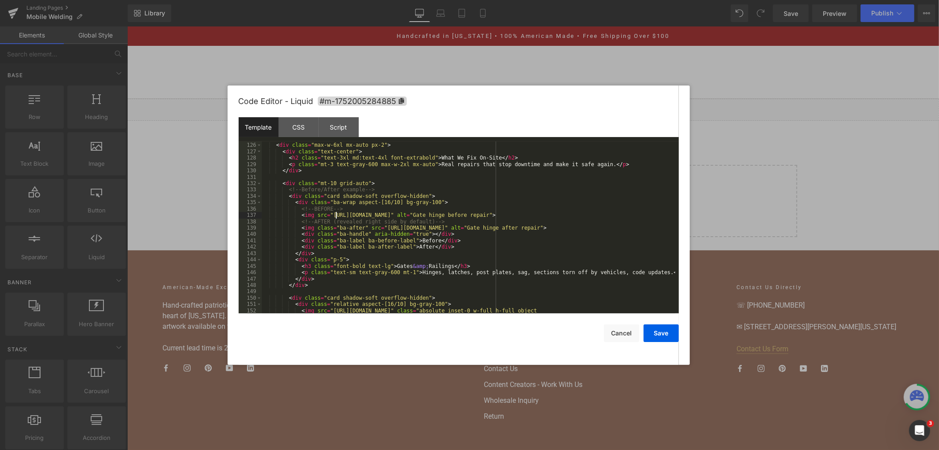
scroll to position [820, 0]
click at [716, 167] on div at bounding box center [469, 225] width 939 height 450
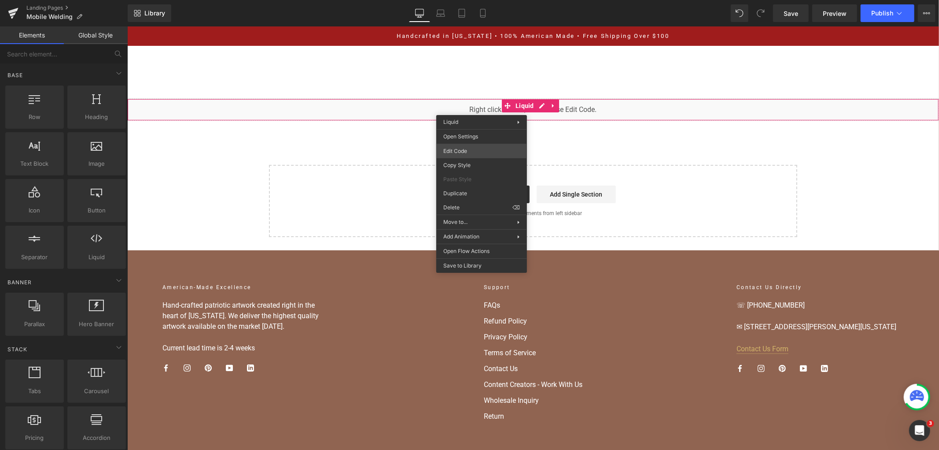
click at [469, 0] on div "You are previewing how the will restyle your page. You can not edit Elements in…" at bounding box center [469, 0] width 939 height 0
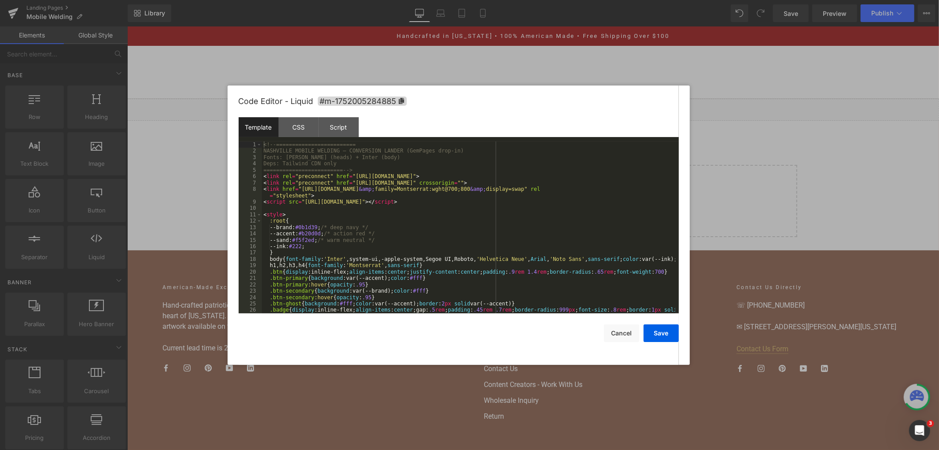
click at [466, 213] on div "<!-- ========================= NASHVILLE MOBILE WELDING — CONVERSION LANDER (Ge…" at bounding box center [469, 236] width 414 height 191
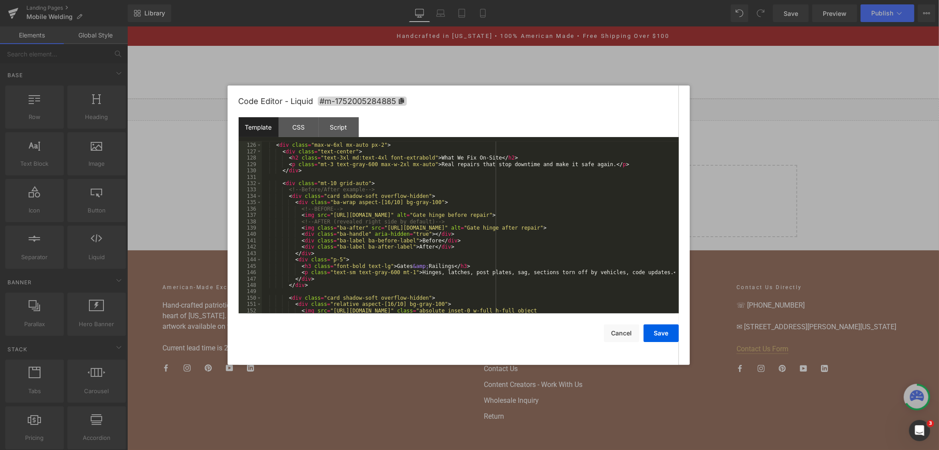
scroll to position [849, 0]
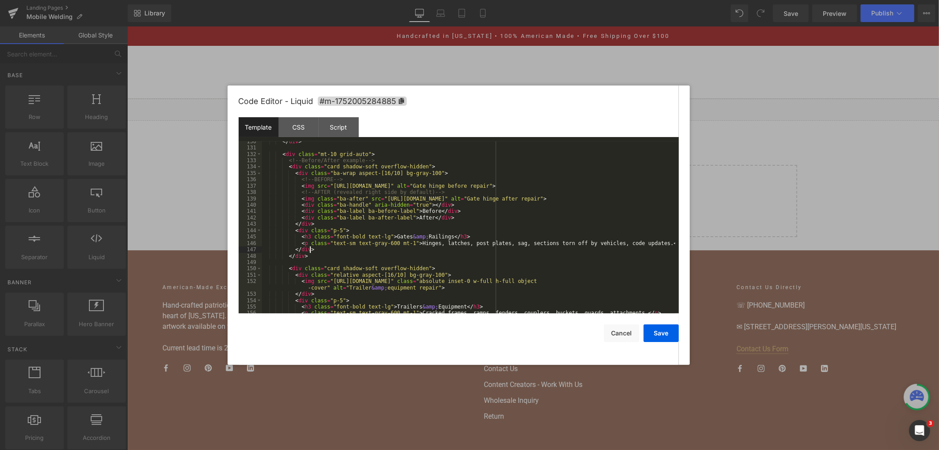
click at [392, 250] on div "</ div > < div class = "mt-10 grid-auto" > <!-- Before/After example --> < div …" at bounding box center [469, 230] width 414 height 185
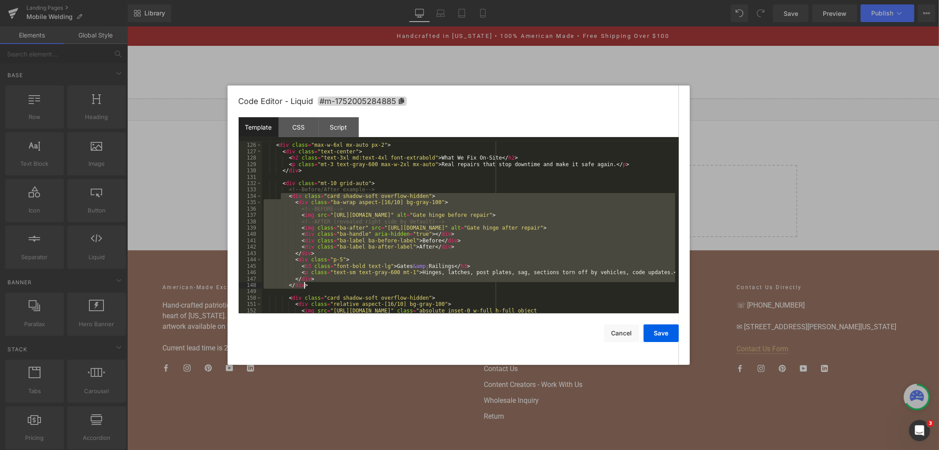
drag, startPoint x: 282, startPoint y: 195, endPoint x: 371, endPoint y: 285, distance: 127.1
click at [371, 285] on div "< section class = "section" > < div class = "max-w-6xl mx-auto px-2" > < div cl…" at bounding box center [469, 231] width 414 height 191
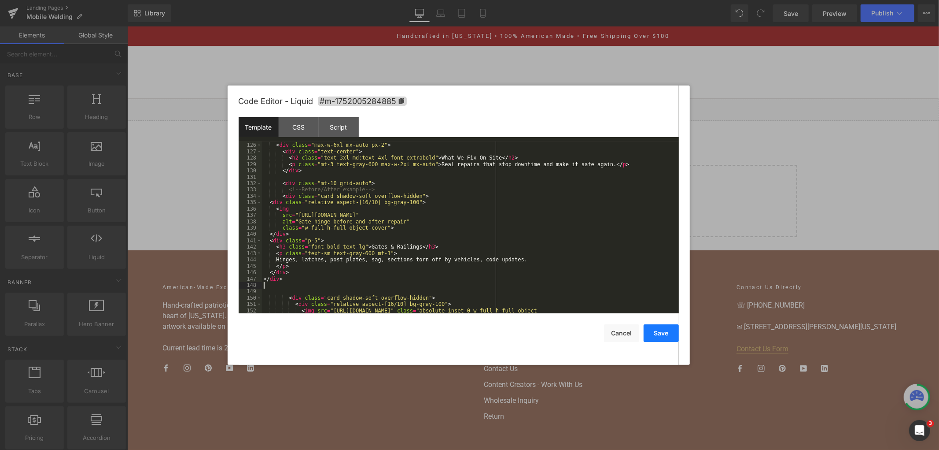
click at [666, 333] on button "Save" at bounding box center [661, 333] width 35 height 18
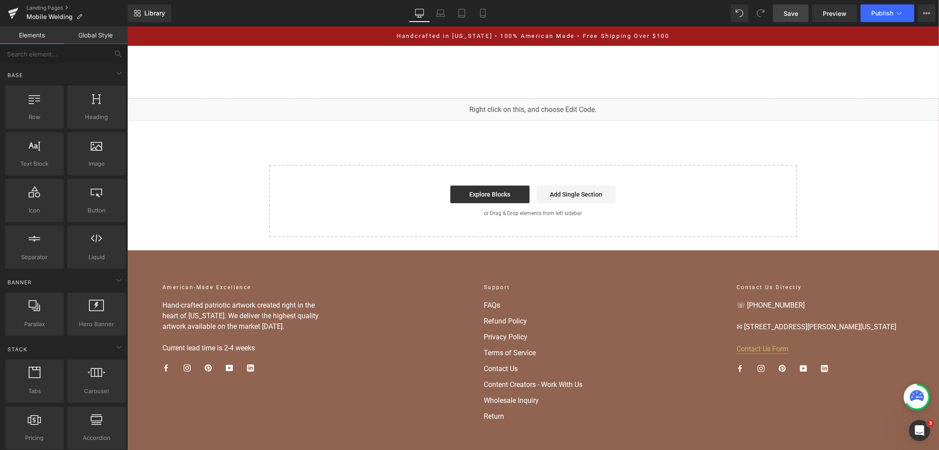
click at [802, 15] on link "Save" at bounding box center [791, 13] width 36 height 18
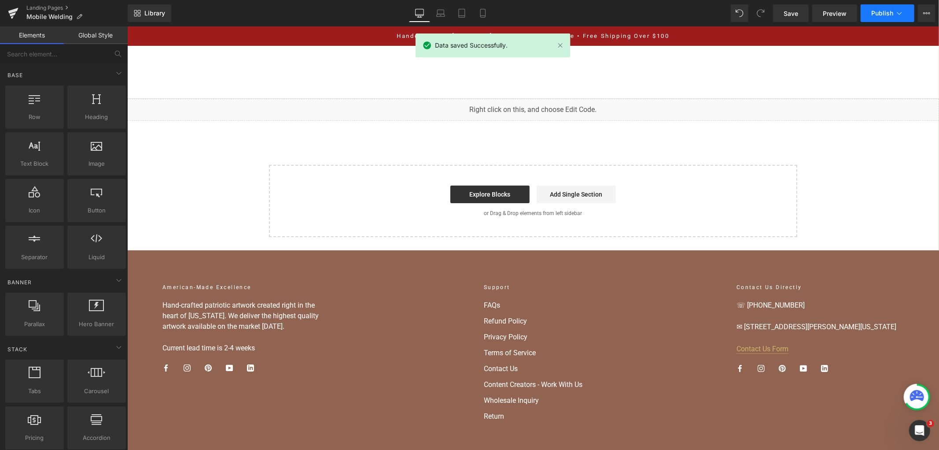
click at [876, 16] on span "Publish" at bounding box center [883, 13] width 22 height 7
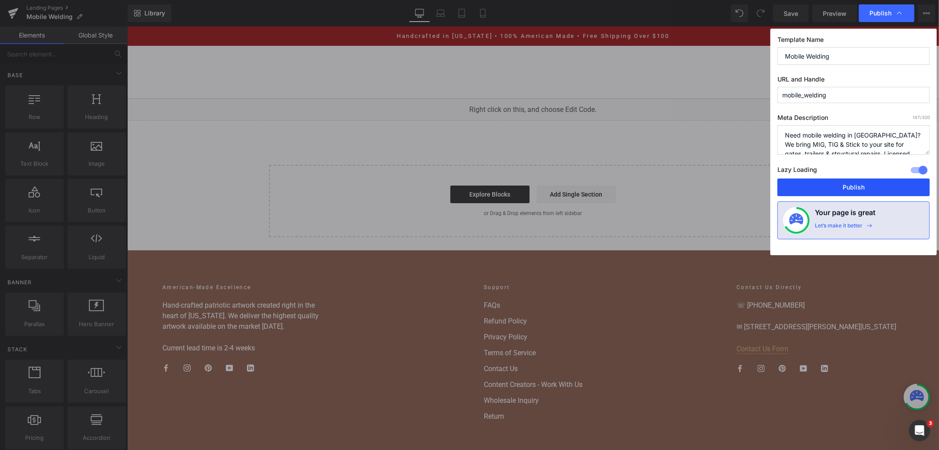
click at [825, 193] on button "Publish" at bounding box center [854, 187] width 152 height 18
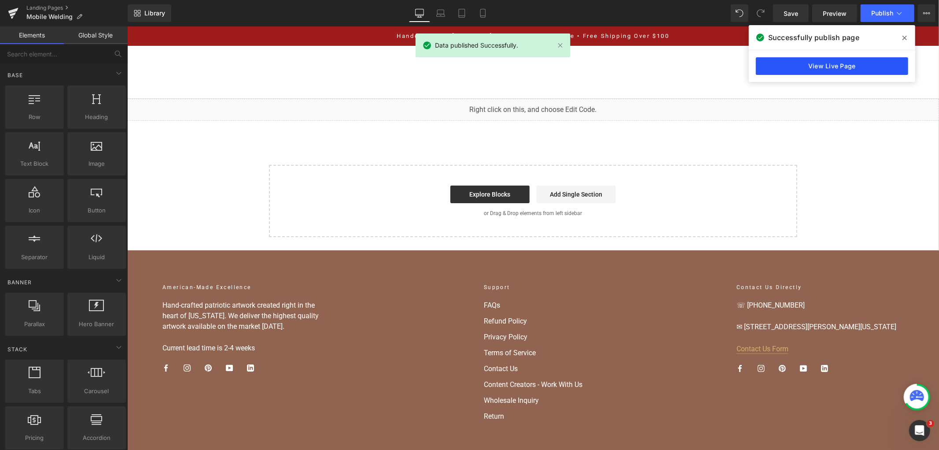
click at [854, 65] on link "View Live Page" at bounding box center [832, 66] width 152 height 18
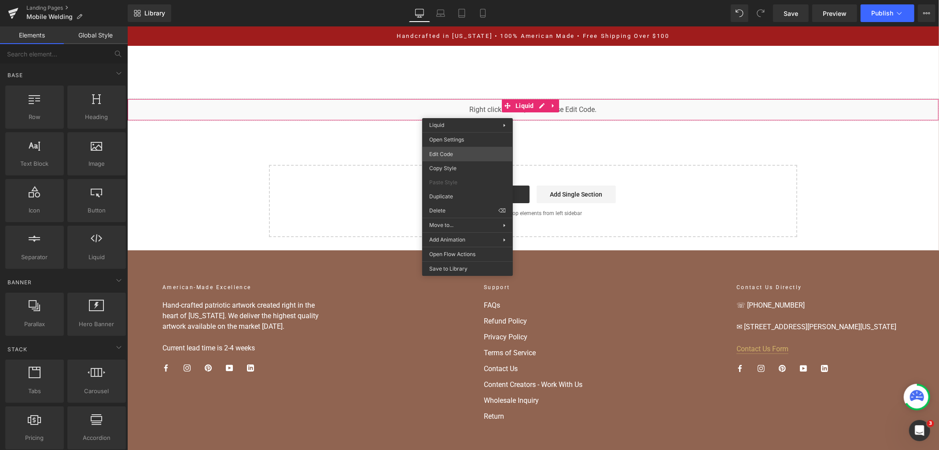
click at [463, 0] on div "You are previewing how the will restyle your page. You can not edit Elements in…" at bounding box center [469, 0] width 939 height 0
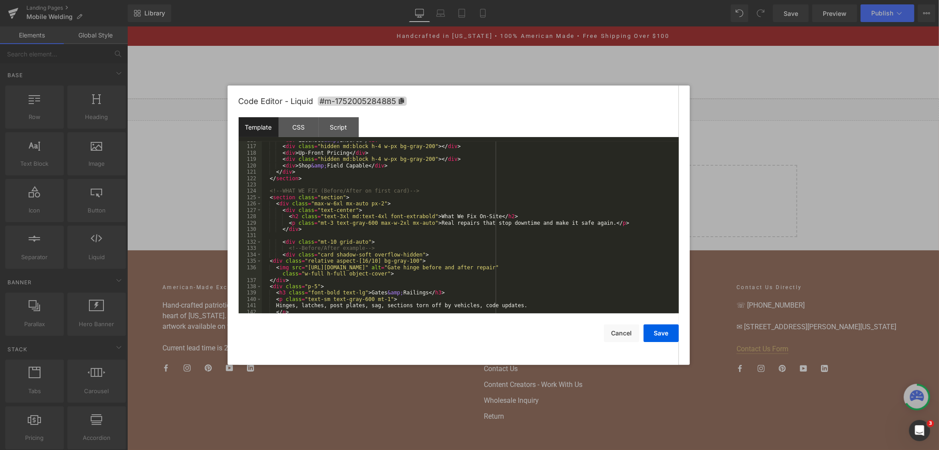
scroll to position [791, 0]
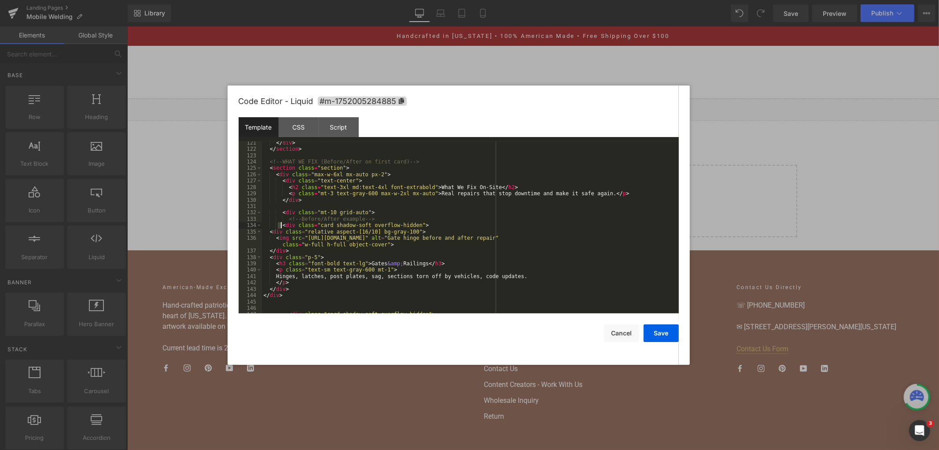
drag, startPoint x: 278, startPoint y: 226, endPoint x: 367, endPoint y: 218, distance: 89.2
click at [364, 218] on div "</ div > </ section > <!-- WHAT WE FIX (Before/After on first card) --> < secti…" at bounding box center [469, 232] width 414 height 185
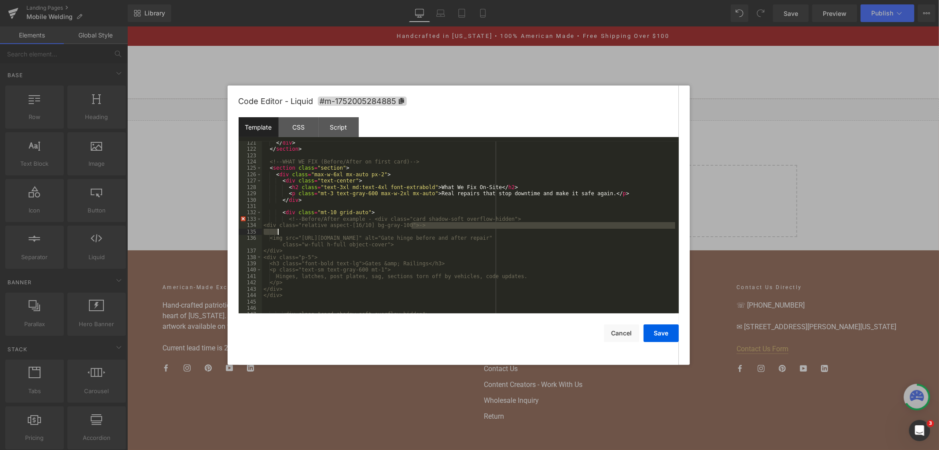
click at [425, 229] on div "</ div > </ section > <!-- WHAT WE FIX (Before/After on first card) --> < secti…" at bounding box center [469, 227] width 414 height 172
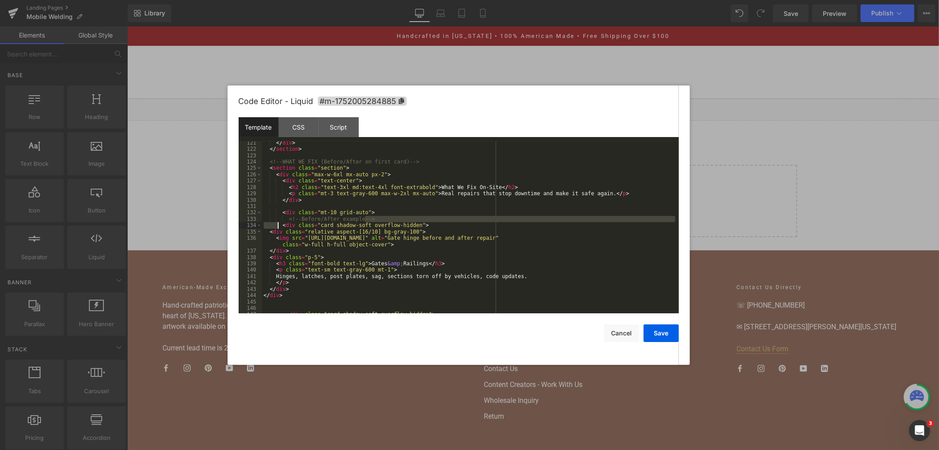
click at [425, 229] on div "</ div > </ section > <!-- WHAT WE FIX (Before/After on first card) --> < secti…" at bounding box center [469, 232] width 414 height 185
drag, startPoint x: 277, startPoint y: 225, endPoint x: 429, endPoint y: 228, distance: 151.1
click at [429, 228] on div "</ div > </ section > <!-- WHAT WE FIX (Before/After on first card) --> < secti…" at bounding box center [469, 232] width 414 height 185
click at [377, 217] on div "</ div > </ section > <!-- WHAT WE FIX (Before/After on first card) --> < secti…" at bounding box center [469, 232] width 414 height 185
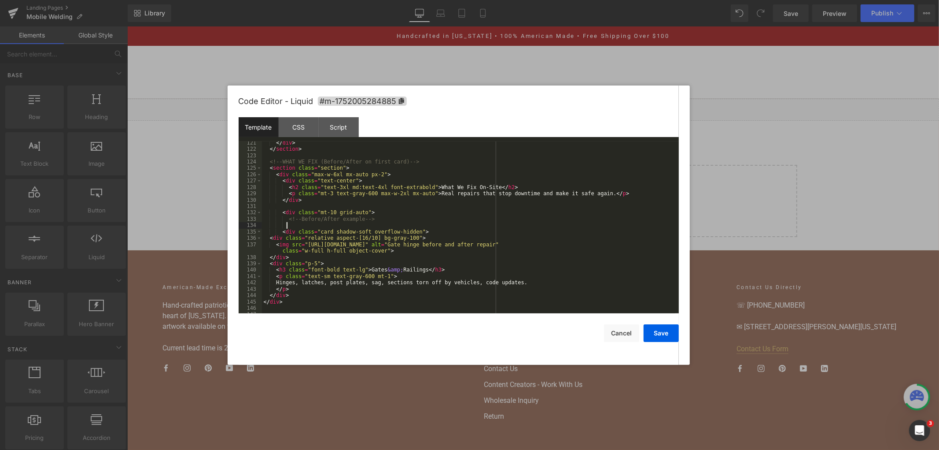
click at [388, 214] on div "</ div > </ section > <!-- WHAT WE FIX (Before/After on first card) --> < secti…" at bounding box center [469, 232] width 414 height 185
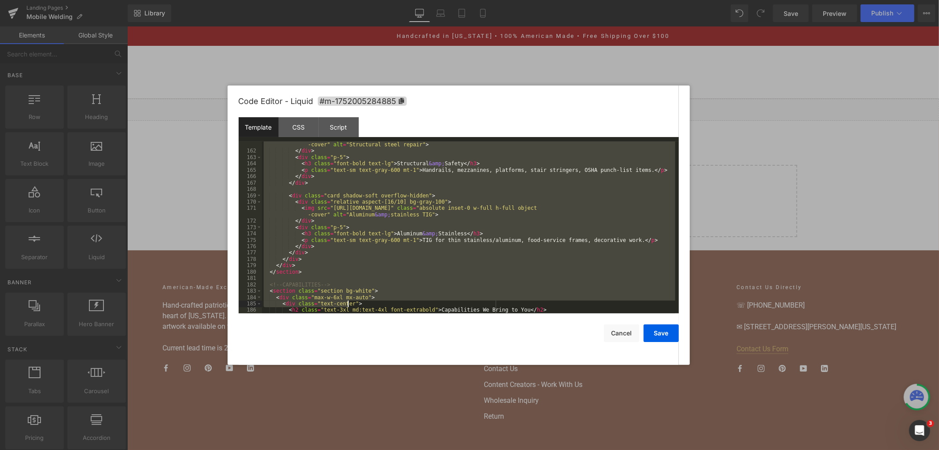
scroll to position [1062, 0]
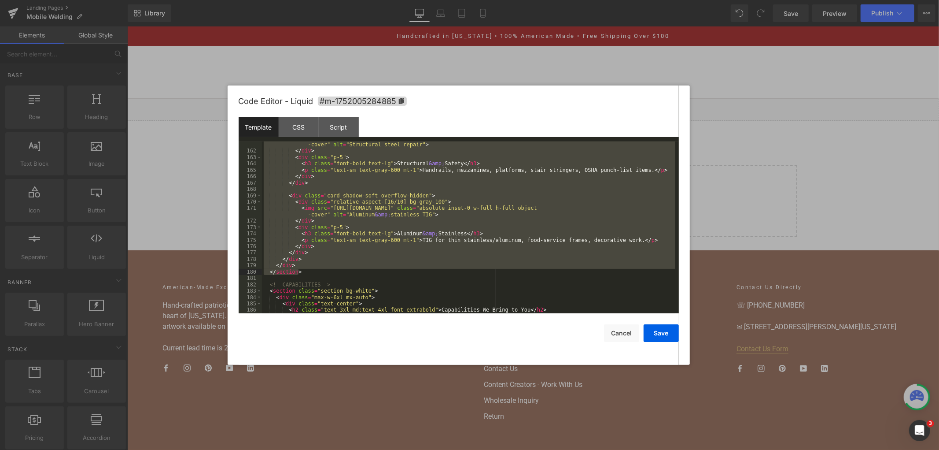
drag, startPoint x: 285, startPoint y: 225, endPoint x: 348, endPoint y: 274, distance: 81.0
click at [348, 274] on div "< img src = "[URL][DOMAIN_NAME]" class = "absolute inset-0 w-full h-full object…" at bounding box center [469, 230] width 414 height 191
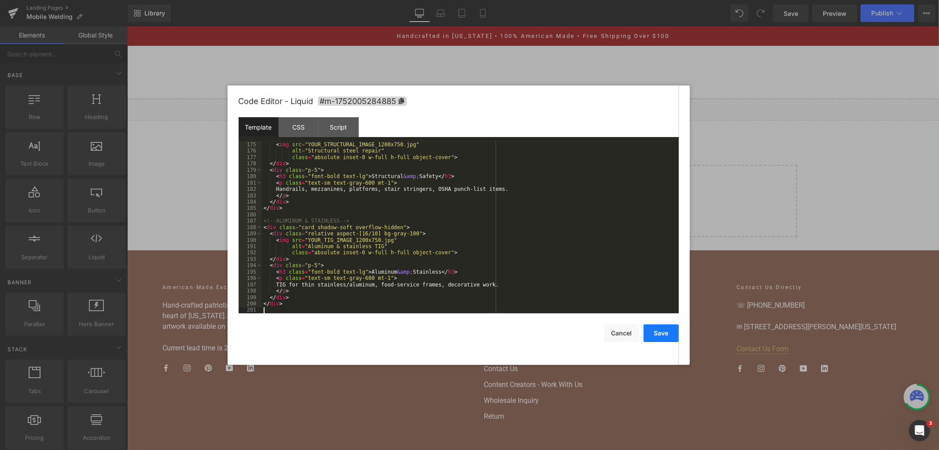
click at [655, 337] on button "Save" at bounding box center [661, 333] width 35 height 18
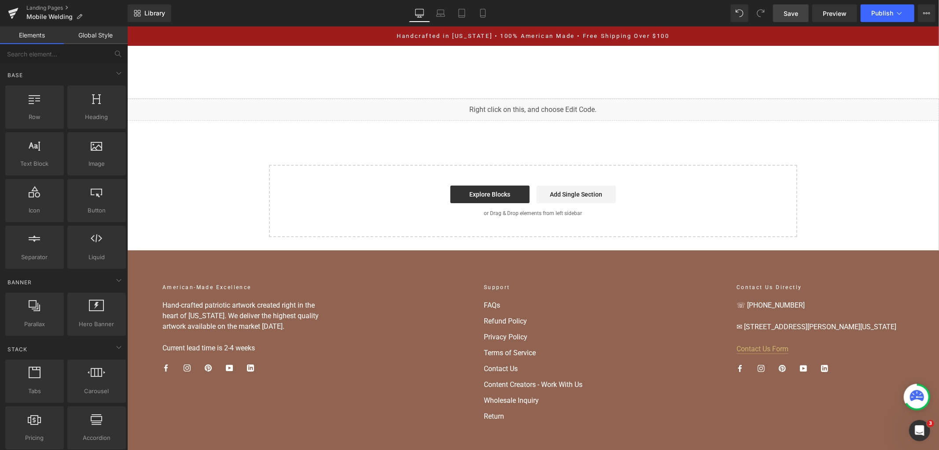
click at [790, 20] on link "Save" at bounding box center [791, 13] width 36 height 18
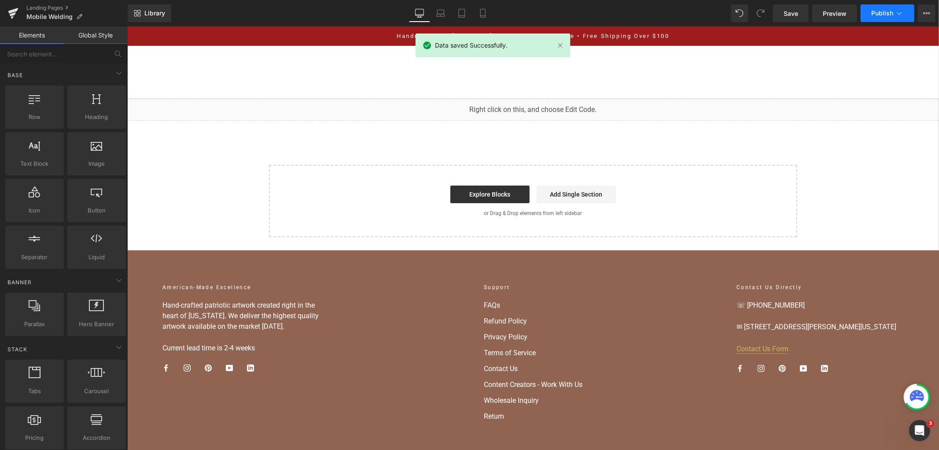
click at [887, 10] on span "Publish" at bounding box center [883, 13] width 22 height 7
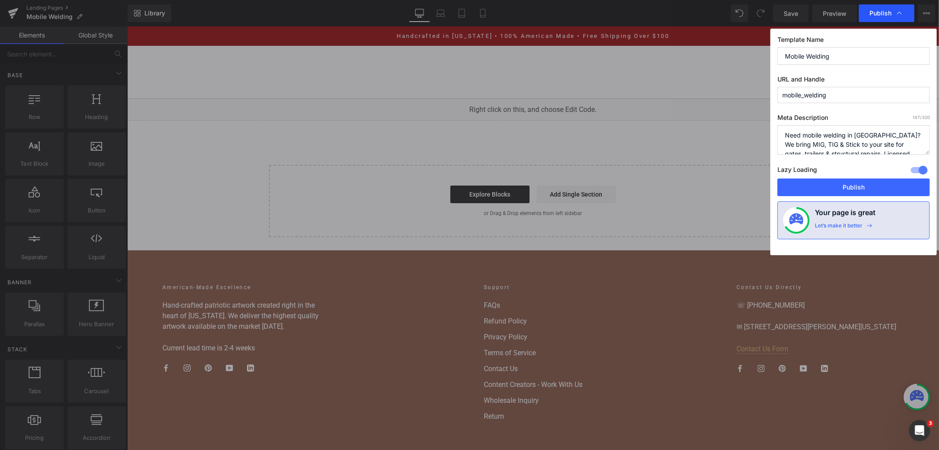
click at [886, 10] on span "Publish" at bounding box center [881, 13] width 22 height 8
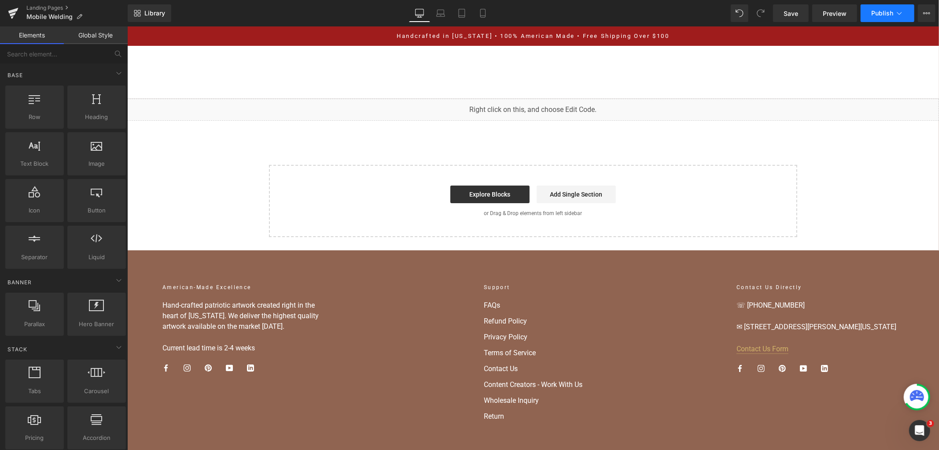
click at [877, 11] on span "Publish" at bounding box center [883, 13] width 22 height 7
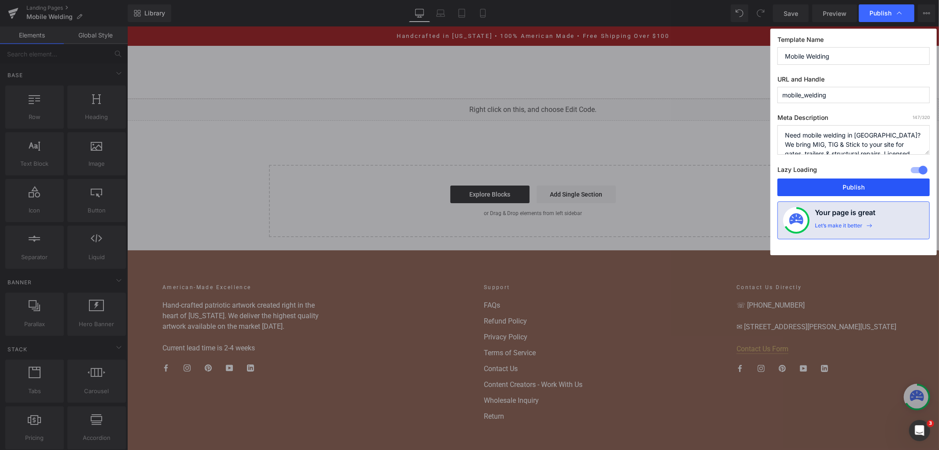
click at [834, 184] on button "Publish" at bounding box center [854, 187] width 152 height 18
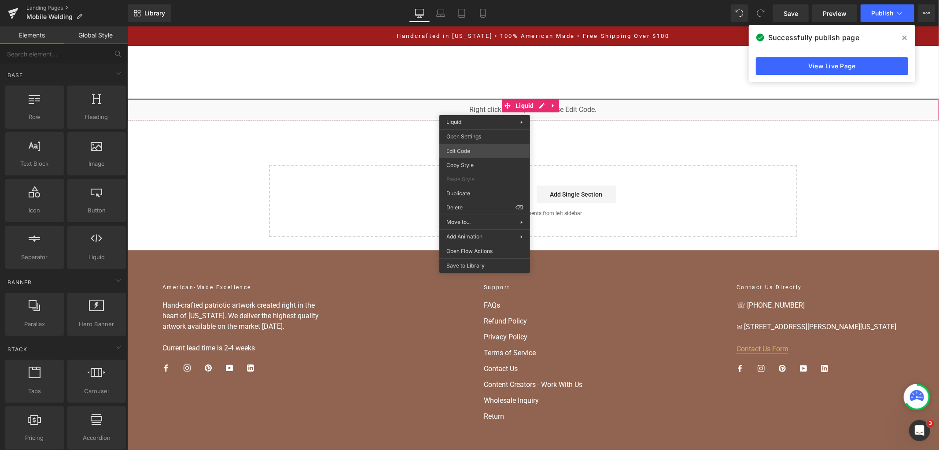
click at [491, 0] on div "You are previewing how the will restyle your page. You can not edit Elements in…" at bounding box center [469, 0] width 939 height 0
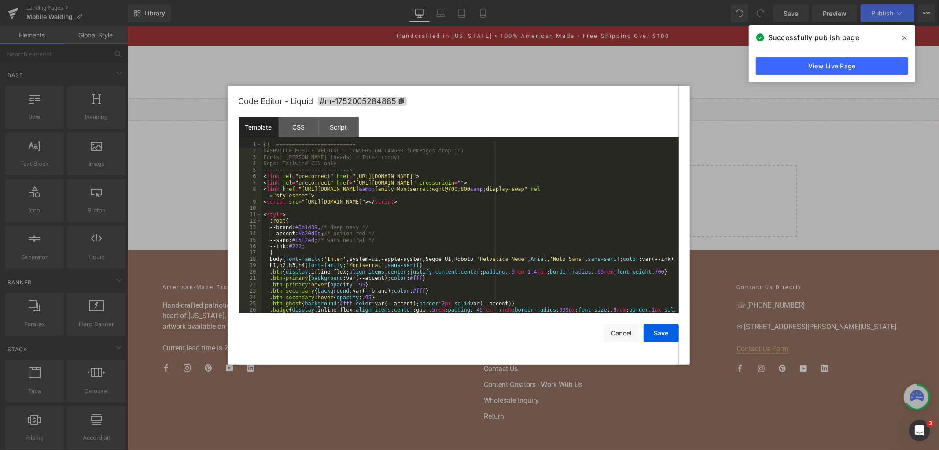
click at [459, 235] on div "<!-- ========================= NASHVILLE MOBILE WELDING — CONVERSION LANDER (Ge…" at bounding box center [469, 236] width 414 height 191
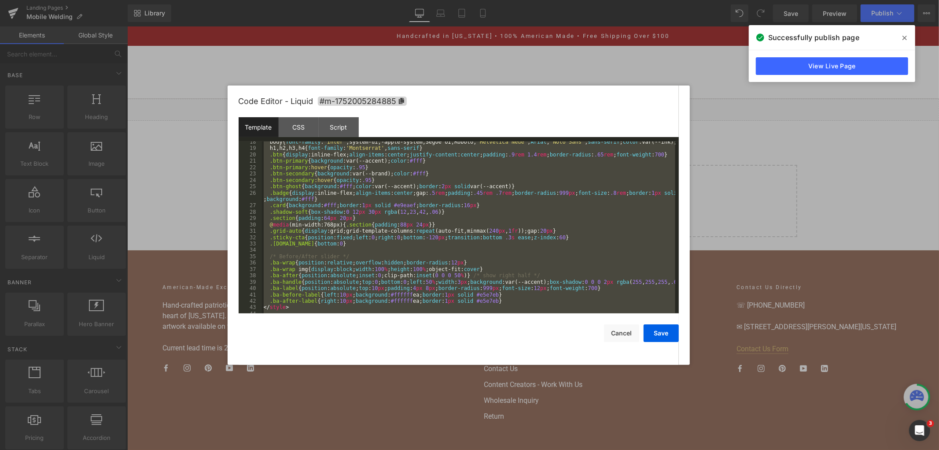
click at [481, 189] on div "body { font-family : ' Inter ' ,system-ui,-apple-system,Segoe UI,Roboto, ' Helv…" at bounding box center [469, 227] width 414 height 172
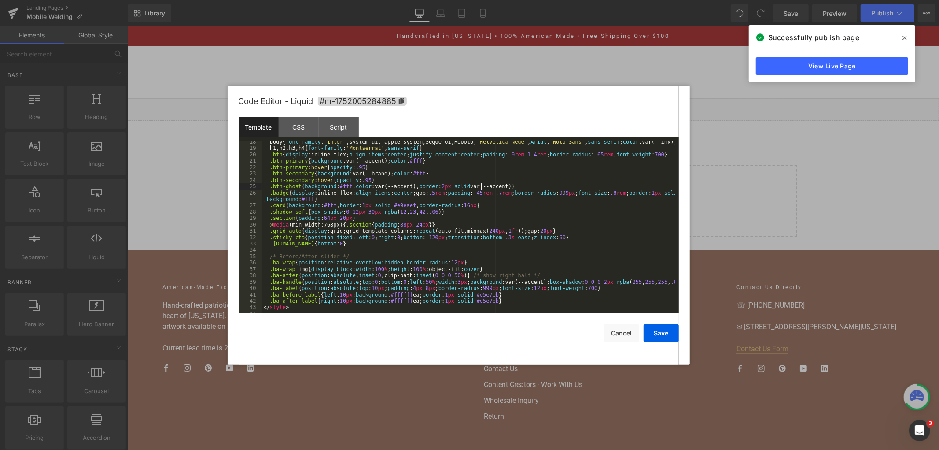
click at [399, 207] on div "body { font-family : ' Inter ' ,system-ui,-apple-system,Segoe UI,Roboto, ' Helv…" at bounding box center [469, 231] width 414 height 185
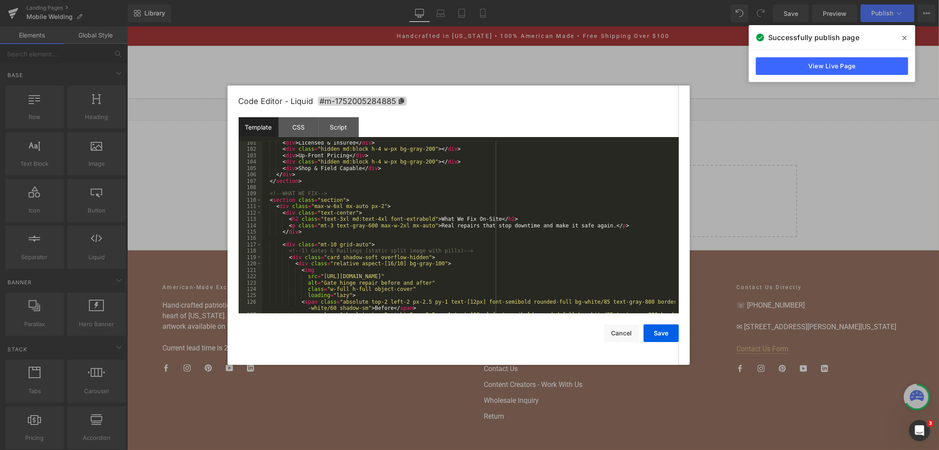
scroll to position [674, 0]
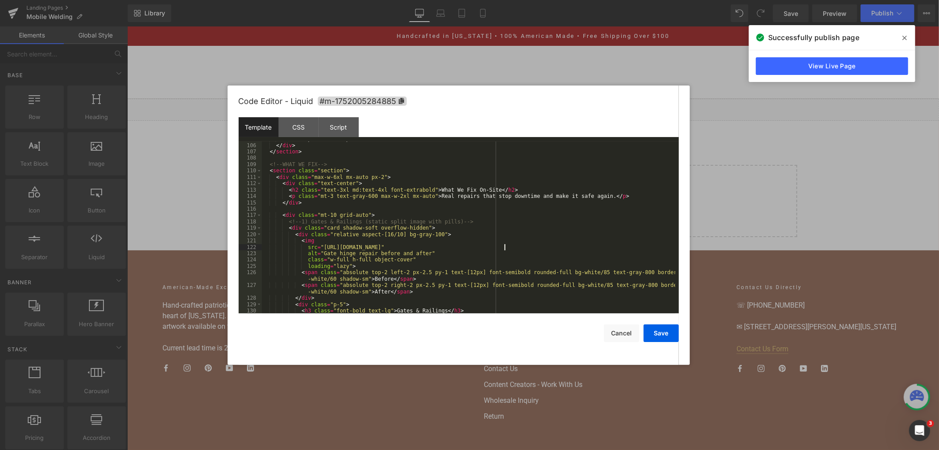
click at [504, 248] on div "< div > Shop & Field Capable </ div > </ div > </ section > <!-- WHAT WE FIX --…" at bounding box center [469, 228] width 414 height 185
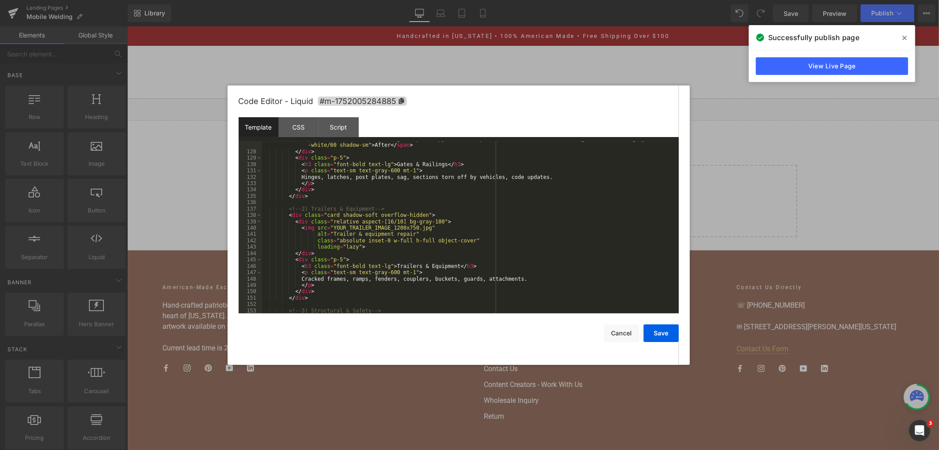
scroll to position [849, 0]
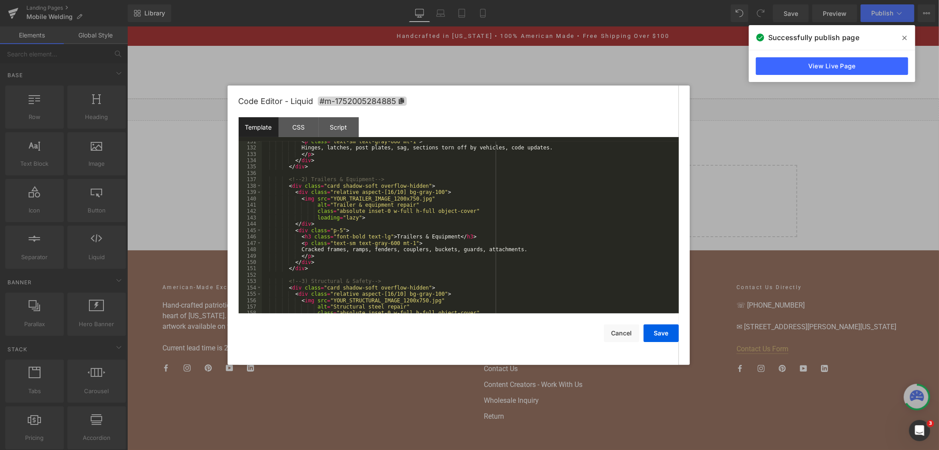
click at [449, 249] on div "< p class = "text-sm text-gray-600 mt-1" > Hinges, latches, post plates, sag, s…" at bounding box center [469, 230] width 414 height 185
click at [419, 201] on div "< p class = "text-sm text-gray-600 mt-1" > Hinges, latches, post plates, sag, s…" at bounding box center [469, 230] width 414 height 185
drag, startPoint x: 418, startPoint y: 200, endPoint x: 328, endPoint y: 200, distance: 89.4
click at [328, 200] on div "< p class = "text-sm text-gray-600 mt-1" > Hinges, latches, post plates, sag, s…" at bounding box center [469, 230] width 414 height 185
click at [655, 333] on button "Save" at bounding box center [661, 333] width 35 height 18
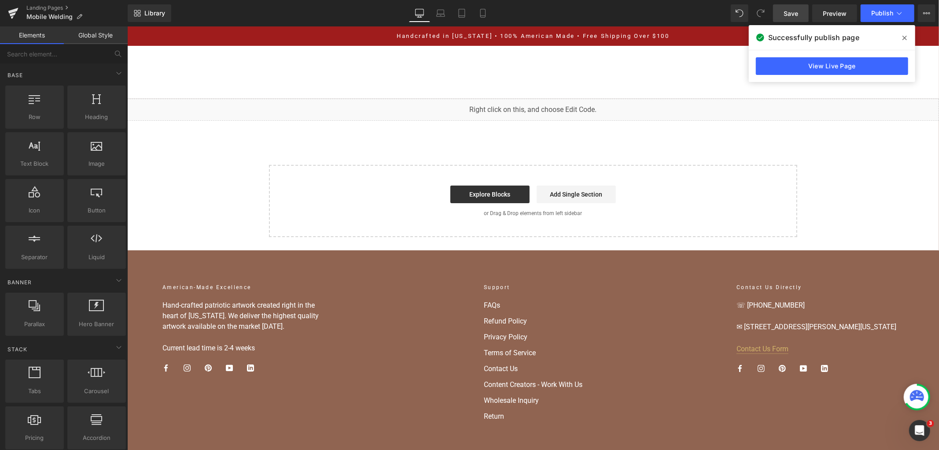
click at [794, 15] on span "Save" at bounding box center [791, 13] width 15 height 9
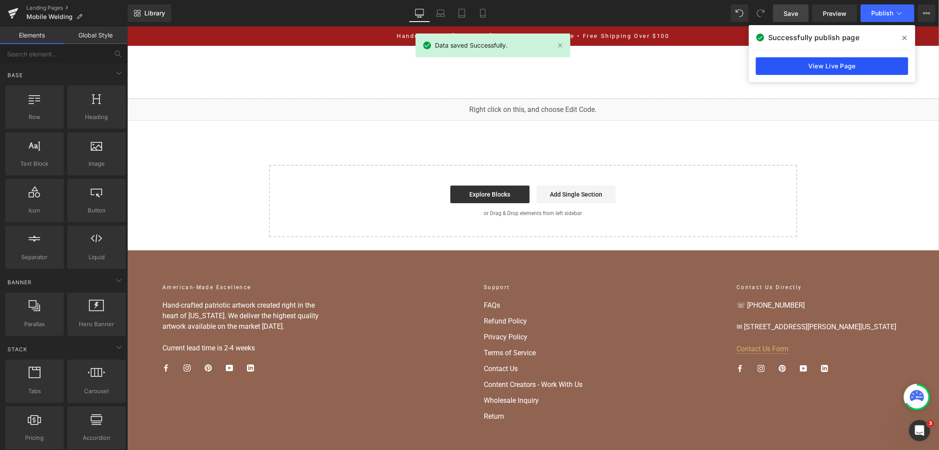
click at [864, 67] on link "View Live Page" at bounding box center [832, 66] width 152 height 18
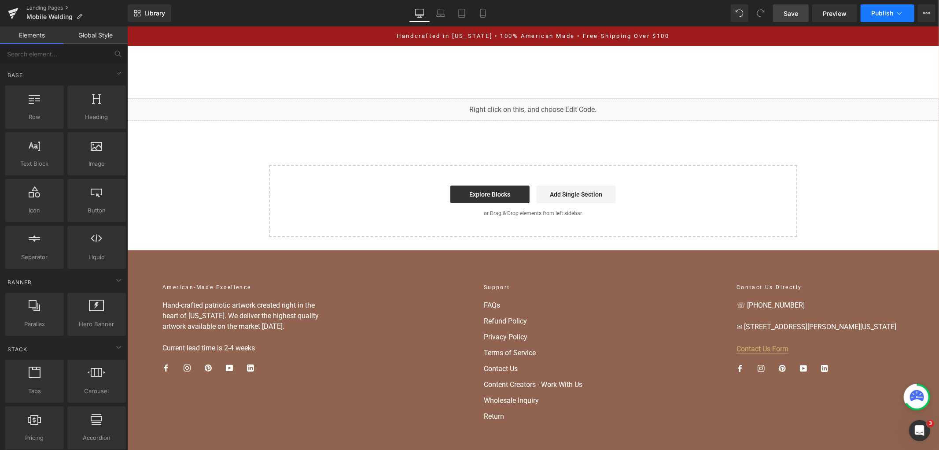
click at [881, 10] on span "Publish" at bounding box center [883, 13] width 22 height 7
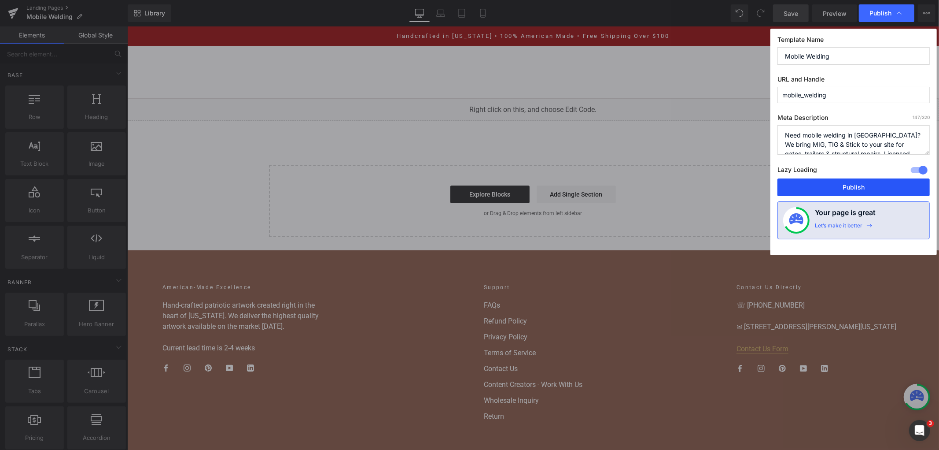
click at [830, 184] on button "Publish" at bounding box center [854, 187] width 152 height 18
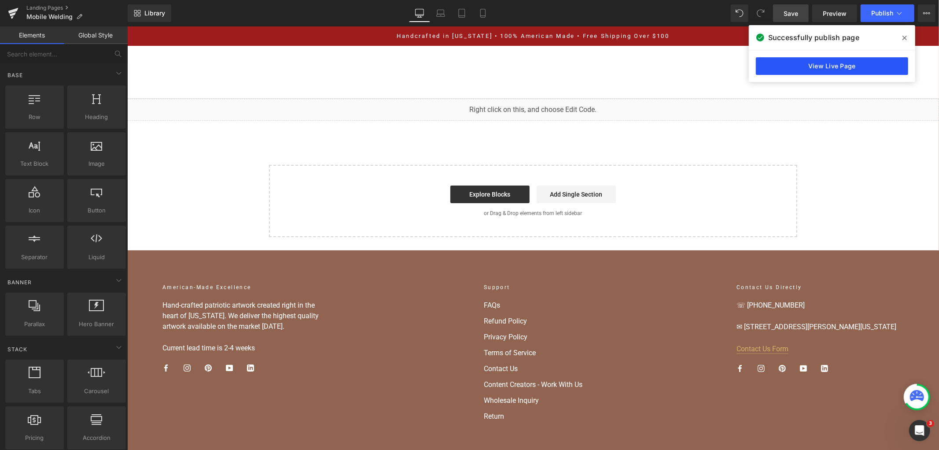
click at [843, 64] on link "View Live Page" at bounding box center [832, 66] width 152 height 18
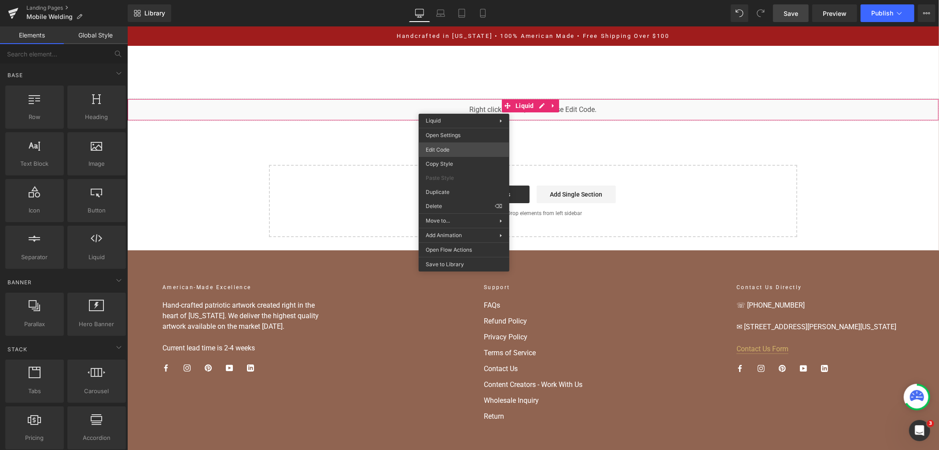
click at [465, 0] on div "You are previewing how the will restyle your page. You can not edit Elements in…" at bounding box center [469, 0] width 939 height 0
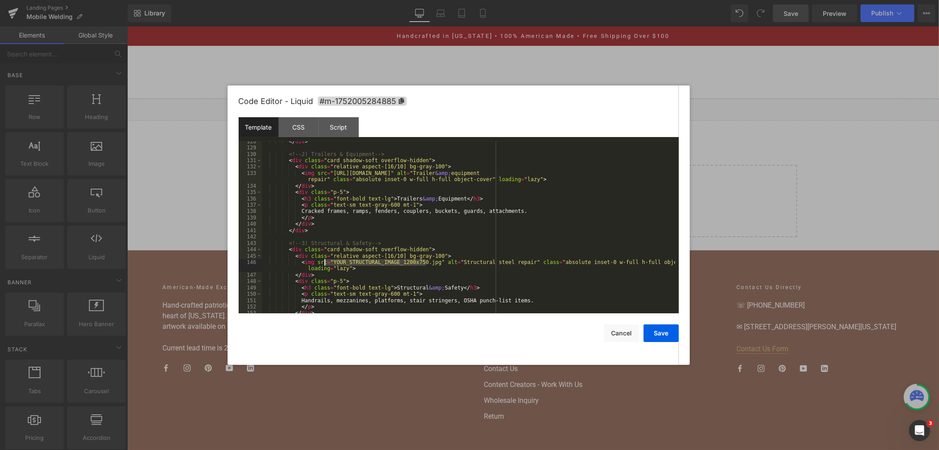
drag, startPoint x: 425, startPoint y: 266, endPoint x: 326, endPoint y: 263, distance: 99.6
click at [326, 263] on div "</ div > <!-- 2) Trailers & Equipment --> < div class = "card shadow-soft overf…" at bounding box center [469, 230] width 414 height 185
click at [410, 263] on div "</ div > <!-- 2) Trailers & Equipment --> < div class = "card shadow-soft overf…" at bounding box center [469, 227] width 414 height 172
drag, startPoint x: 425, startPoint y: 265, endPoint x: 399, endPoint y: 264, distance: 26.9
click at [404, 264] on div "</ div > <!-- 2) Trailers & Equipment --> < div class = "card shadow-soft overf…" at bounding box center [469, 230] width 414 height 185
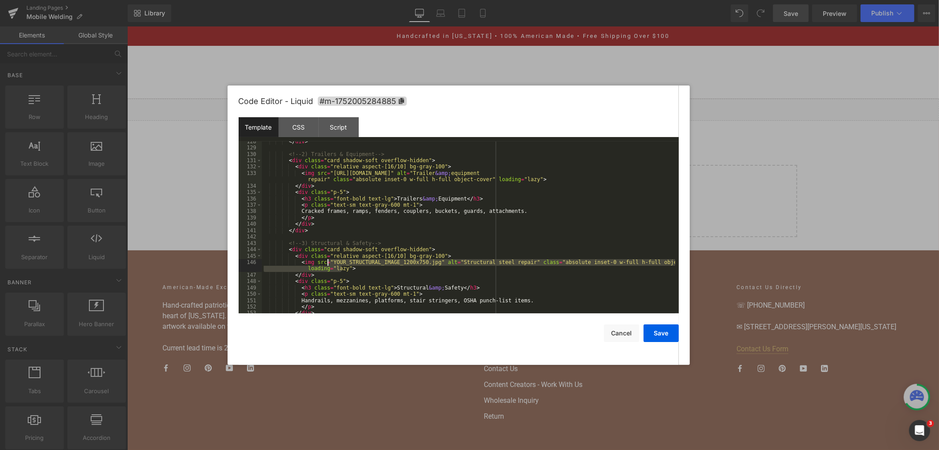
drag, startPoint x: 336, startPoint y: 269, endPoint x: 329, endPoint y: 266, distance: 7.5
click at [329, 266] on div "</ div > <!-- 2) Trailers & Equipment --> < div class = "card shadow-soft overf…" at bounding box center [469, 230] width 414 height 185
click at [365, 270] on div "</ div > <!-- 2) Trailers & Equipment --> < div class = "card shadow-soft overf…" at bounding box center [469, 230] width 414 height 185
drag, startPoint x: 427, startPoint y: 263, endPoint x: 411, endPoint y: 263, distance: 16.3
click at [411, 263] on div "</ div > <!-- 2) Trailers & Equipment --> < div class = "card shadow-soft overf…" at bounding box center [469, 230] width 414 height 185
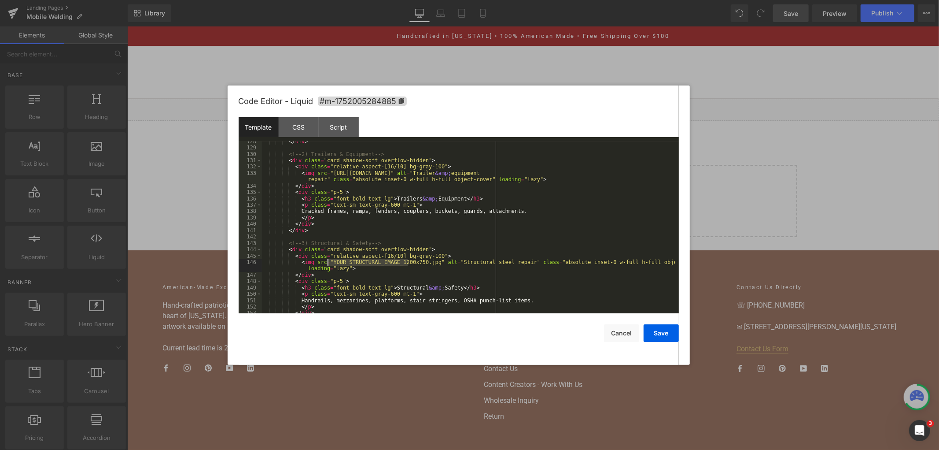
drag, startPoint x: 391, startPoint y: 263, endPoint x: 327, endPoint y: 263, distance: 63.9
click at [327, 263] on div "</ div > <!-- 2) Trailers & Equipment --> < div class = "card shadow-soft overf…" at bounding box center [469, 230] width 414 height 185
click at [648, 330] on button "Save" at bounding box center [661, 333] width 35 height 18
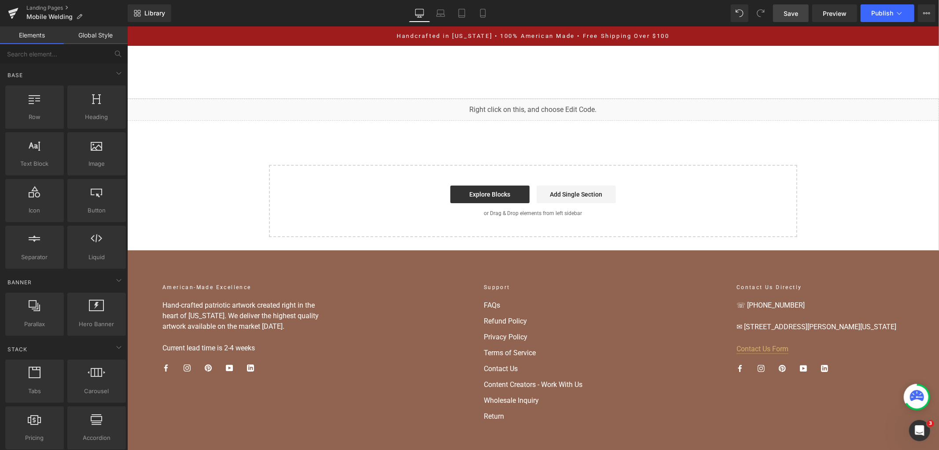
click at [788, 18] on link "Save" at bounding box center [791, 13] width 36 height 18
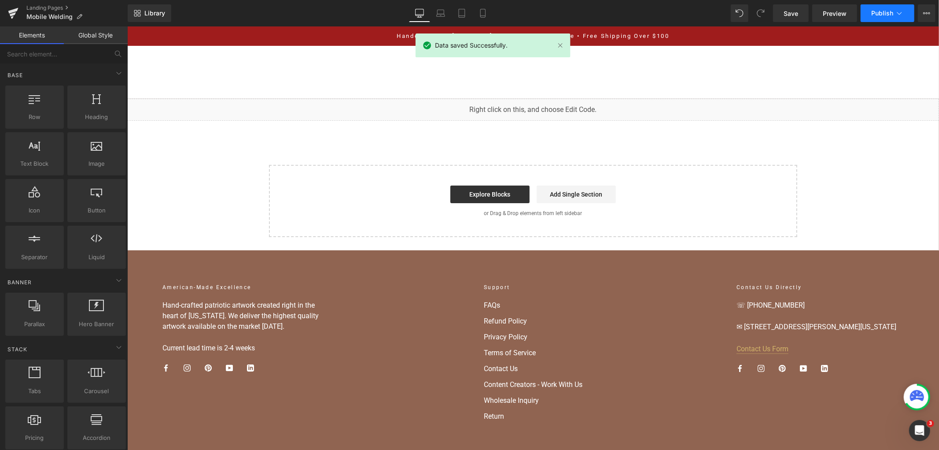
click at [879, 18] on button "Publish" at bounding box center [888, 13] width 54 height 18
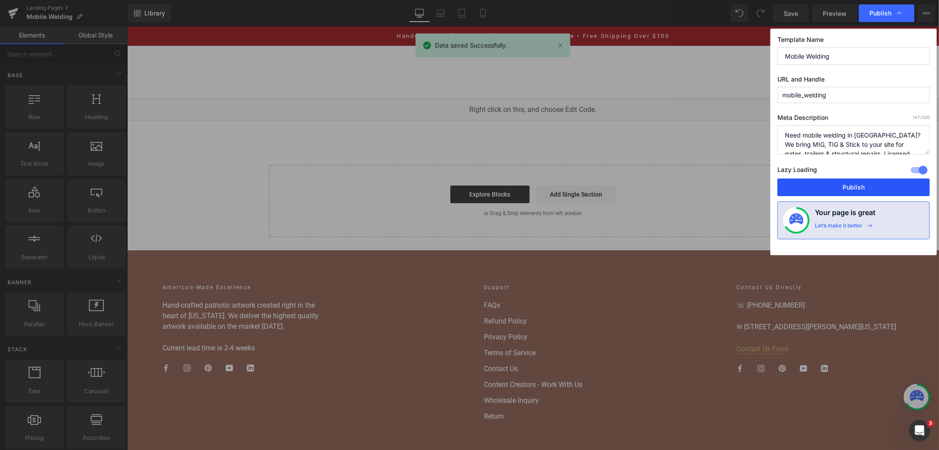
click at [821, 188] on button "Publish" at bounding box center [854, 187] width 152 height 18
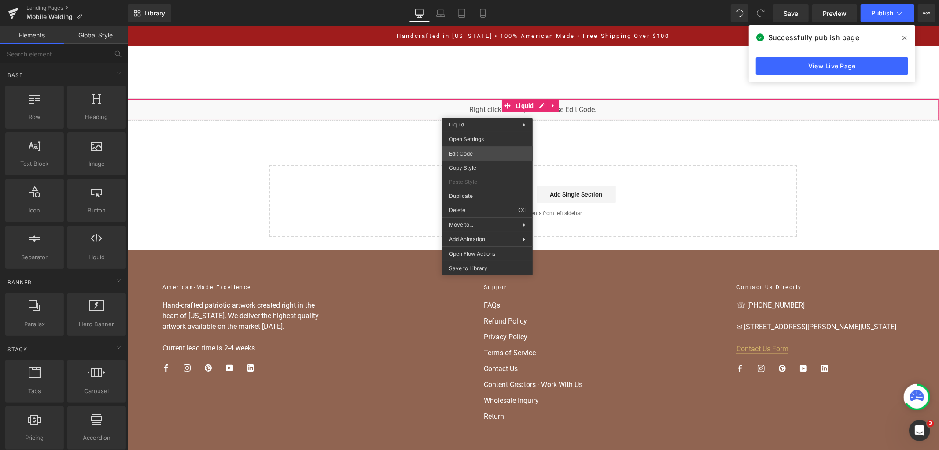
click at [482, 0] on div "You are previewing how the will restyle your page. You can not edit Elements in…" at bounding box center [469, 0] width 939 height 0
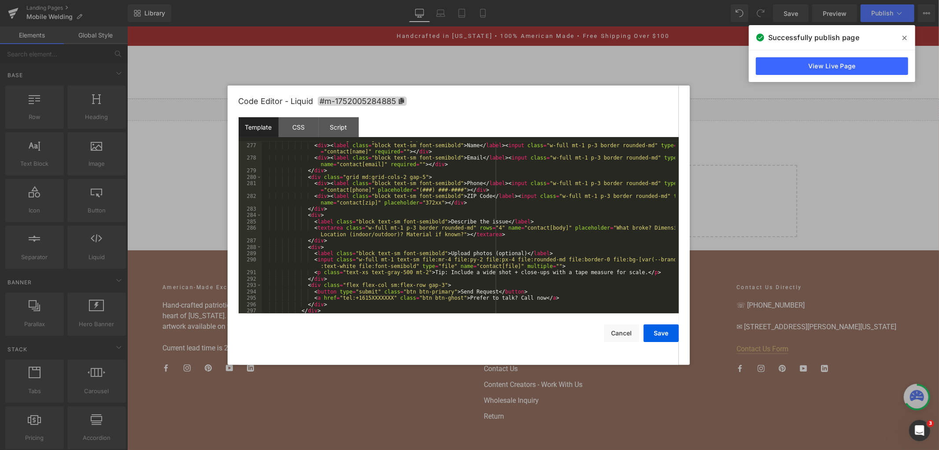
scroll to position [1934, 0]
click at [459, 218] on div "< div class = "grid md:grid-cols-2 gap-5" > < div > < label class = "block text…" at bounding box center [469, 228] width 414 height 185
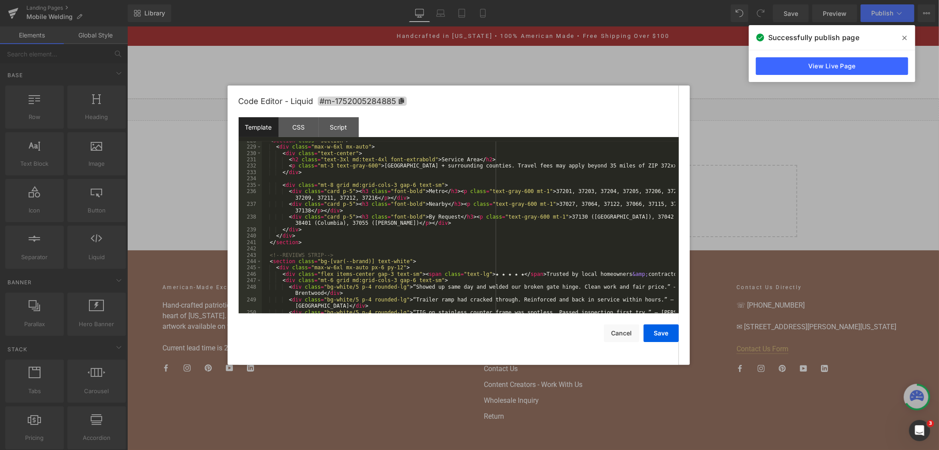
scroll to position [1553, 0]
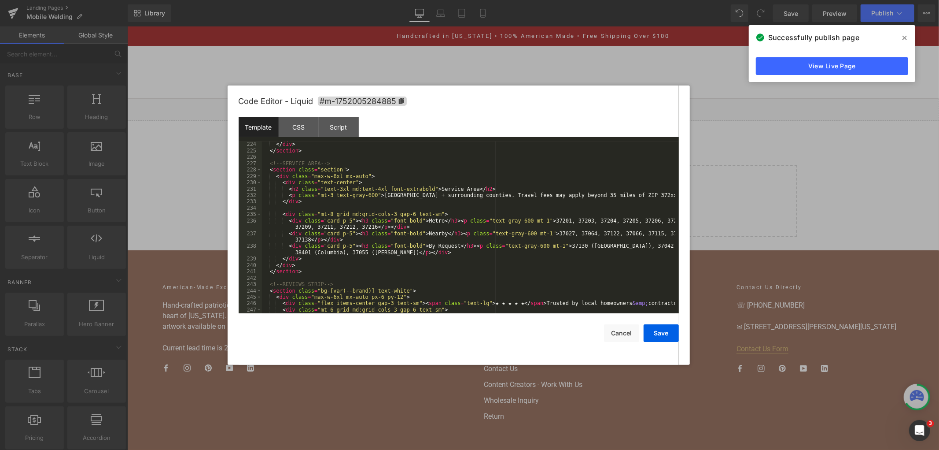
click at [384, 228] on div "</ div > </ section > <!-- SERVICE AREA --> < section class = "section" > < div…" at bounding box center [469, 236] width 414 height 191
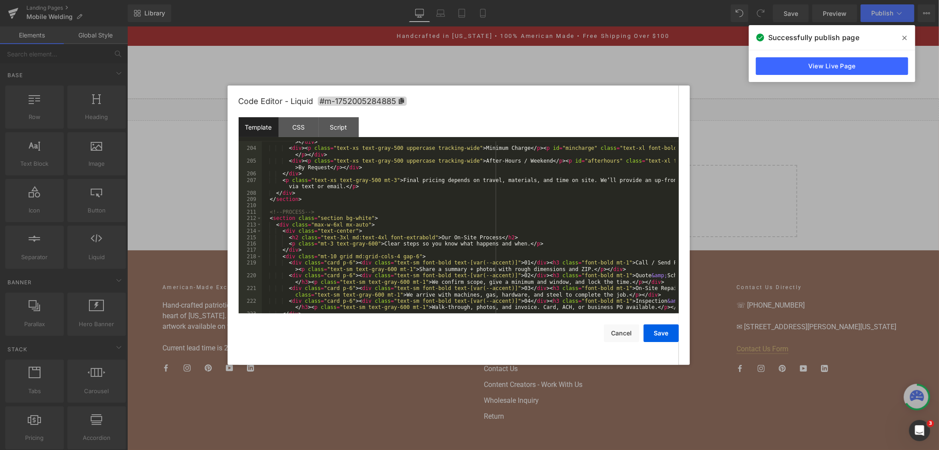
click at [386, 218] on div "< div > < p class = "text-xs text-gray-500 uppercase tracking-wide" > Estimated…" at bounding box center [469, 228] width 414 height 191
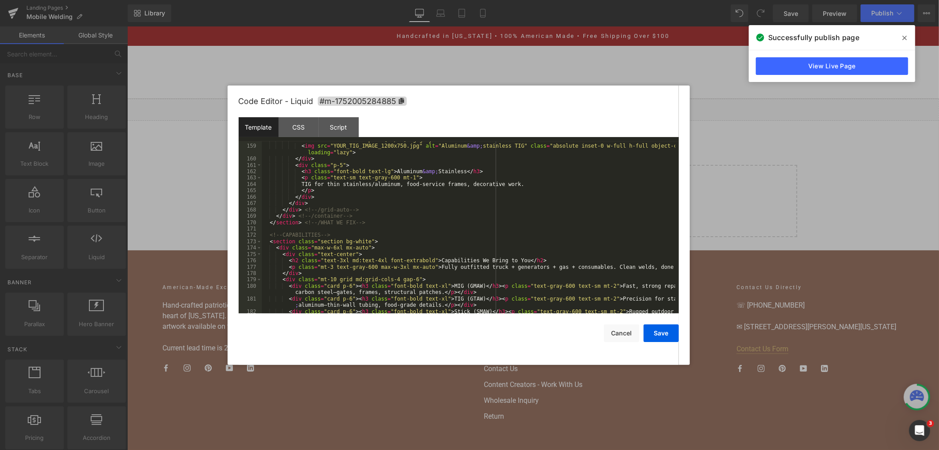
scroll to position [1025, 0]
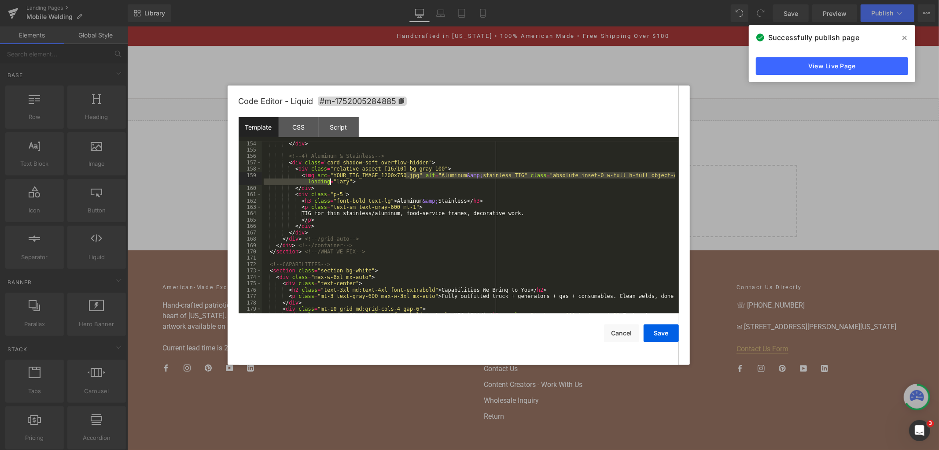
drag, startPoint x: 405, startPoint y: 179, endPoint x: 329, endPoint y: 182, distance: 76.3
click at [329, 182] on div "</ div > <!-- 4) Aluminum & Stainless --> < div class = "card shadow-soft overf…" at bounding box center [469, 236] width 414 height 191
click at [375, 189] on div "</ div > <!-- 4) Aluminum & Stainless --> < div class = "card shadow-soft overf…" at bounding box center [469, 236] width 414 height 191
drag, startPoint x: 406, startPoint y: 177, endPoint x: 329, endPoint y: 175, distance: 77.1
click at [329, 175] on div "</ div > <!-- 4) Aluminum & Stainless --> < div class = "card shadow-soft overf…" at bounding box center [469, 236] width 414 height 191
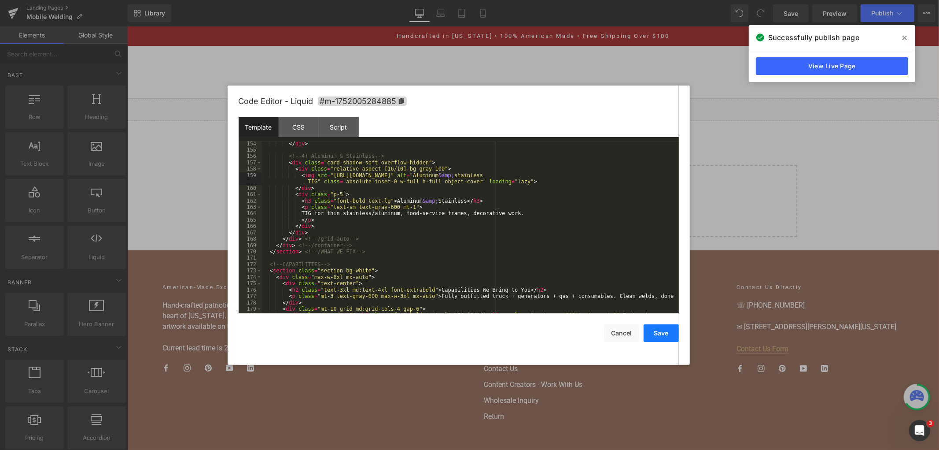
click at [657, 333] on button "Save" at bounding box center [661, 333] width 35 height 18
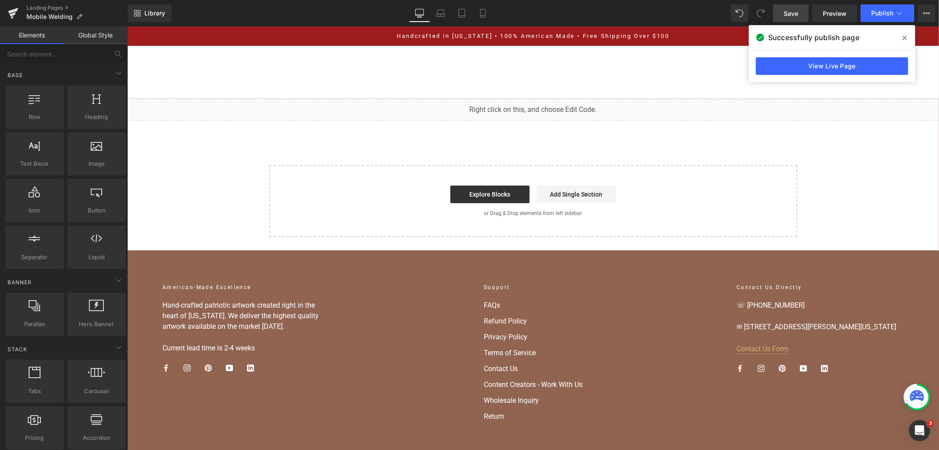
click at [791, 18] on span "Save" at bounding box center [791, 13] width 15 height 9
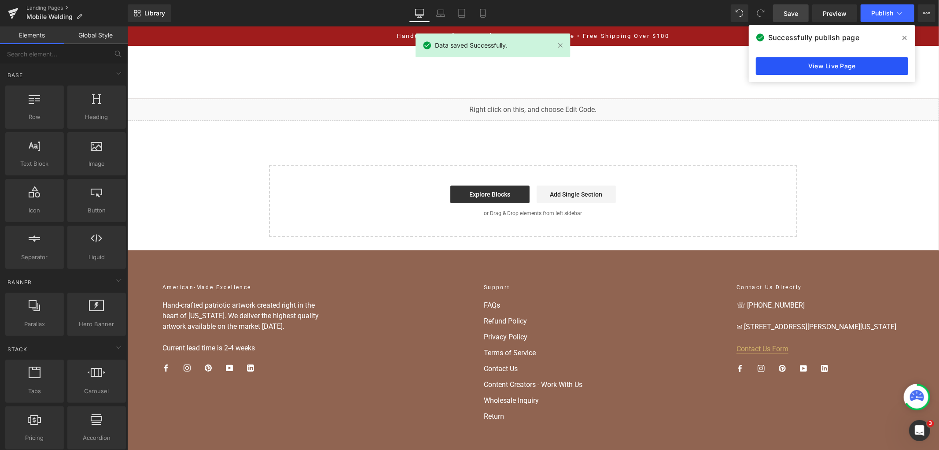
click at [858, 70] on link "View Live Page" at bounding box center [832, 66] width 152 height 18
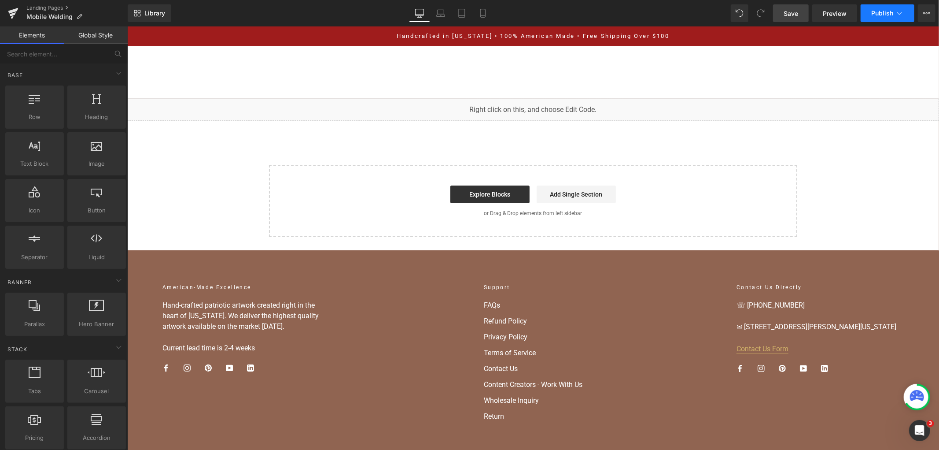
click at [880, 12] on span "Publish" at bounding box center [883, 13] width 22 height 7
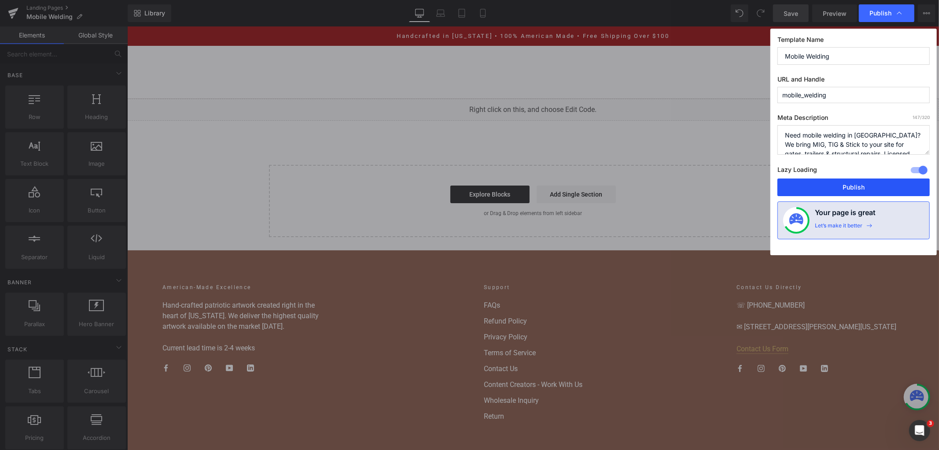
click at [844, 190] on button "Publish" at bounding box center [854, 187] width 152 height 18
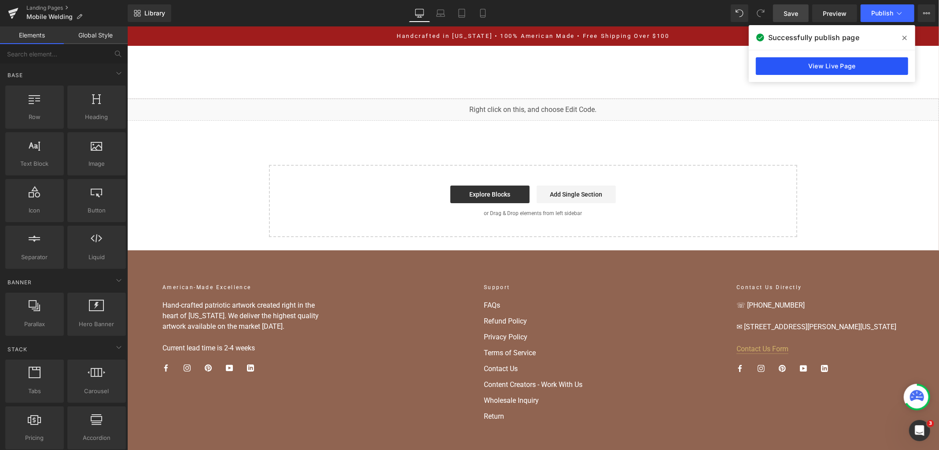
click at [787, 63] on link "View Live Page" at bounding box center [832, 66] width 152 height 18
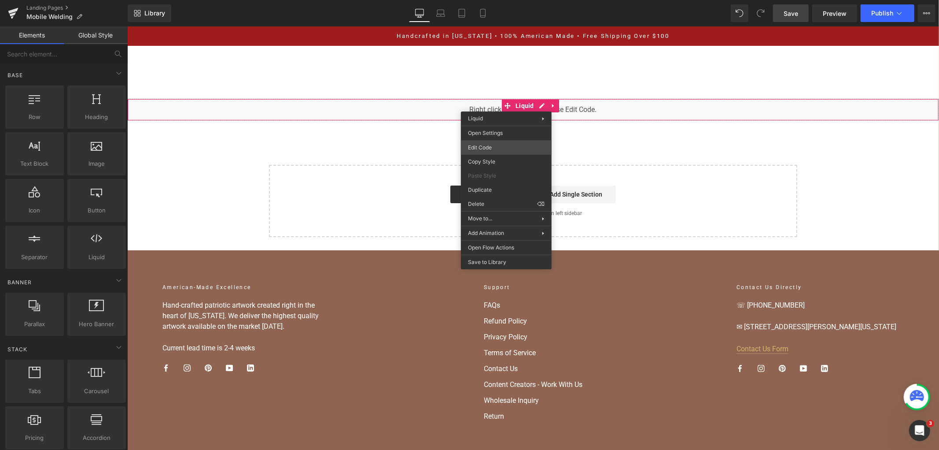
click at [503, 0] on div "You are previewing how the will restyle your page. You can not edit Elements in…" at bounding box center [469, 0] width 939 height 0
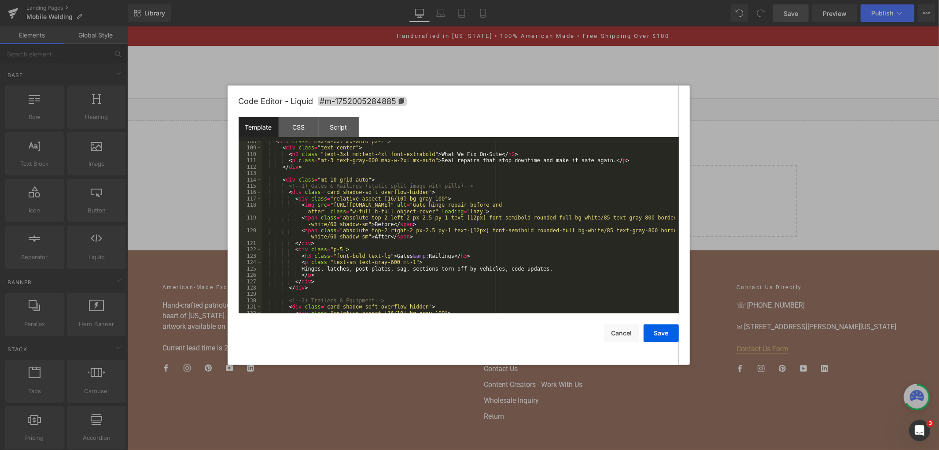
scroll to position [791, 0]
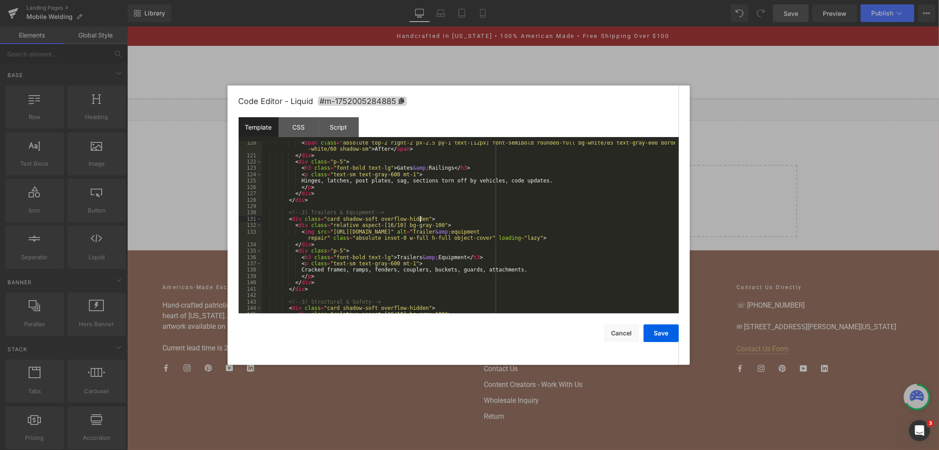
click at [499, 218] on div "< span class = "absolute top-2 right-2 px-2.5 py-1 text-[12px] font-semibold ro…" at bounding box center [469, 235] width 414 height 191
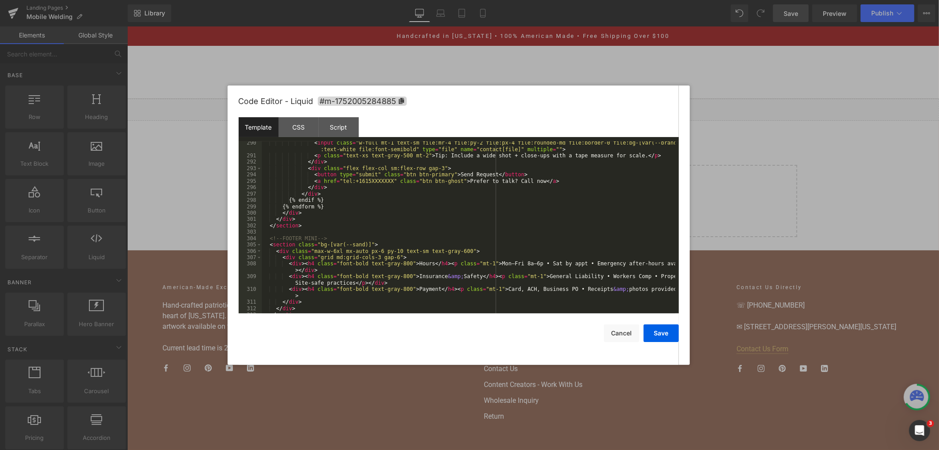
scroll to position [2021, 0]
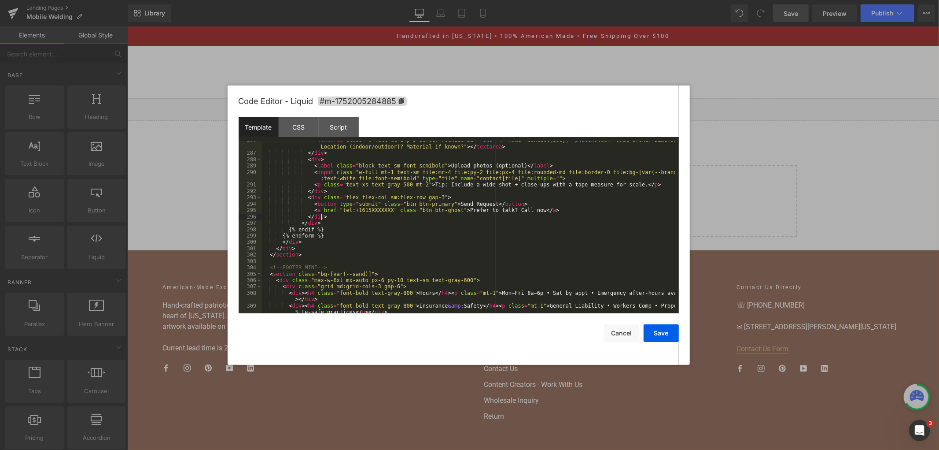
click at [473, 217] on div "< textarea class = "w-full mt-1 p-3 border rounded-md" rows = "4" name = "conta…" at bounding box center [469, 235] width 414 height 197
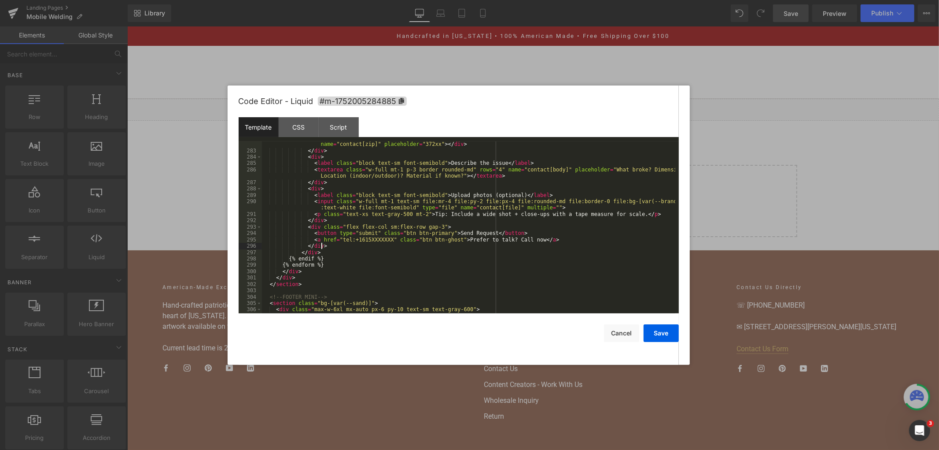
scroll to position [1992, 0]
click at [483, 202] on div "< div > < label class = "block text-sm font-semibold" > ZIP Code </ label > < i…" at bounding box center [469, 230] width 414 height 191
click at [342, 224] on div "< div > < label class = "block text-sm font-semibold" > ZIP Code </ label > < i…" at bounding box center [469, 230] width 414 height 191
click at [457, 251] on div "< div > < label class = "block text-sm font-semibold" > ZIP Code </ label > < i…" at bounding box center [469, 230] width 414 height 191
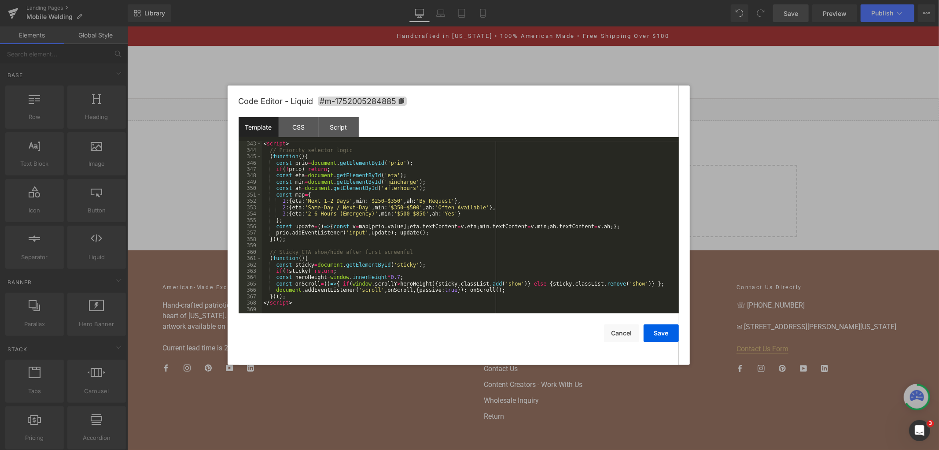
scroll to position [2443, 0]
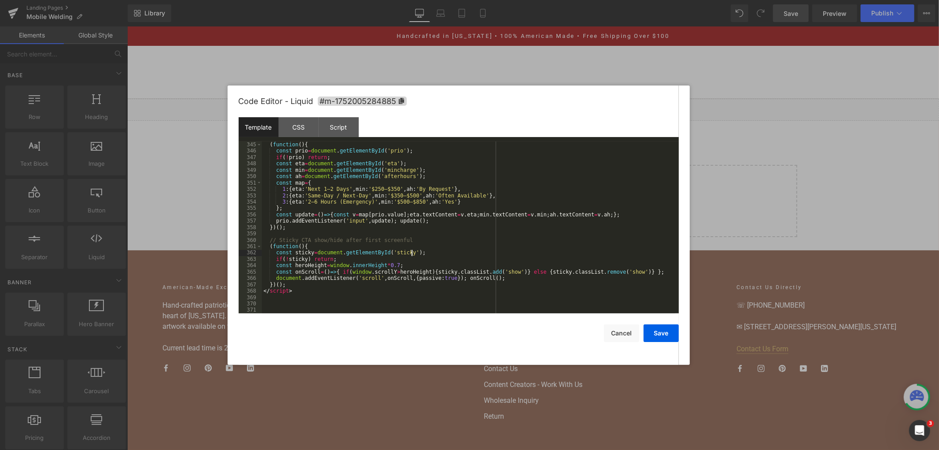
click at [473, 252] on div "( function ( ) { const prio = document . getElementById ( 'prio' ) ; if ( ! pri…" at bounding box center [469, 233] width 414 height 185
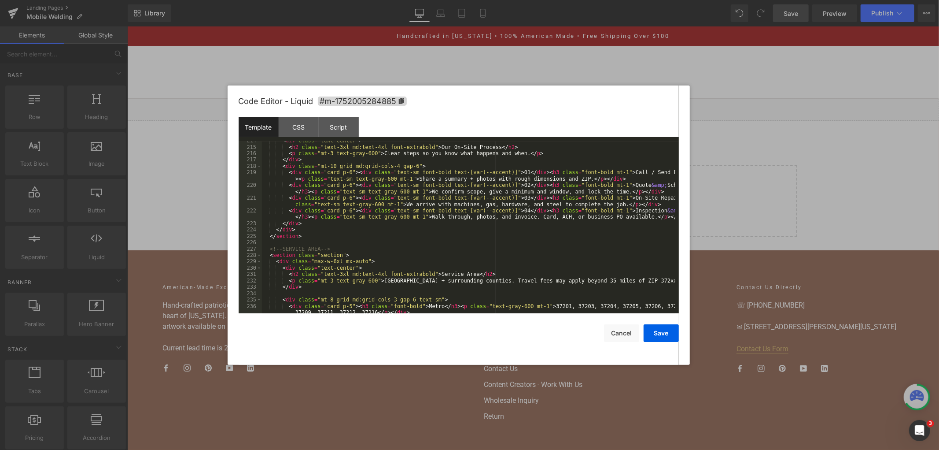
scroll to position [0, 0]
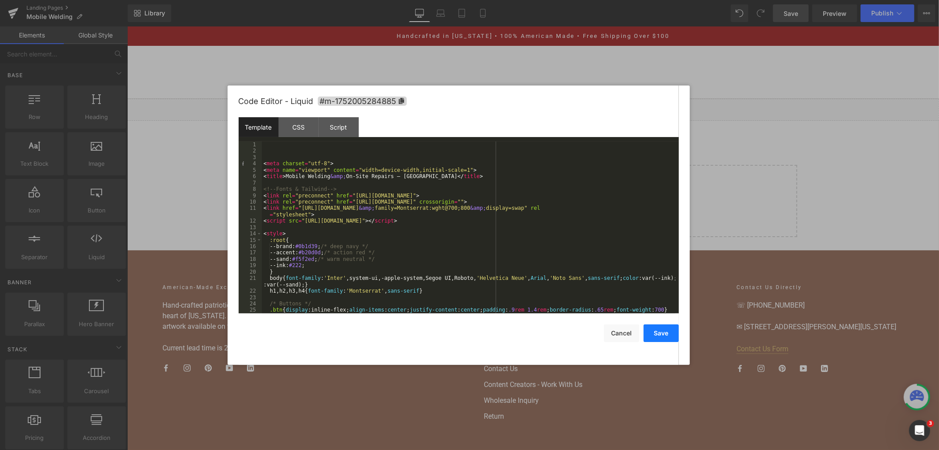
click at [654, 337] on button "Save" at bounding box center [661, 333] width 35 height 18
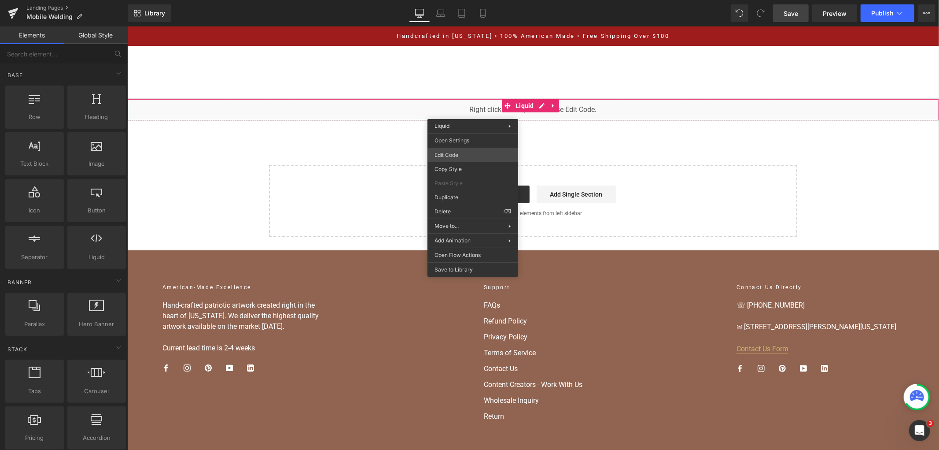
click at [464, 0] on div "You are previewing how the will restyle your page. You can not edit Elements in…" at bounding box center [469, 0] width 939 height 0
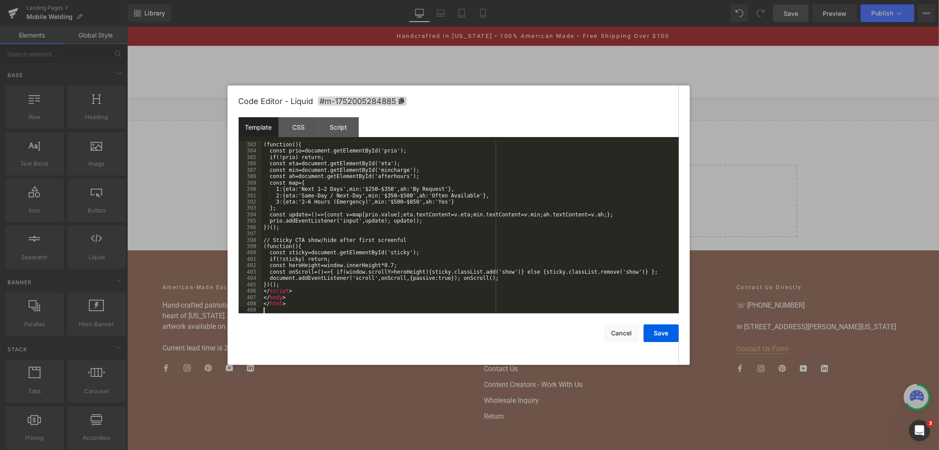
scroll to position [2640, 0]
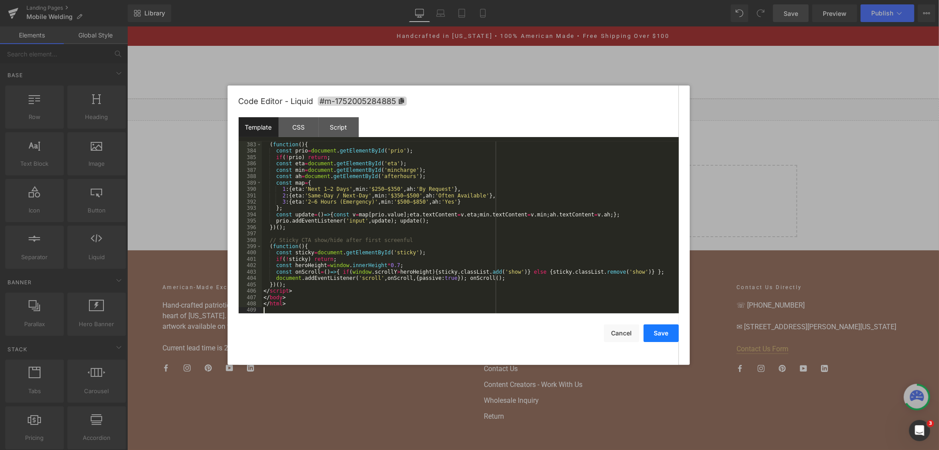
click at [663, 333] on button "Save" at bounding box center [661, 333] width 35 height 18
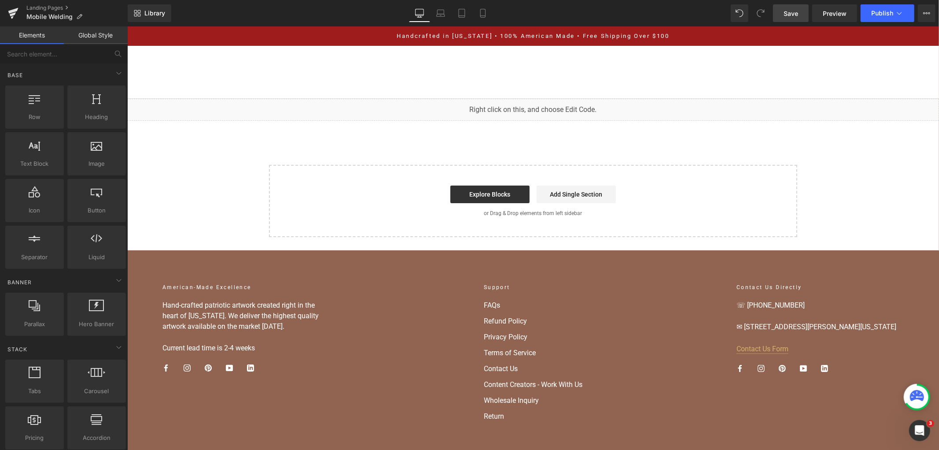
click at [802, 16] on link "Save" at bounding box center [791, 13] width 36 height 18
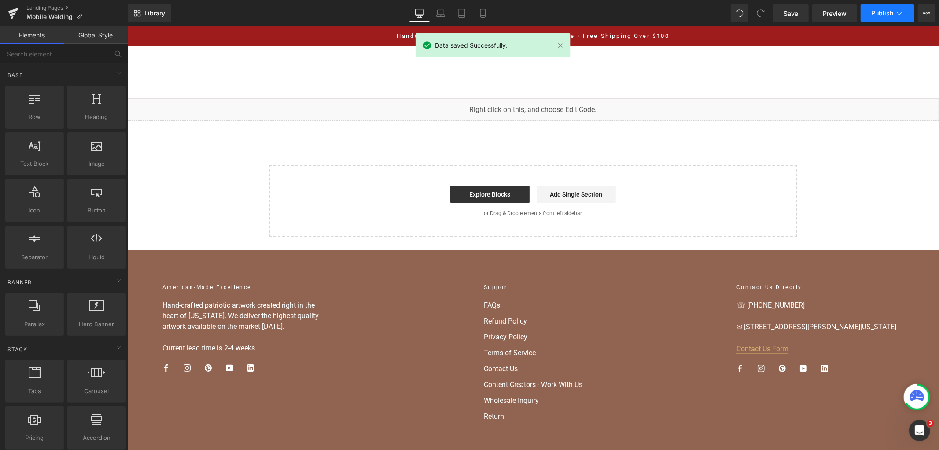
click at [876, 10] on span "Publish" at bounding box center [883, 13] width 22 height 7
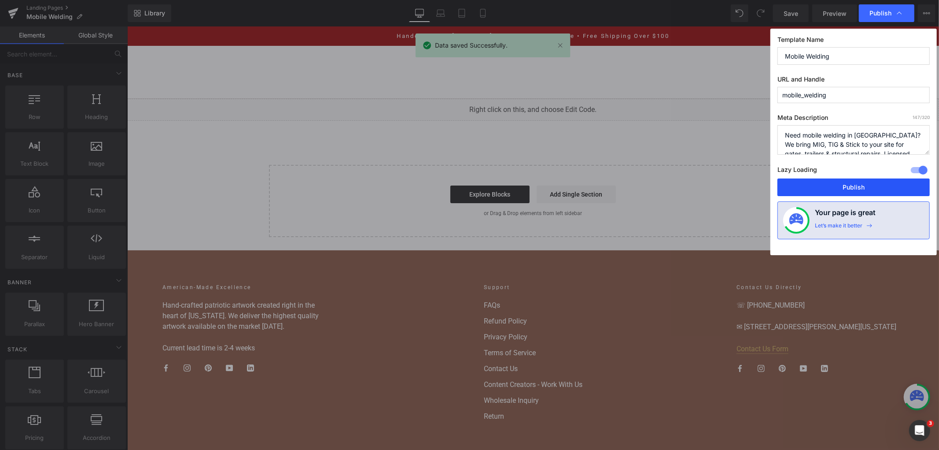
click at [827, 188] on button "Publish" at bounding box center [854, 187] width 152 height 18
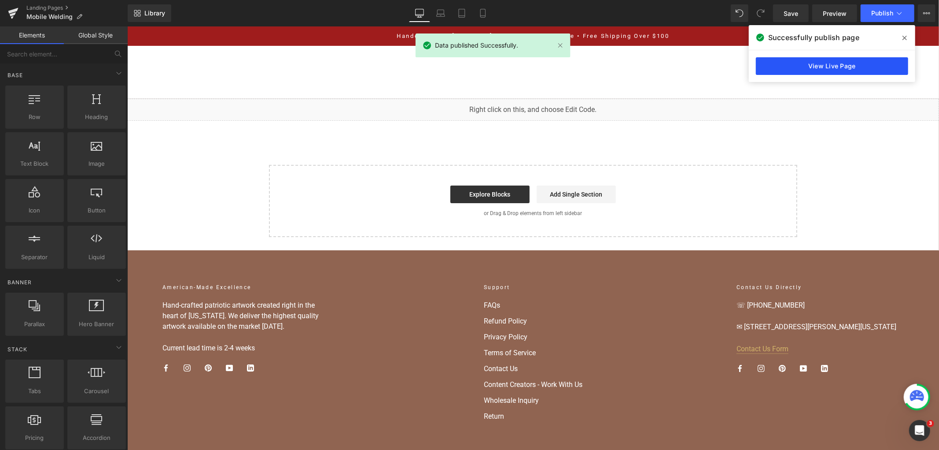
click at [816, 64] on link "View Live Page" at bounding box center [832, 66] width 152 height 18
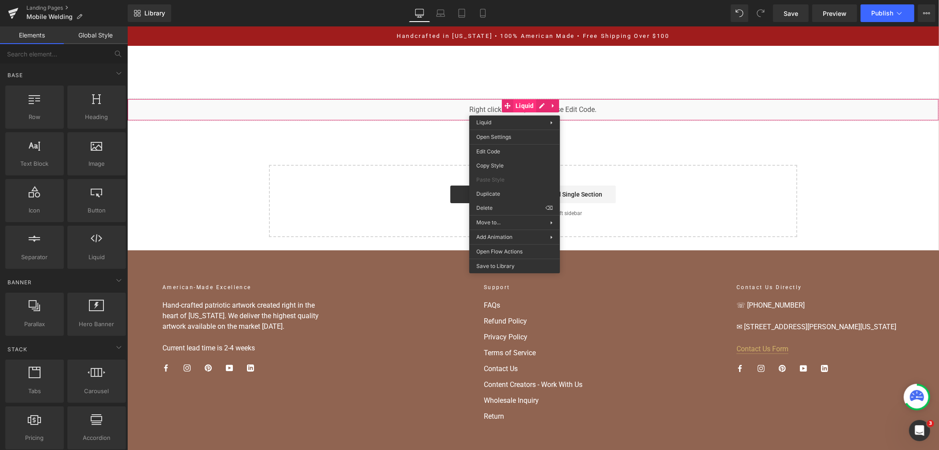
click at [514, 0] on div "You are previewing how the will restyle your page. You can not edit Elements in…" at bounding box center [469, 0] width 939 height 0
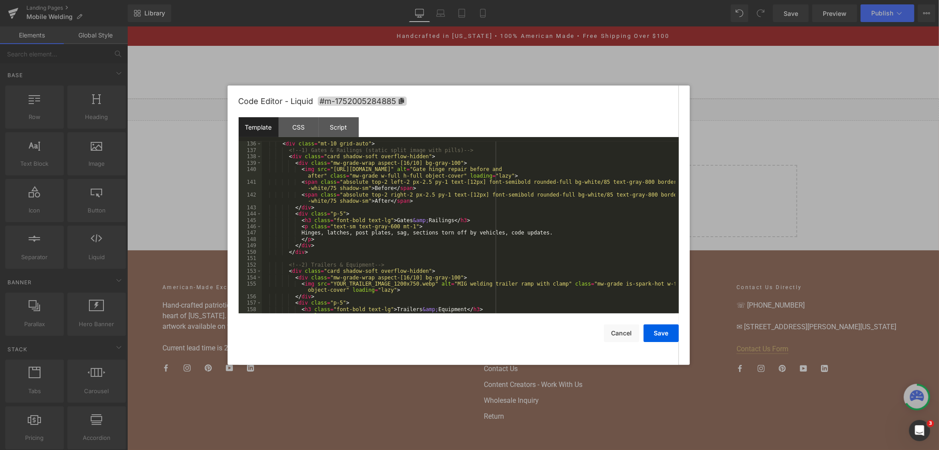
scroll to position [908, 0]
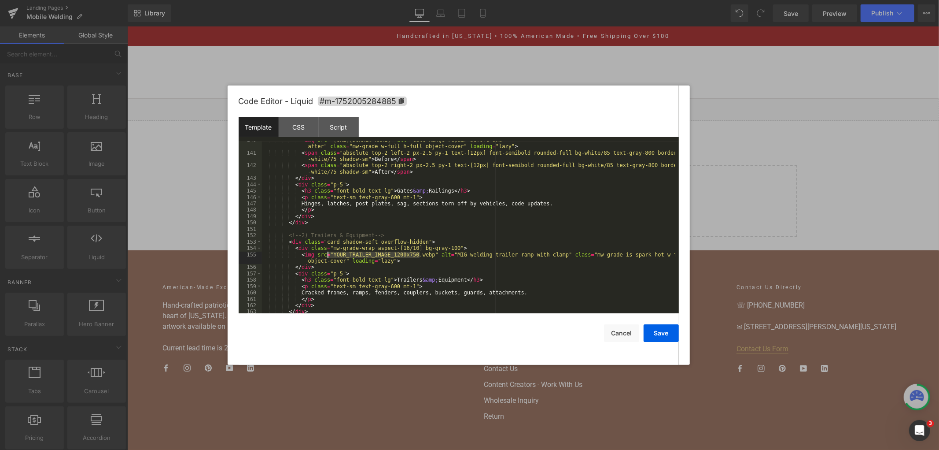
drag, startPoint x: 421, startPoint y: 256, endPoint x: 329, endPoint y: 258, distance: 92.1
click at [329, 258] on div "< img src = "[URL][DOMAIN_NAME]" alt = "Gate hinge repair before and after" cla…" at bounding box center [469, 232] width 414 height 191
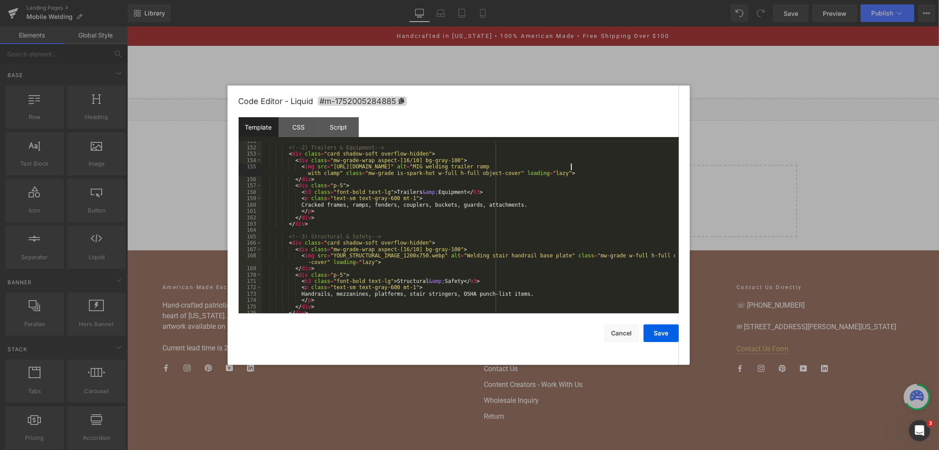
scroll to position [1025, 0]
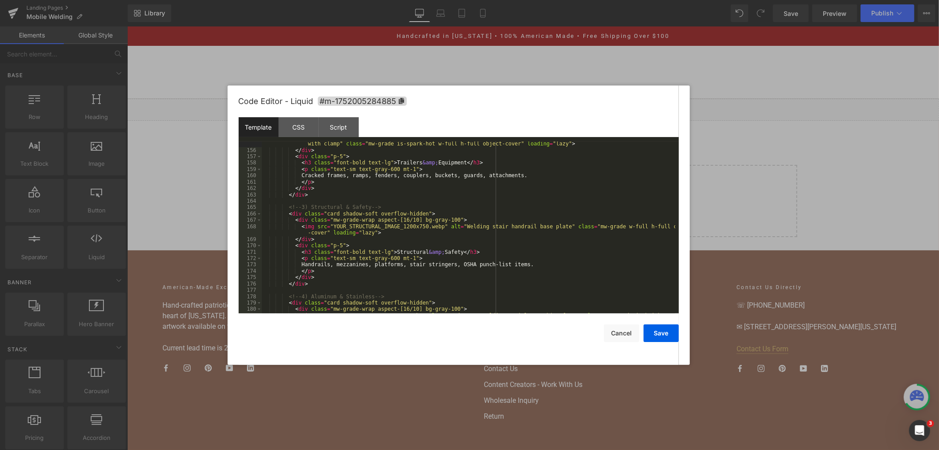
click at [430, 227] on div "< img src = "[URL][DOMAIN_NAME]" alt = "MIG welding trailer ramp with clamp" cl…" at bounding box center [469, 232] width 414 height 197
drag, startPoint x: 426, startPoint y: 227, endPoint x: 328, endPoint y: 227, distance: 98.2
click at [328, 227] on div "< img src = "[URL][DOMAIN_NAME]" alt = "MIG welding trailer ramp with clamp" cl…" at bounding box center [469, 232] width 414 height 197
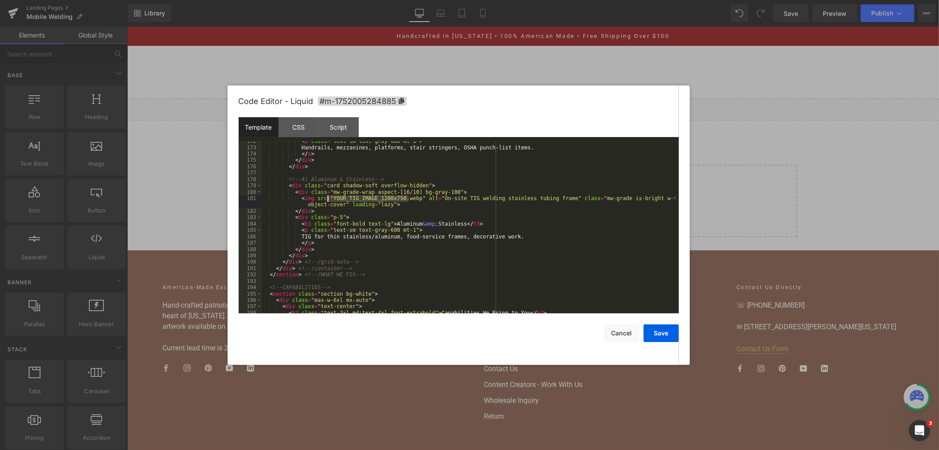
drag, startPoint x: 410, startPoint y: 197, endPoint x: 328, endPoint y: 200, distance: 82.4
click at [328, 200] on div "< p class = "text-sm text-gray-600 mt-1" > Handrails, mezzanines, platforms, st…" at bounding box center [469, 230] width 414 height 185
drag, startPoint x: 663, startPoint y: 334, endPoint x: 669, endPoint y: 117, distance: 217.2
click at [663, 334] on button "Save" at bounding box center [661, 333] width 35 height 18
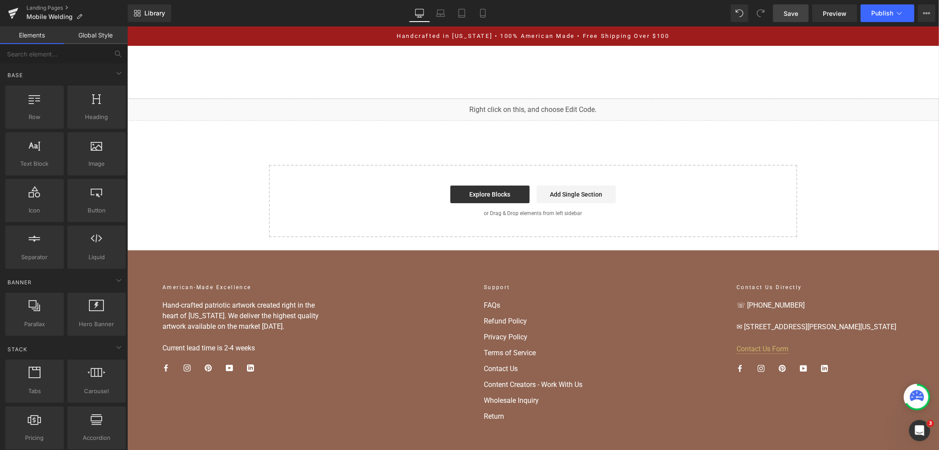
click at [789, 18] on span "Save" at bounding box center [791, 13] width 15 height 9
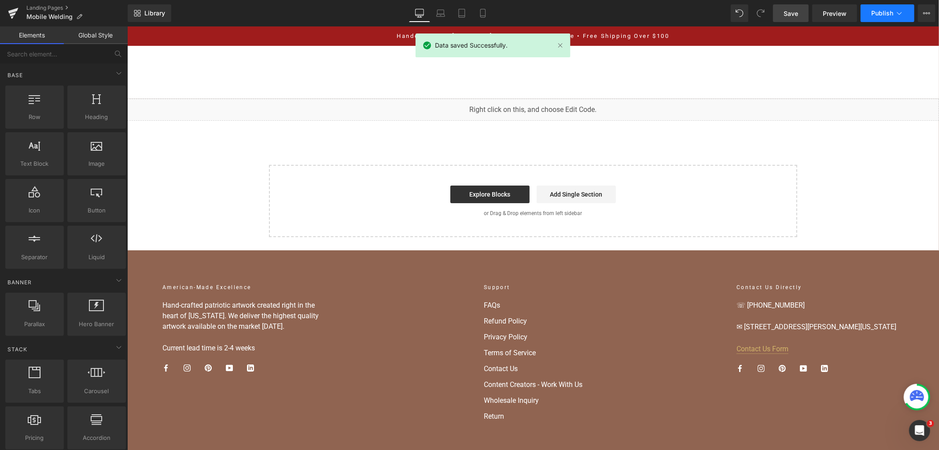
click at [897, 15] on icon at bounding box center [899, 13] width 9 height 9
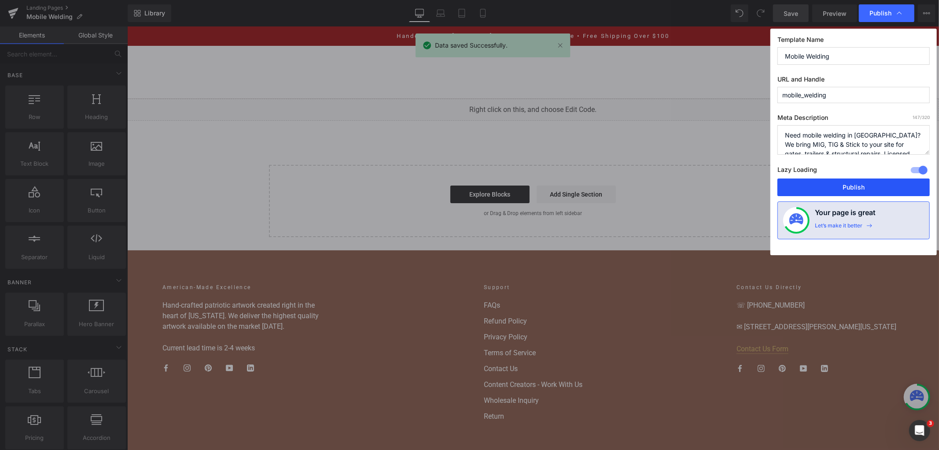
click at [820, 190] on button "Publish" at bounding box center [854, 187] width 152 height 18
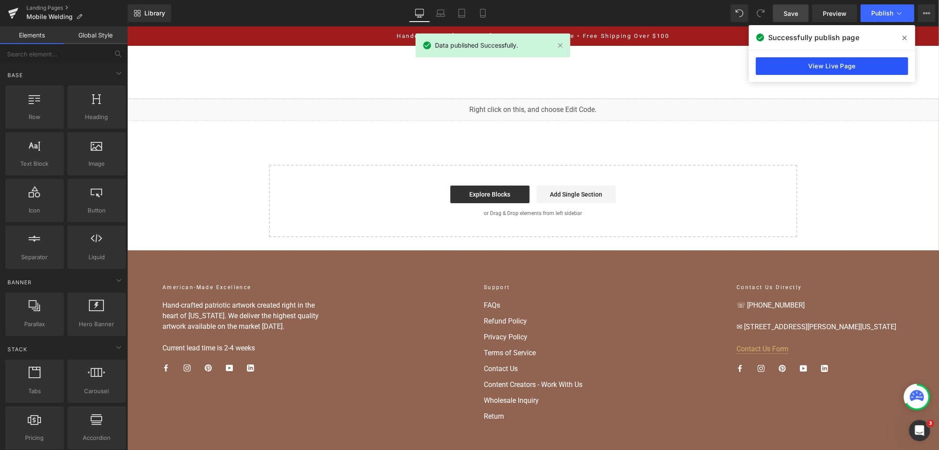
click at [800, 64] on link "View Live Page" at bounding box center [832, 66] width 152 height 18
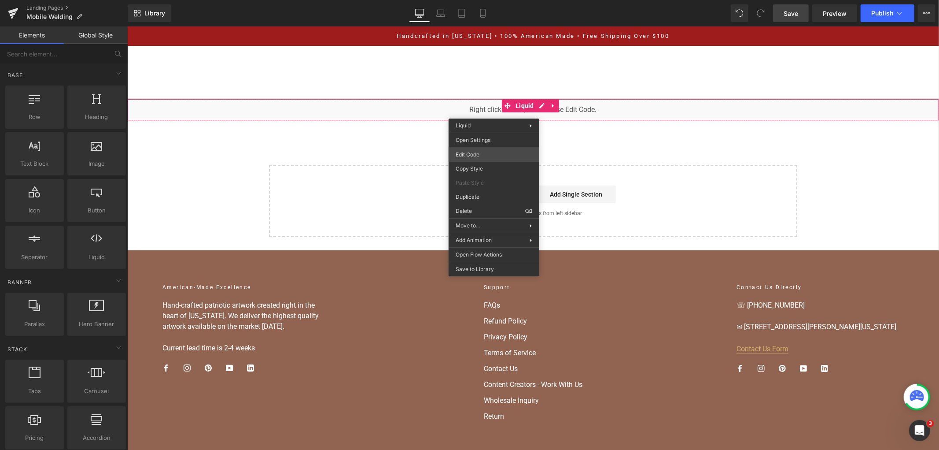
click at [502, 0] on div "You are previewing how the will restyle your page. You can not edit Elements in…" at bounding box center [469, 0] width 939 height 0
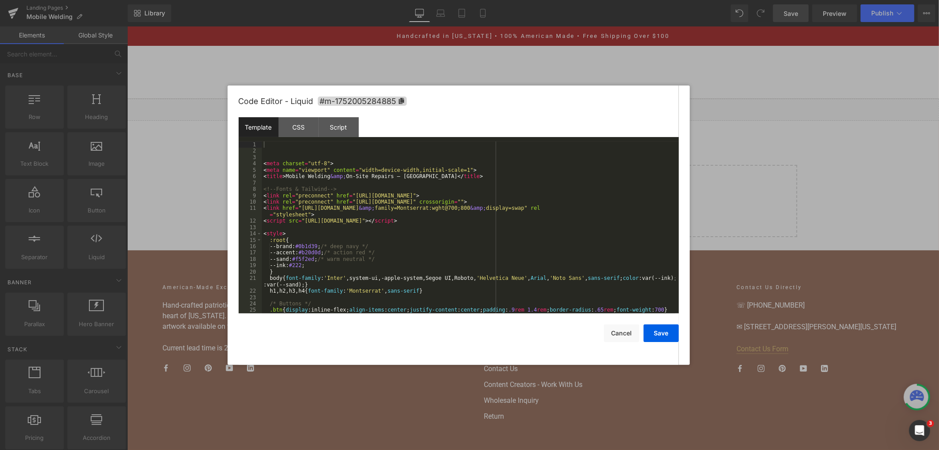
click at [434, 210] on div "< meta charset = "utf-8" > < meta name = "viewport" content = "width=device-wid…" at bounding box center [469, 233] width 414 height 185
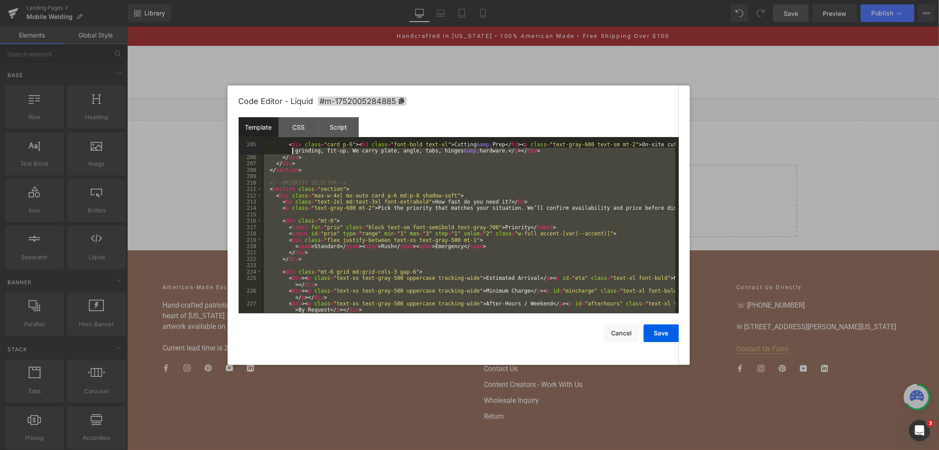
scroll to position [1374, 0]
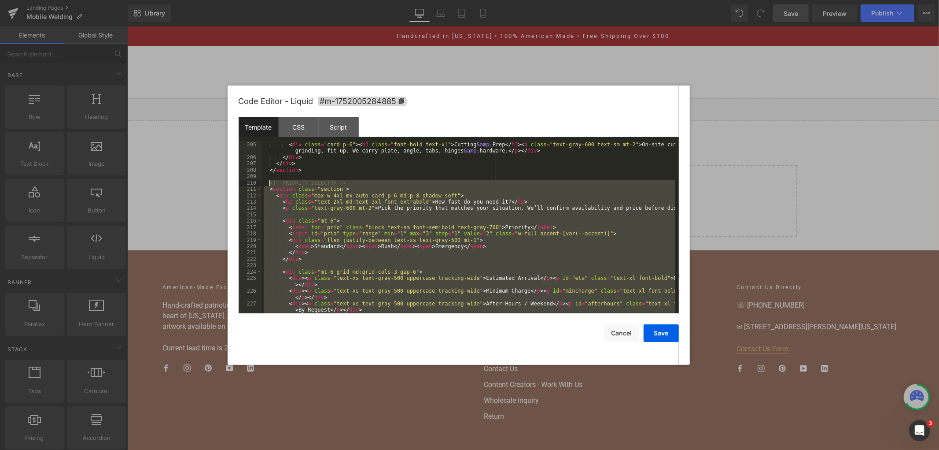
drag, startPoint x: 306, startPoint y: 280, endPoint x: 267, endPoint y: 182, distance: 105.0
click at [267, 182] on div "< div class = "card p-6" > < h3 class = "font-bold text-xl" > Cutting &amp; Pre…" at bounding box center [469, 236] width 414 height 191
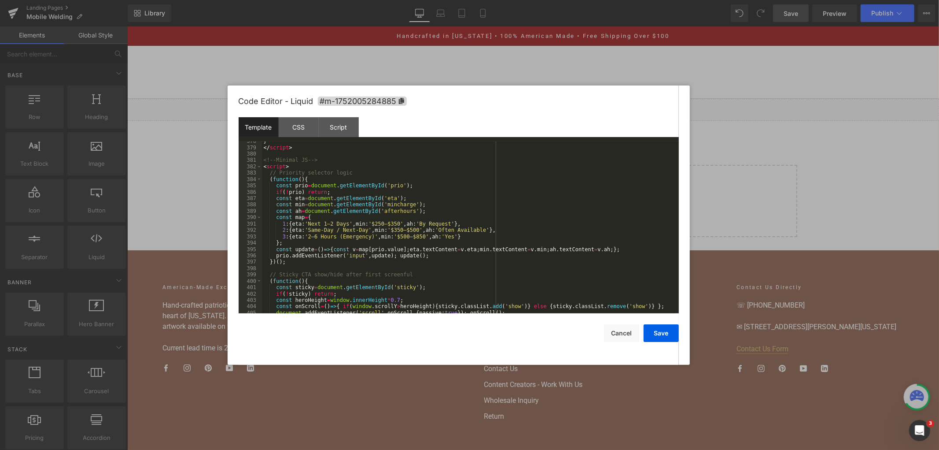
scroll to position [2666, 0]
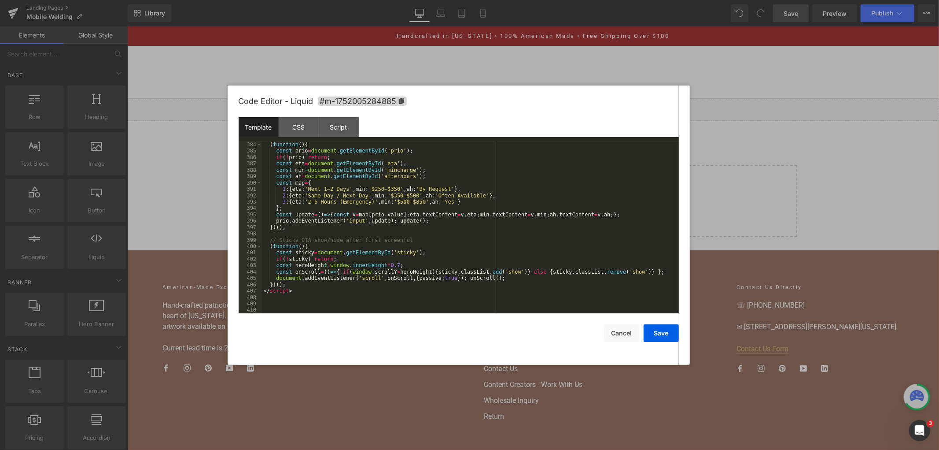
click at [306, 306] on div "( function ( ) { const prio = document . getElementById ( 'prio' ) ; if ( ! pri…" at bounding box center [469, 233] width 414 height 185
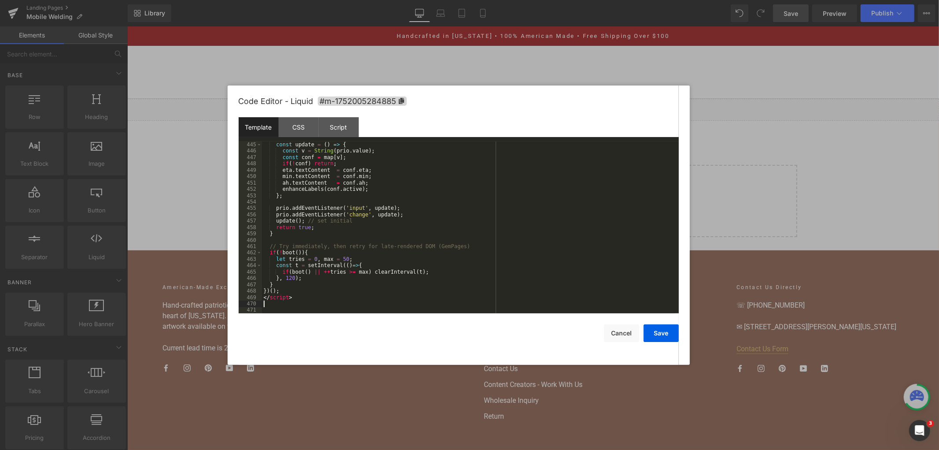
scroll to position [3054, 0]
click at [653, 328] on button "Save" at bounding box center [661, 333] width 35 height 18
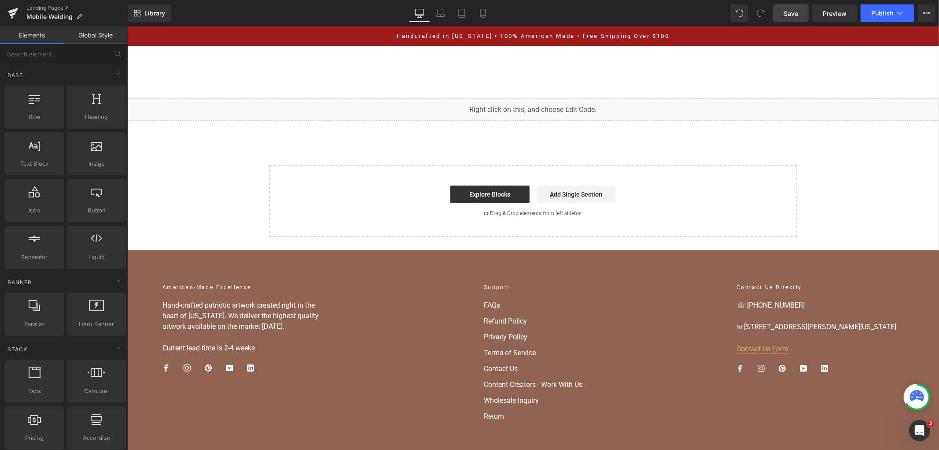
click at [789, 20] on link "Save" at bounding box center [791, 13] width 36 height 18
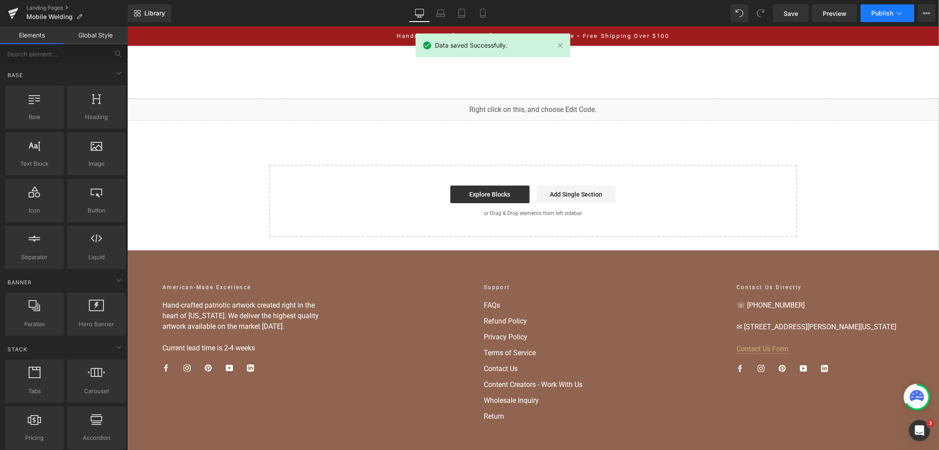
click at [878, 19] on button "Publish" at bounding box center [888, 13] width 54 height 18
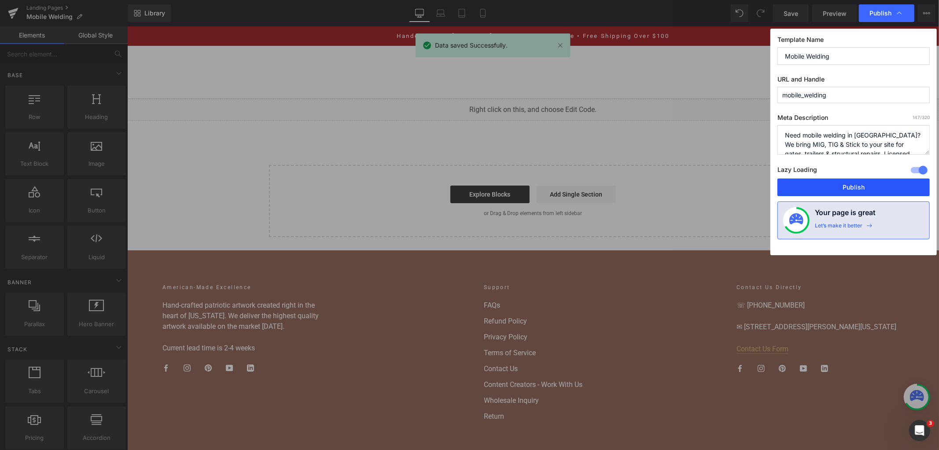
click at [821, 186] on button "Publish" at bounding box center [854, 187] width 152 height 18
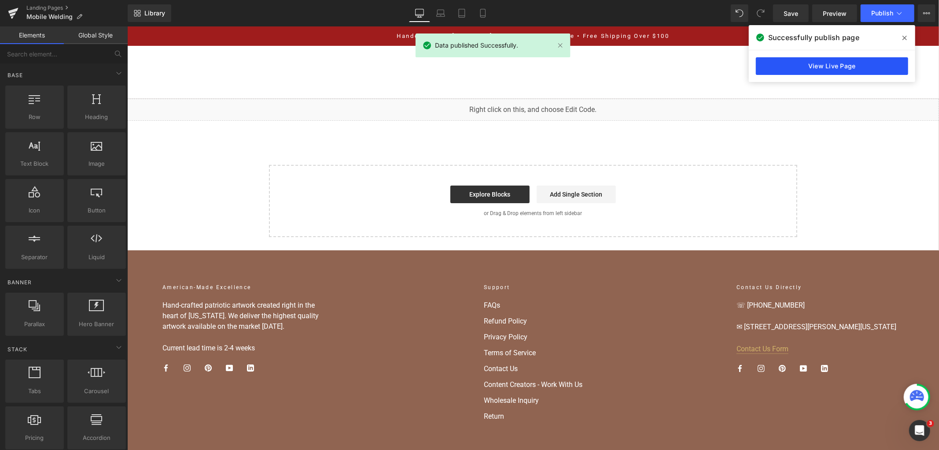
click at [816, 69] on link "View Live Page" at bounding box center [832, 66] width 152 height 18
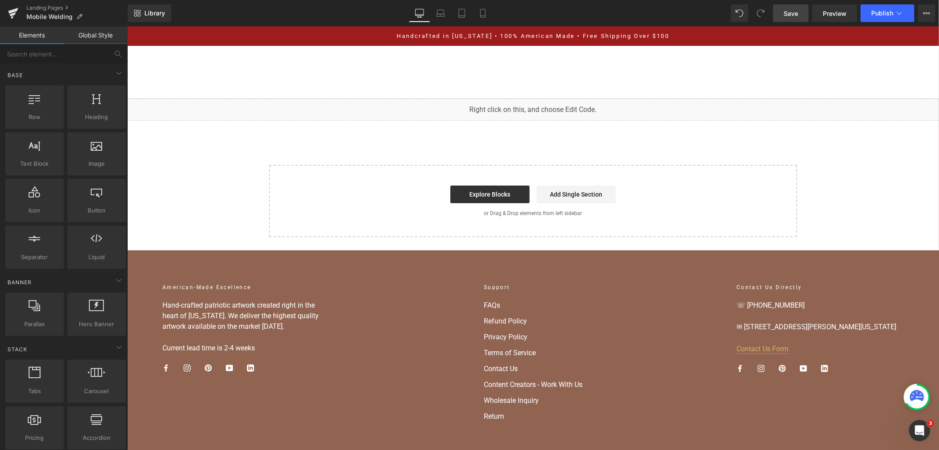
click at [783, 18] on link "Save" at bounding box center [791, 13] width 36 height 18
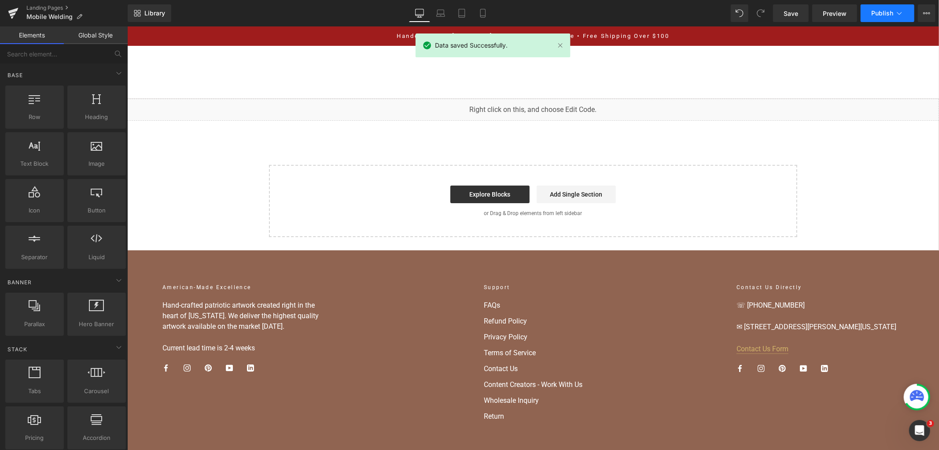
click at [890, 16] on span "Publish" at bounding box center [883, 13] width 22 height 7
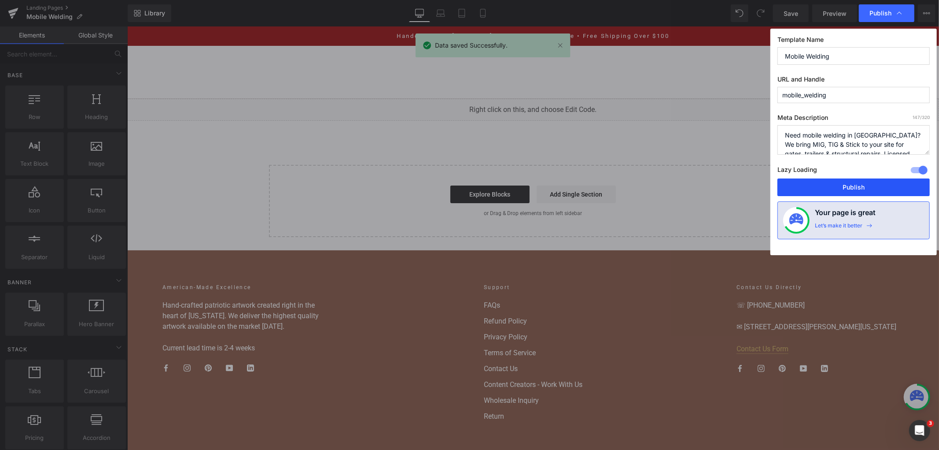
click at [852, 184] on button "Publish" at bounding box center [854, 187] width 152 height 18
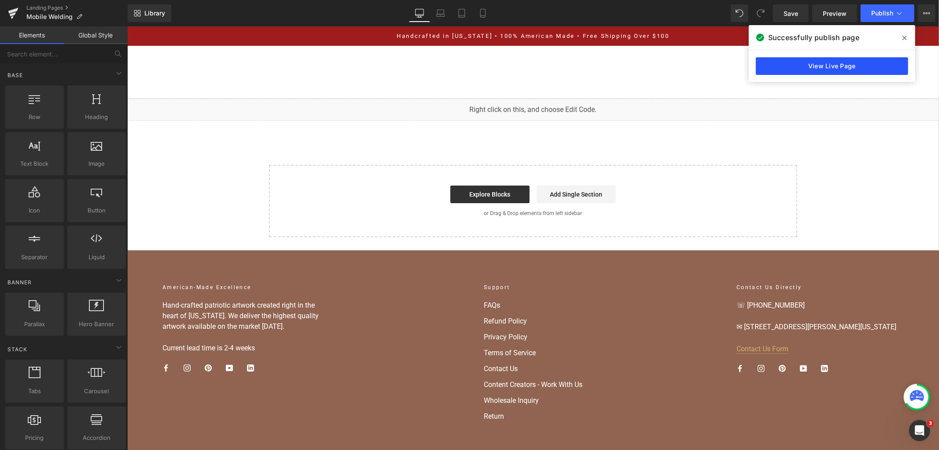
click at [809, 70] on link "View Live Page" at bounding box center [832, 66] width 152 height 18
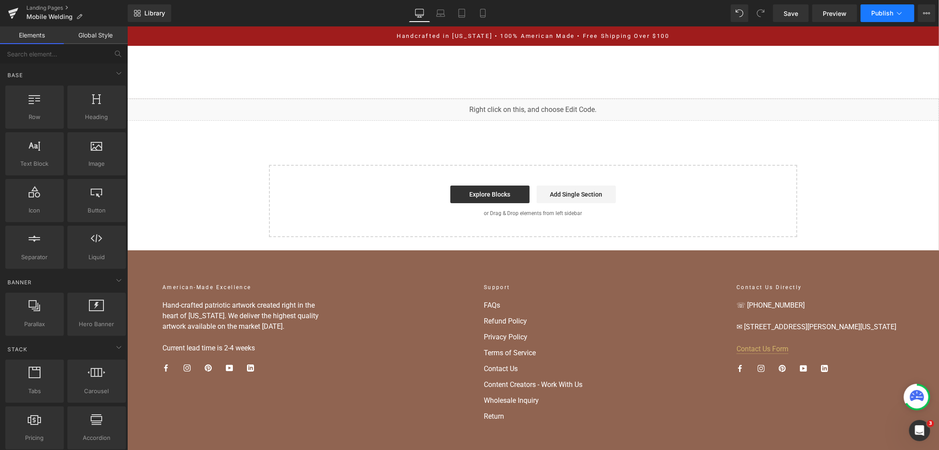
click at [907, 11] on button "Publish" at bounding box center [888, 13] width 54 height 18
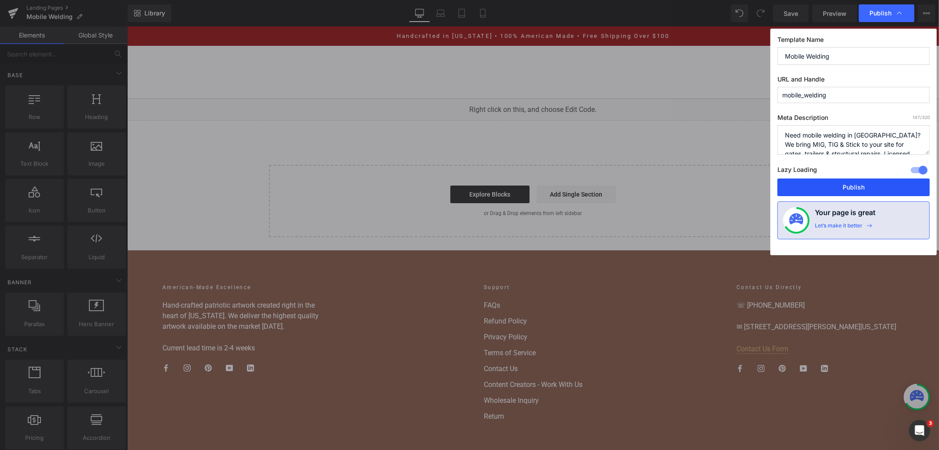
click at [866, 184] on button "Publish" at bounding box center [854, 187] width 152 height 18
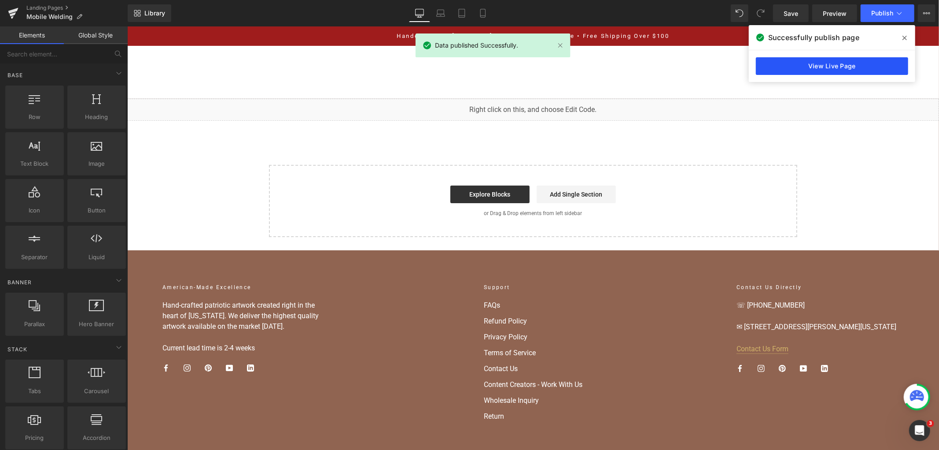
click at [835, 71] on link "View Live Page" at bounding box center [832, 66] width 152 height 18
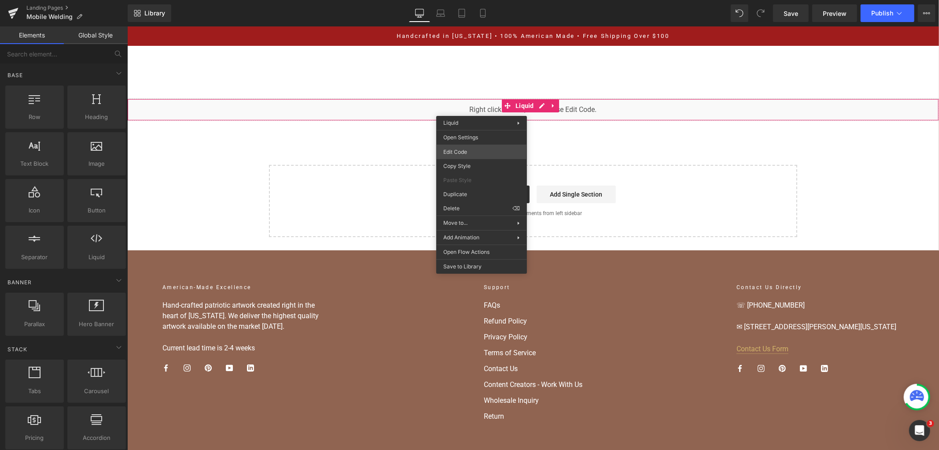
click at [495, 0] on div "You are previewing how the will restyle your page. You can not edit Elements in…" at bounding box center [469, 0] width 939 height 0
